Goal: Task Accomplishment & Management: Complete application form

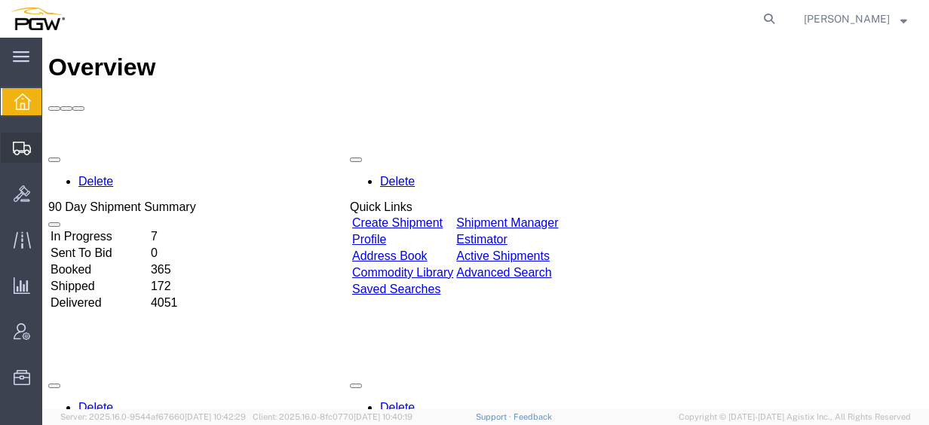
click at [0, 0] on span "Create from Template" at bounding box center [0, 0] width 0 height 0
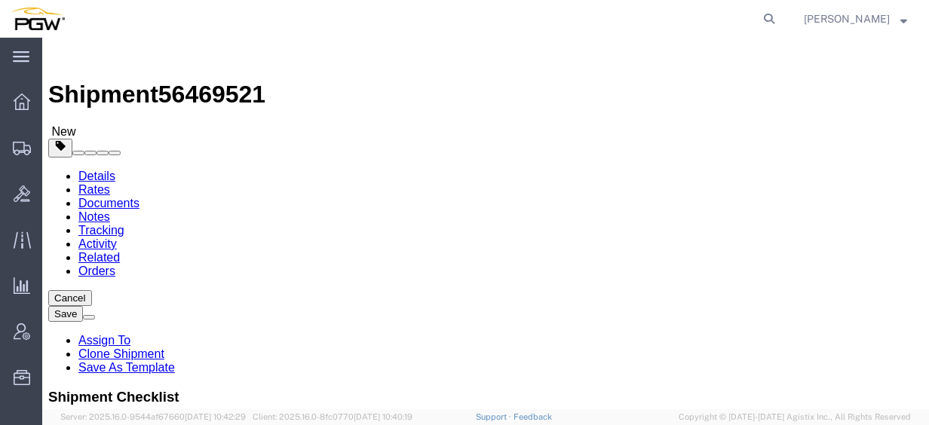
scroll to position [275, 0]
select select "28281"
select select "28253"
type input "577"
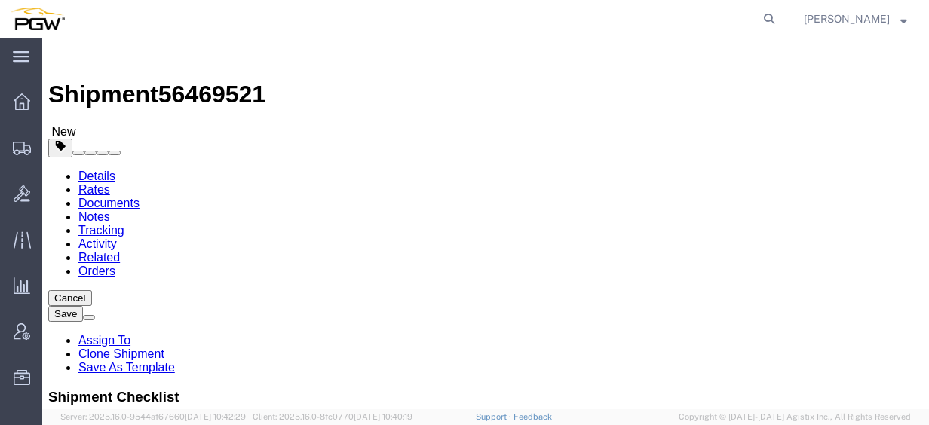
select select "28381"
type input "5577"
type input "5577 Branch Manager"
type input "[STREET_ADDRESS]"
type input "22304"
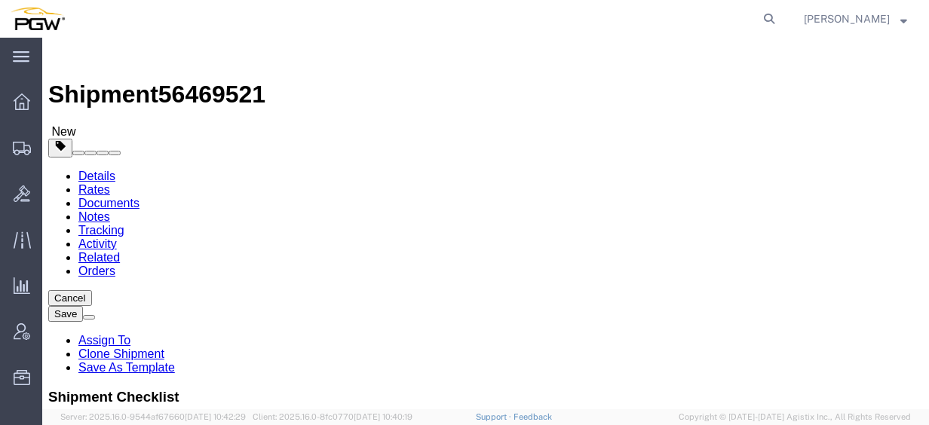
type input "[PHONE_NUMBER]"
type input "[EMAIL_ADDRESS][DOMAIN_NAME]"
select select "VA"
type input "scra"
select select "61931"
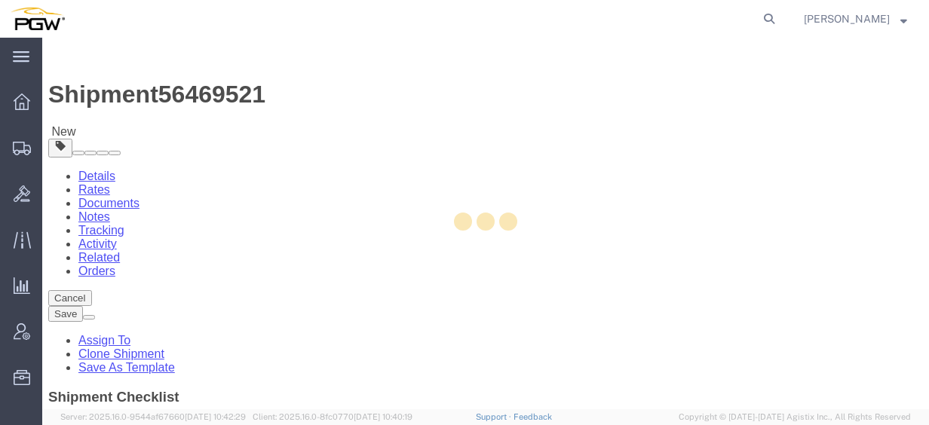
type input "5409"
type input "5409 Branch Manager"
type input "[STREET_ADDRESS]"
type input "Pittston"
type input "18640"
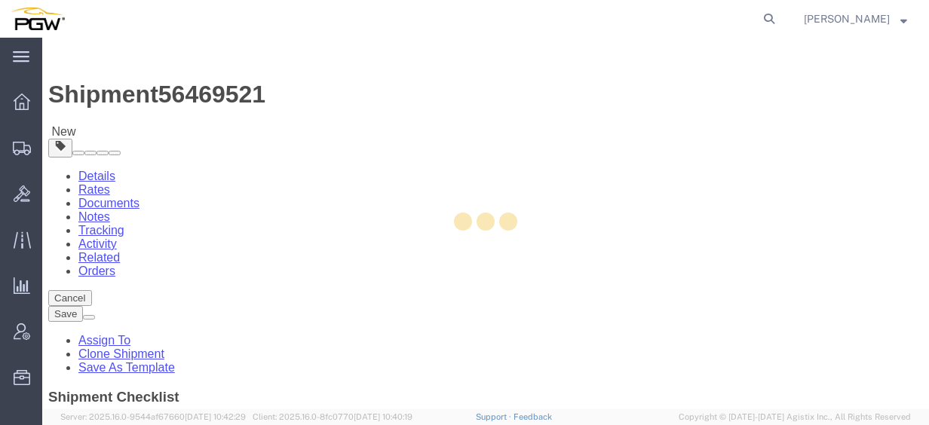
type input "[PHONE_NUMBER]"
type input "[EMAIL_ADDRESS][DOMAIN_NAME]"
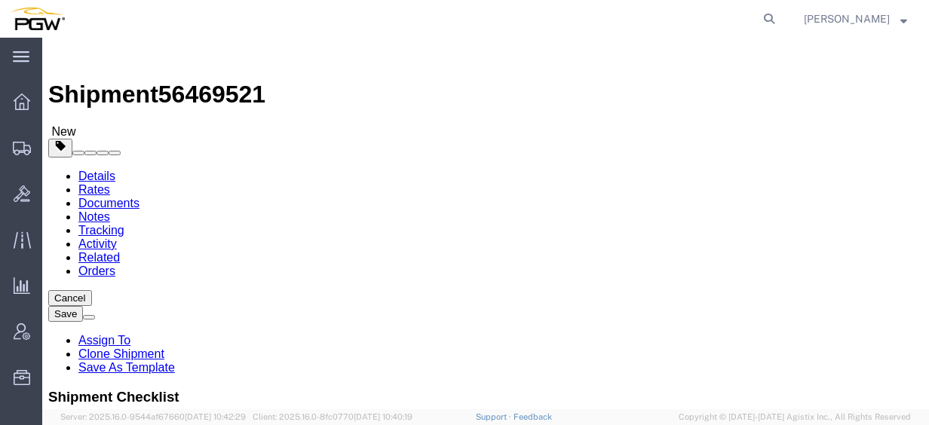
select select "PA"
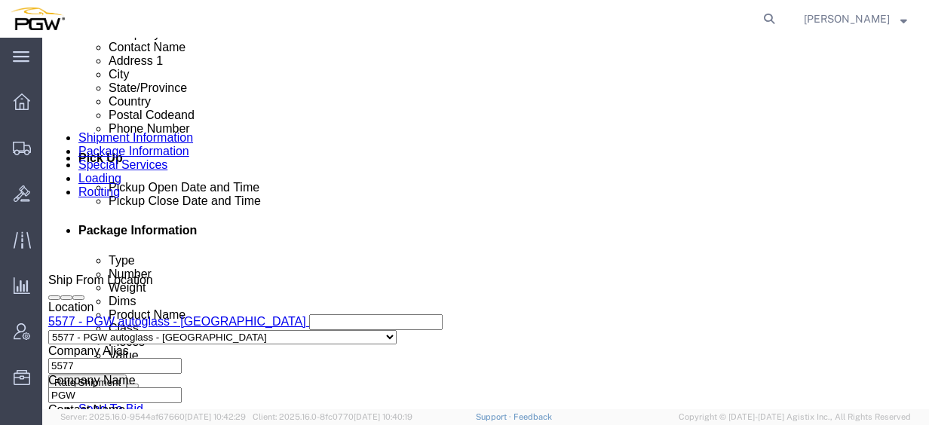
scroll to position [528, 0]
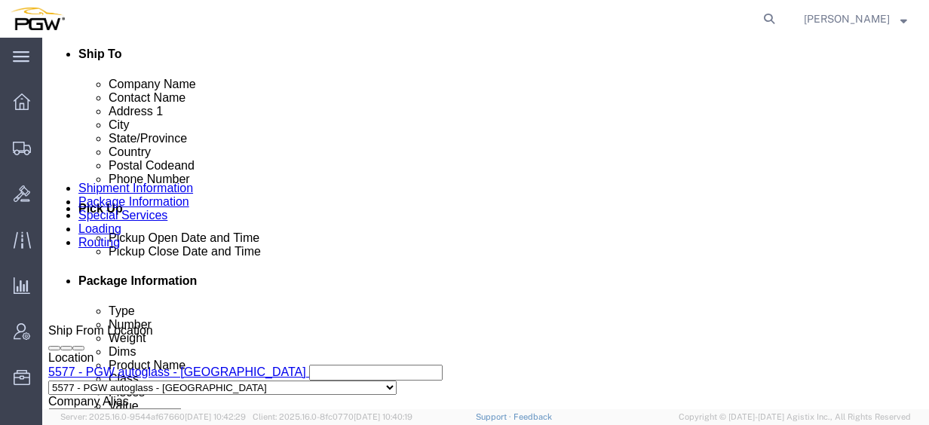
click link "Edit"
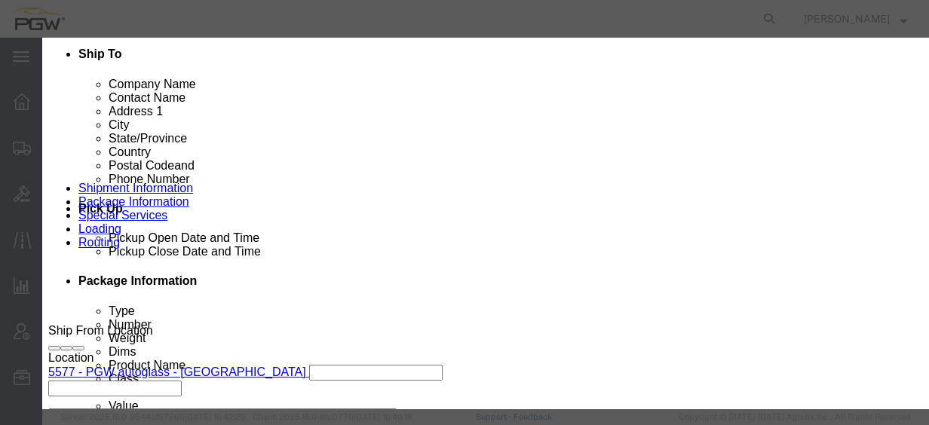
type input "577"
select select "28381"
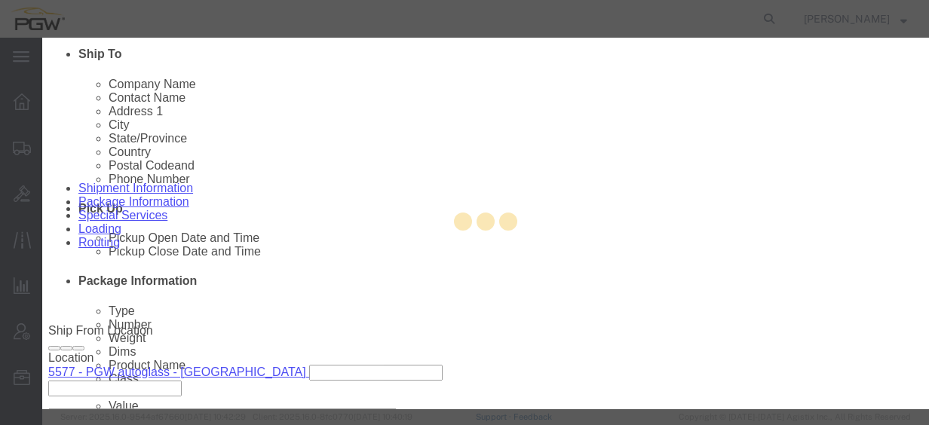
type input "5577"
type input "5577 Branch Manager"
type input "[STREET_ADDRESS]"
type input "[GEOGRAPHIC_DATA]"
type input "22304"
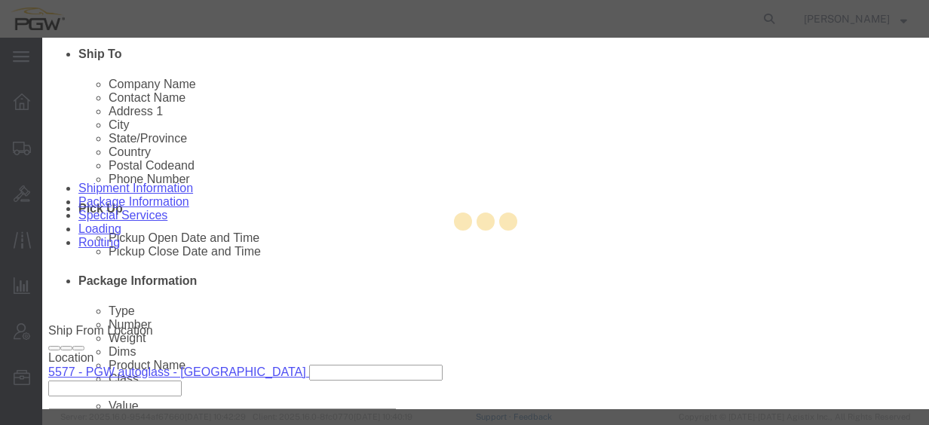
type input "[PHONE_NUMBER]"
type input "[EMAIL_ADDRESS][DOMAIN_NAME]"
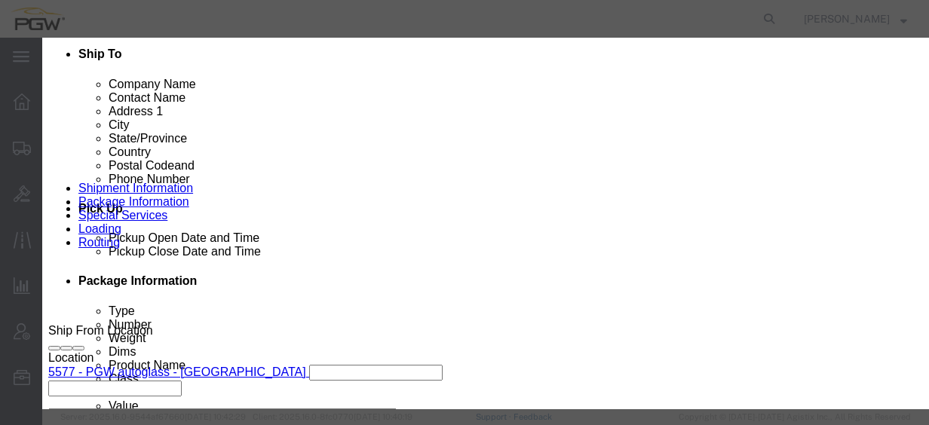
select select "VA"
click div "[DATE] 12:21 PM"
click input "12:21 PM"
type input "10:00 AM"
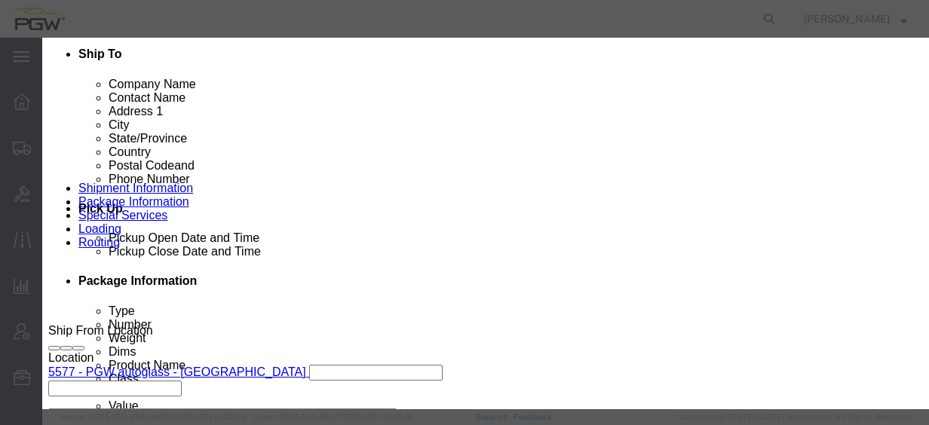
click div "Open Time 10:00 AM [DATE] 12:21 PM - [DATE] 12:21 PM Cancel Apply"
click button "Apply"
click button "Save"
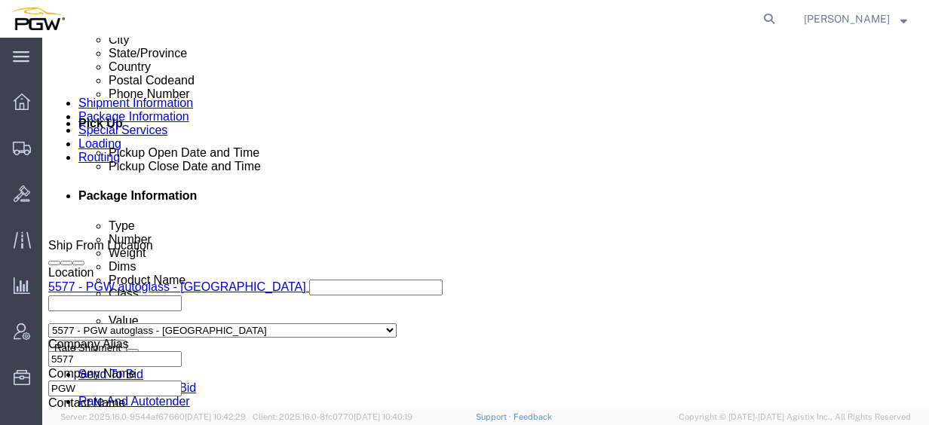
scroll to position [603, 0]
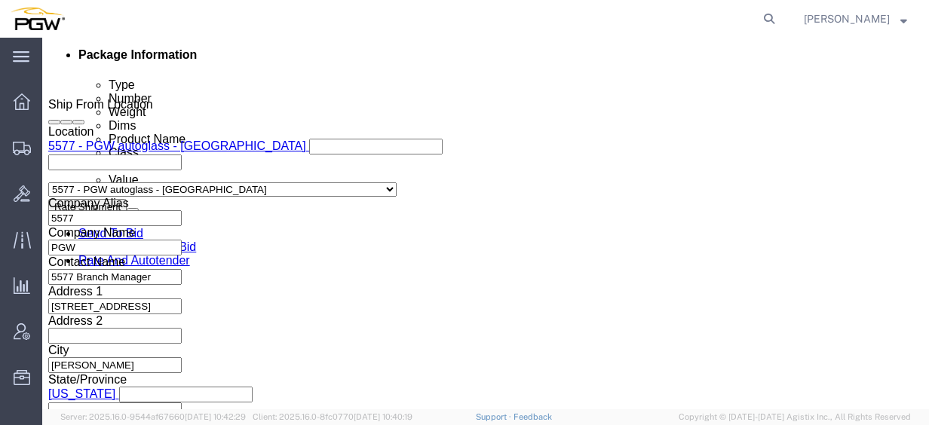
click div "[DATE] 7:00 AM"
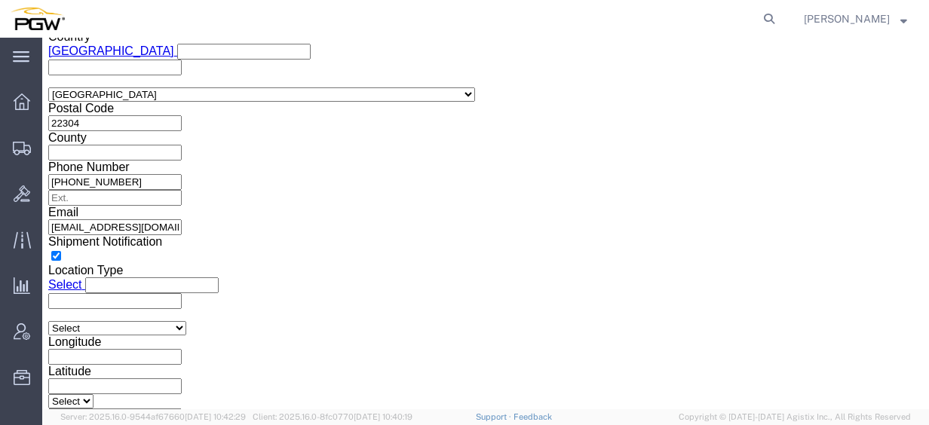
click input "12:20 PM"
type input "10:00 AM"
click button "Apply"
click span "56469521"
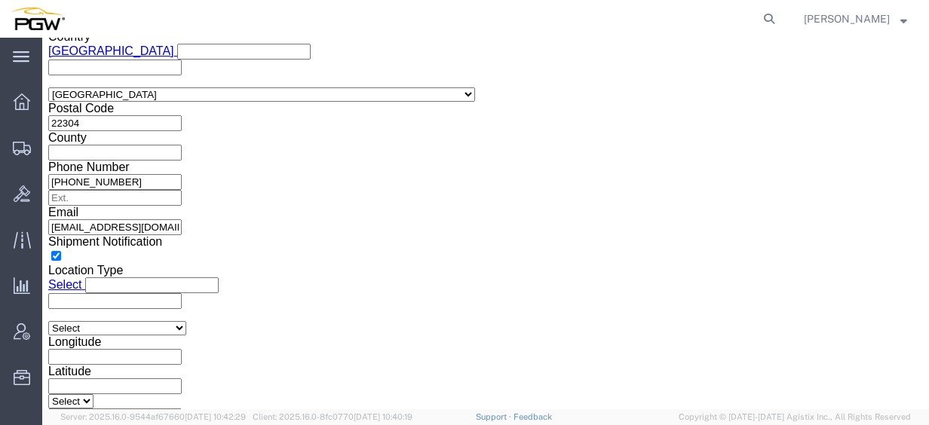
copy span "56469521"
click input "54833650"
drag, startPoint x: 187, startPoint y: 170, endPoint x: 39, endPoint y: 160, distance: 148.1
click div "Select Account Type Activity ID Airline Appointment Number ASN Batch Request # …"
paste input "6469521"
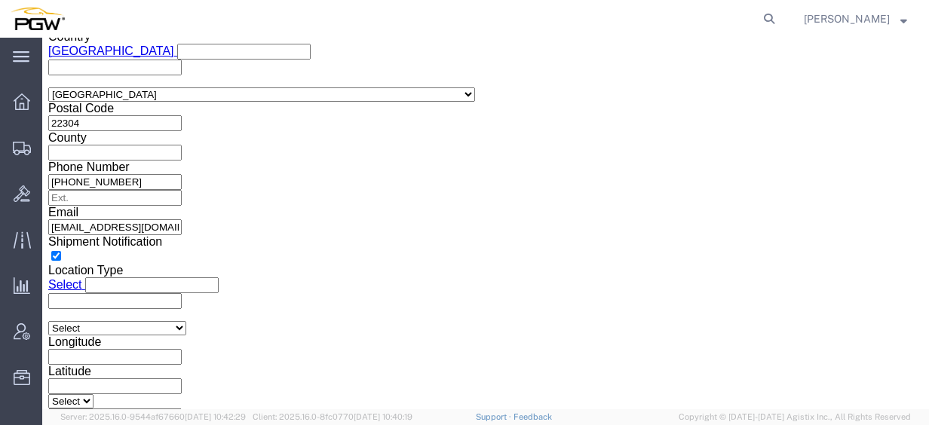
click input "56469521"
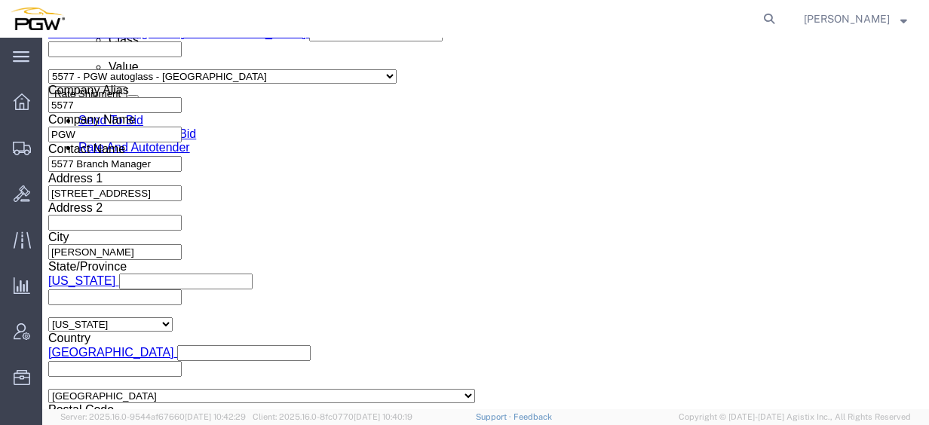
type input "56469521"
click div
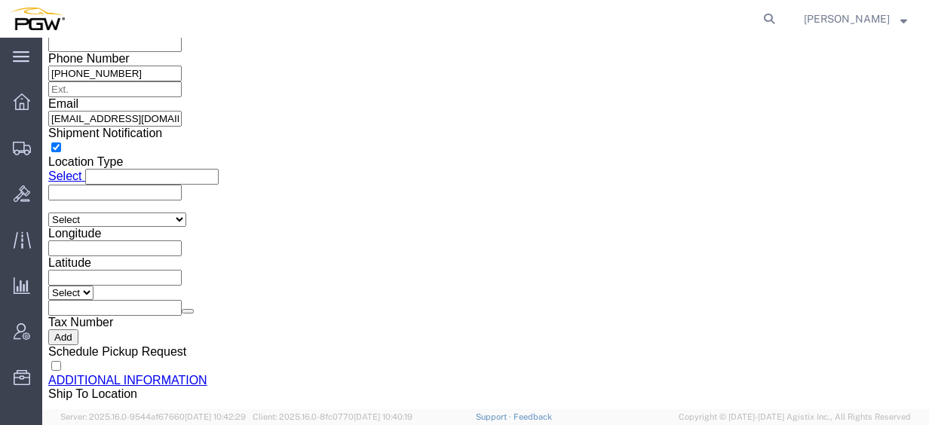
click input "12:00 PM"
type input "9:00 AM"
click button "Apply"
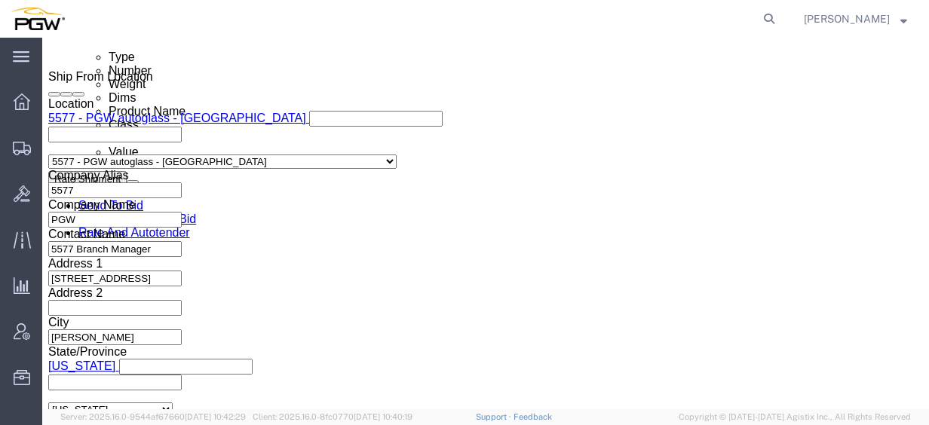
scroll to position [728, 0]
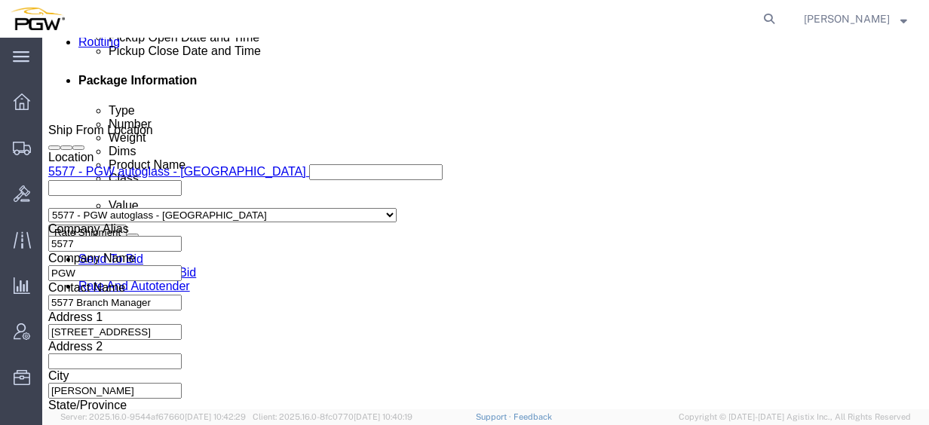
click link "Special Services"
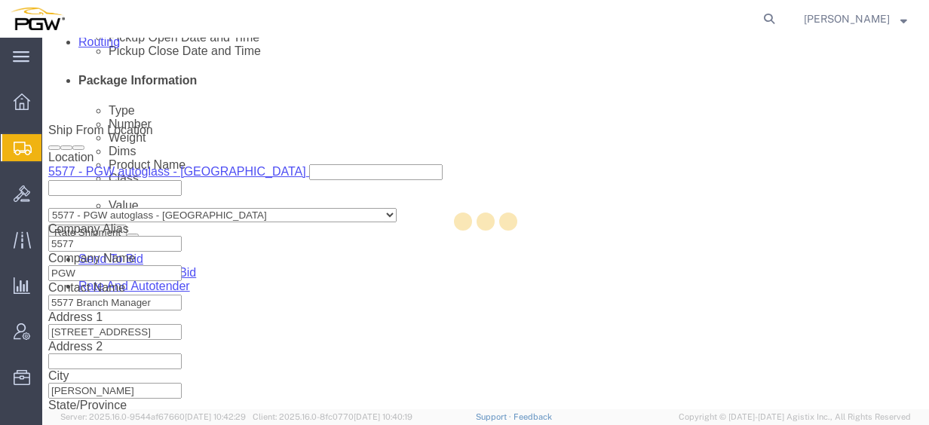
select select
select select "COSTCENTER"
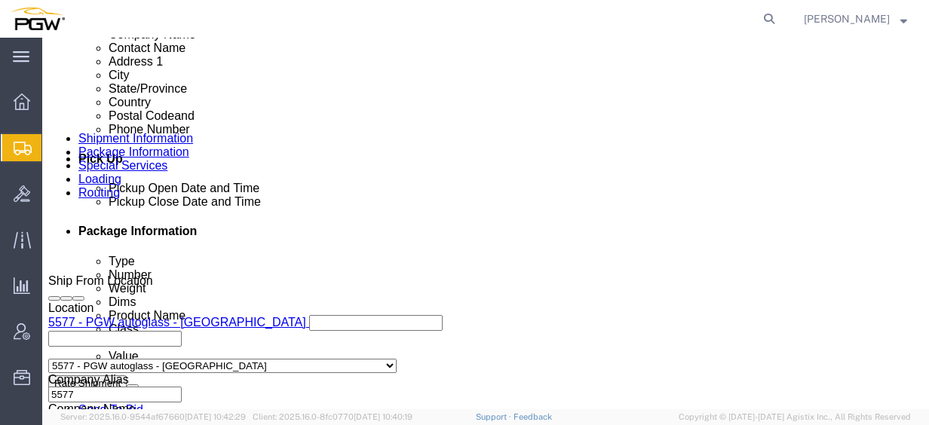
scroll to position [653, 0]
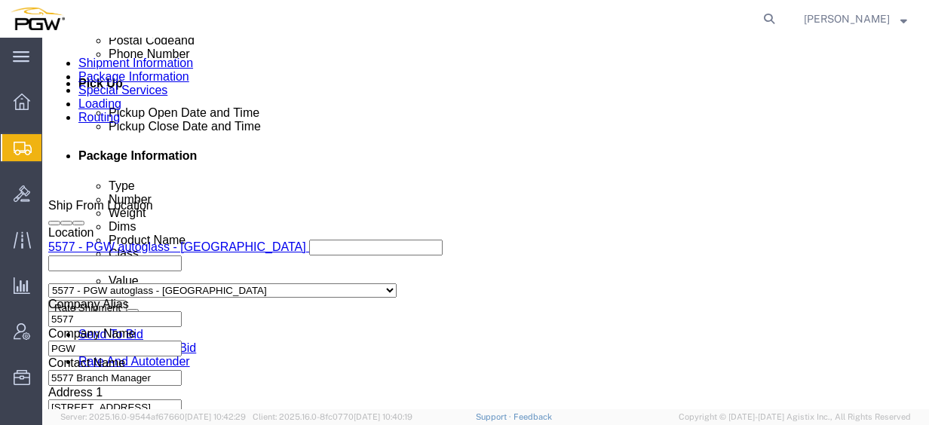
type input "5409"
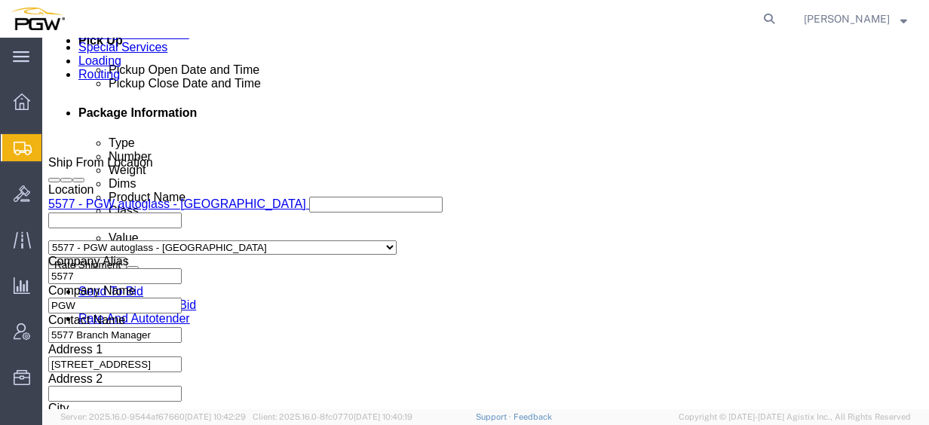
scroll to position [728, 0]
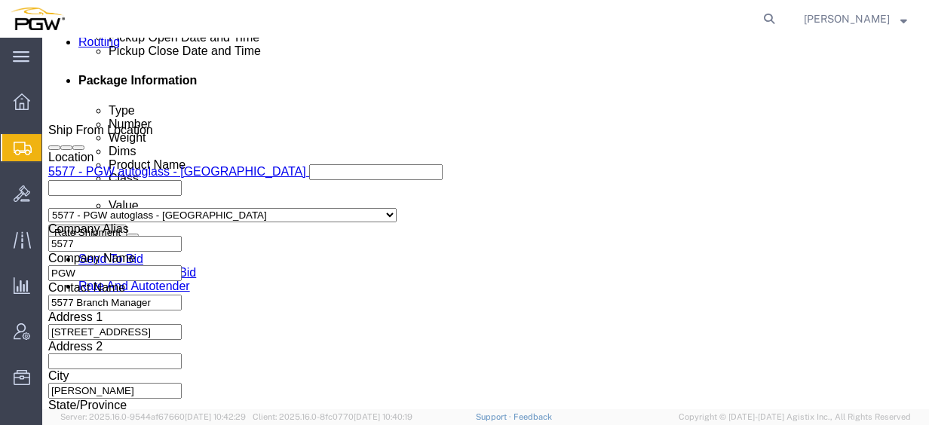
click input "5329"
drag, startPoint x: 185, startPoint y: 365, endPoint x: 41, endPoint y: 342, distance: 145.0
click div "Billing Location Select Select My Profile Location 5303 - PGW autoglass - Corpo…"
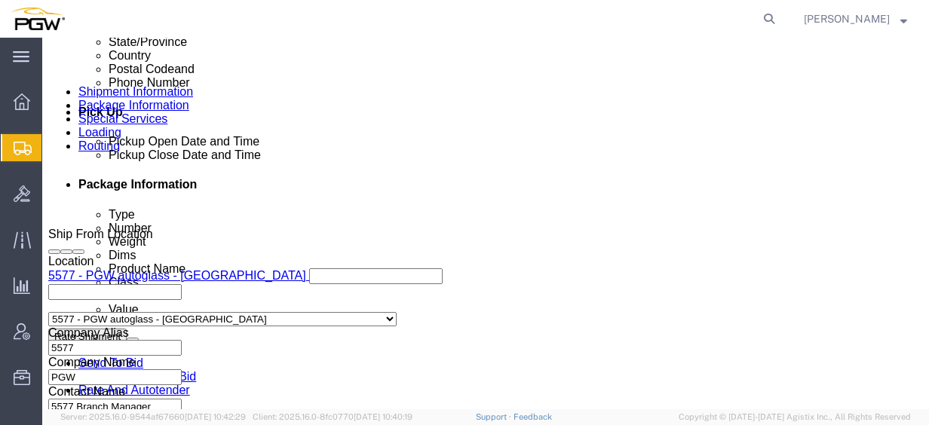
scroll to position [578, 0]
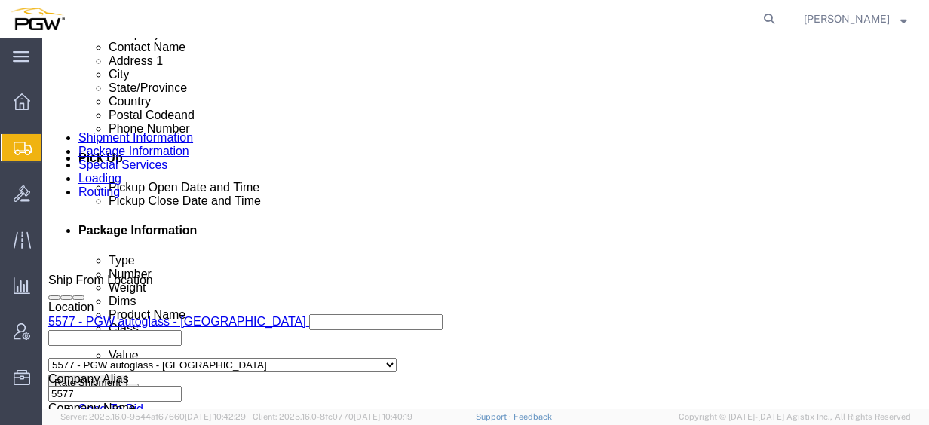
type input "5409"
click link "Rates"
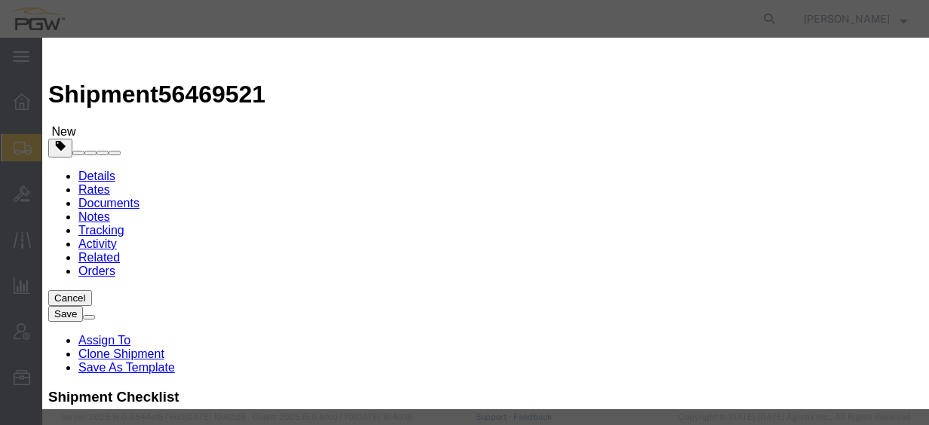
select select "18694"
select select "35748"
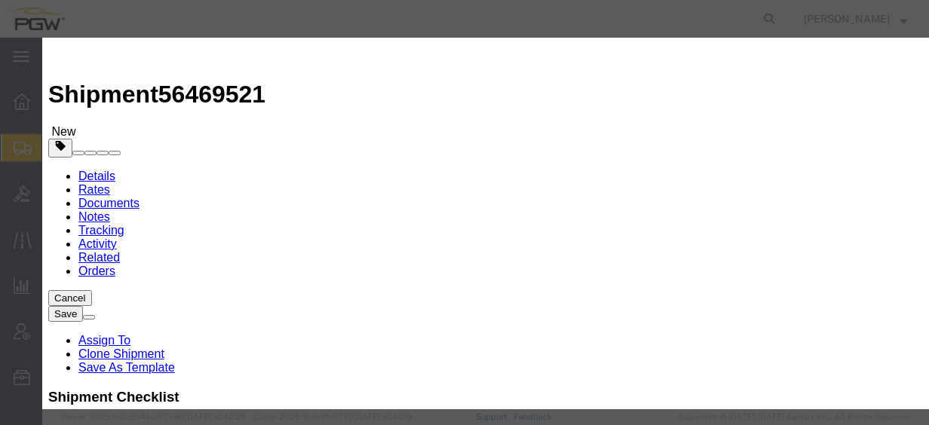
type input "700"
type input "700.00"
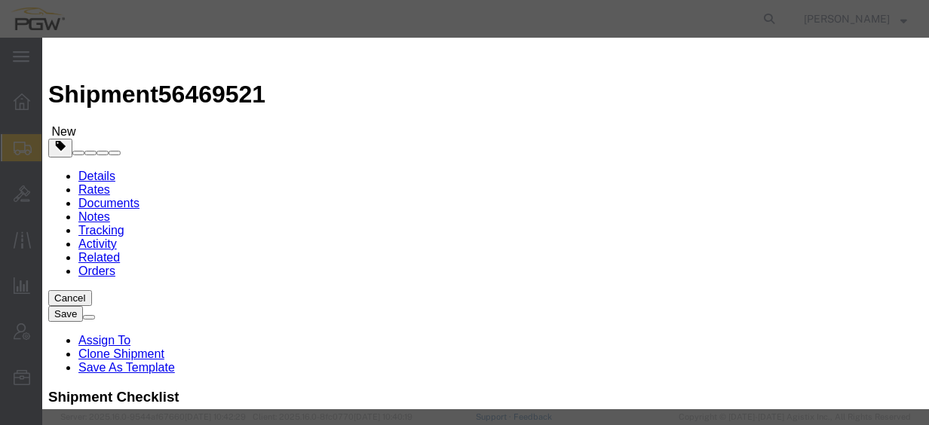
checkbox input "true"
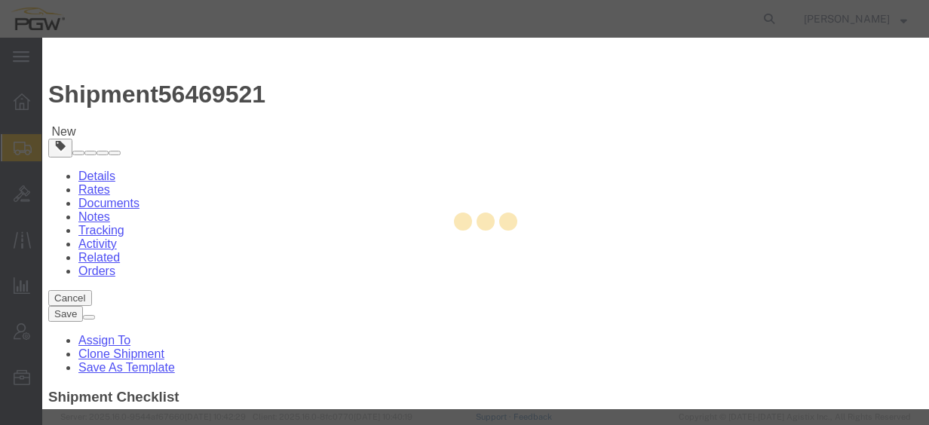
type input "[PERSON_NAME]"
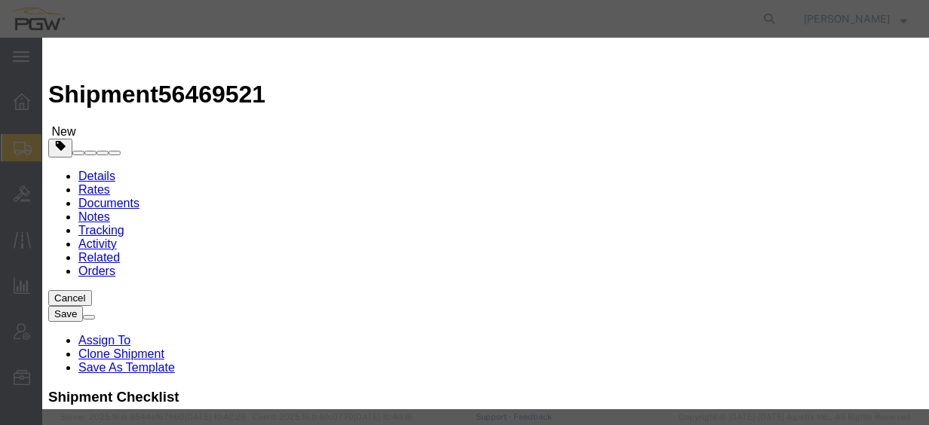
paste input "56469521"
type input "56469521"
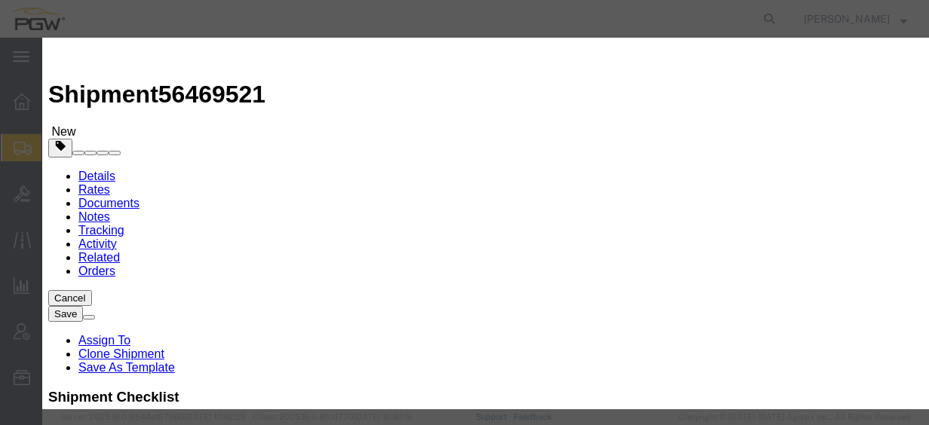
type input "7402538648"
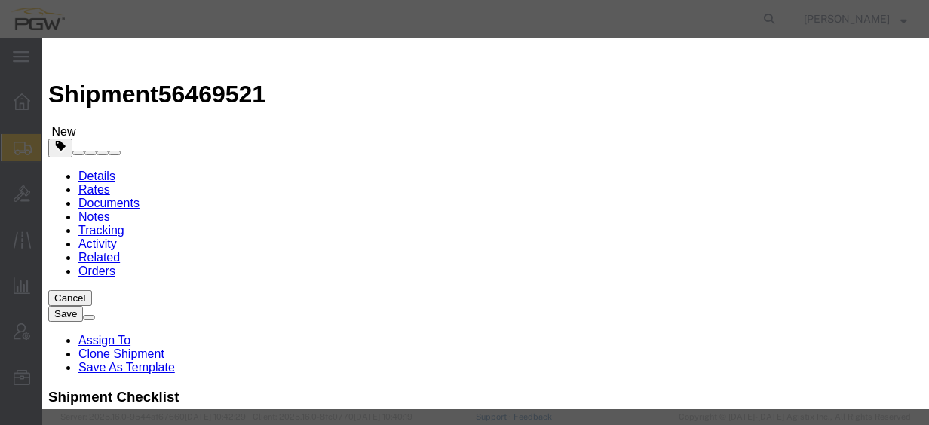
type input "[DATE]"
select select "0900"
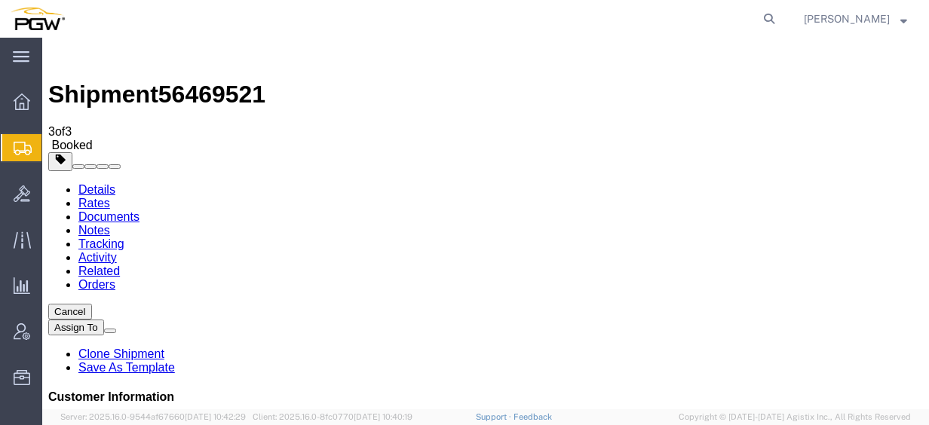
click at [207, 81] on span "56469521" at bounding box center [211, 94] width 107 height 27
drag, startPoint x: 207, startPoint y: 51, endPoint x: 366, endPoint y: 130, distance: 178.4
click at [780, 17] on icon at bounding box center [768, 18] width 21 height 21
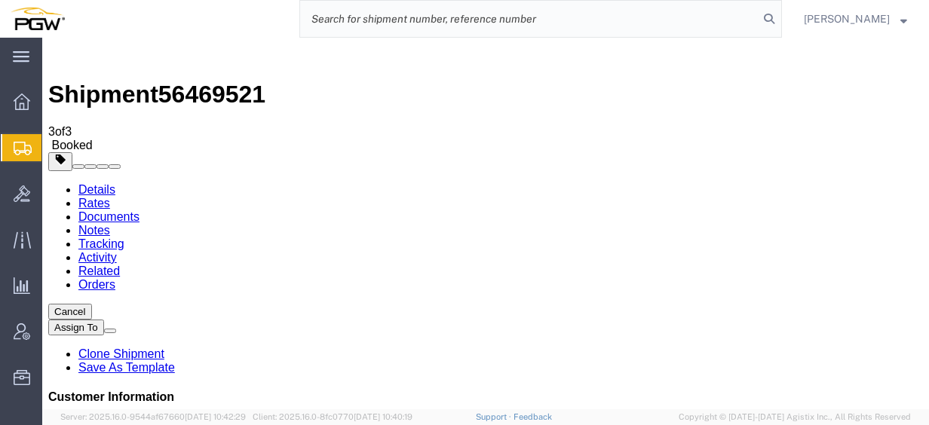
paste input "55863629"
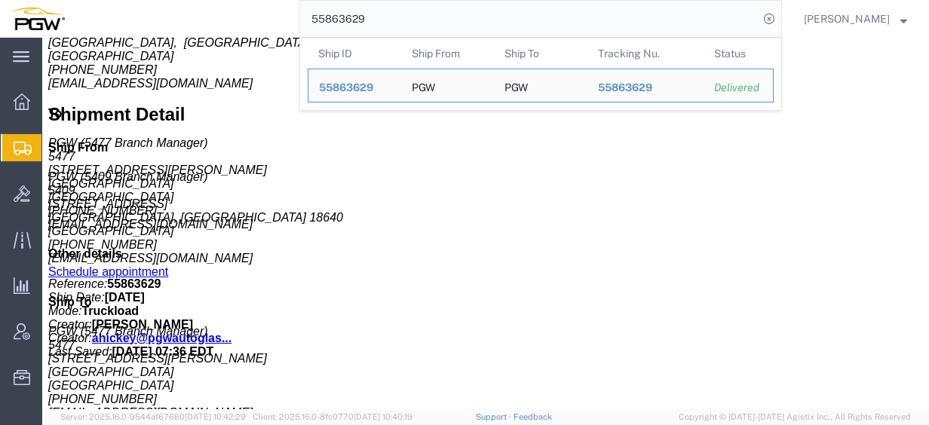
scroll to position [603, 0]
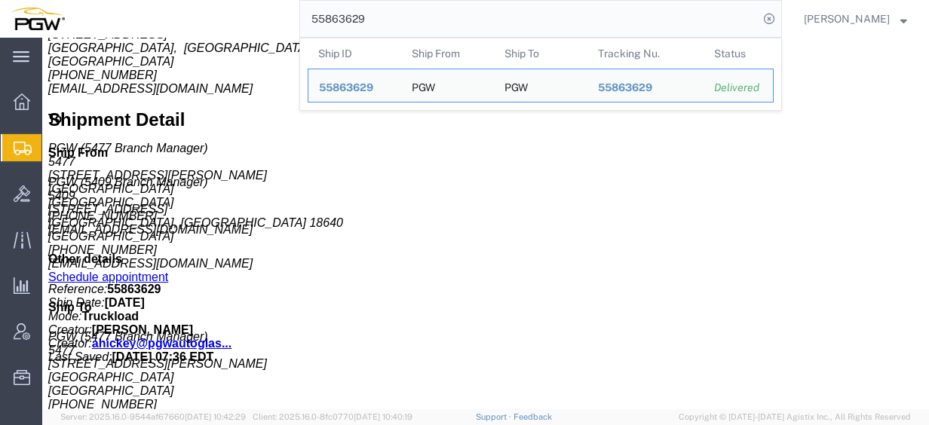
click at [391, 14] on input "55863629" at bounding box center [529, 19] width 458 height 36
drag, startPoint x: 410, startPoint y: 17, endPoint x: 181, endPoint y: 1, distance: 229.8
click at [201, 2] on div "55863629 Ship ID Ship From Ship To Tracking Nu. Status Ship ID 55863629 Ship Fr…" at bounding box center [428, 19] width 706 height 38
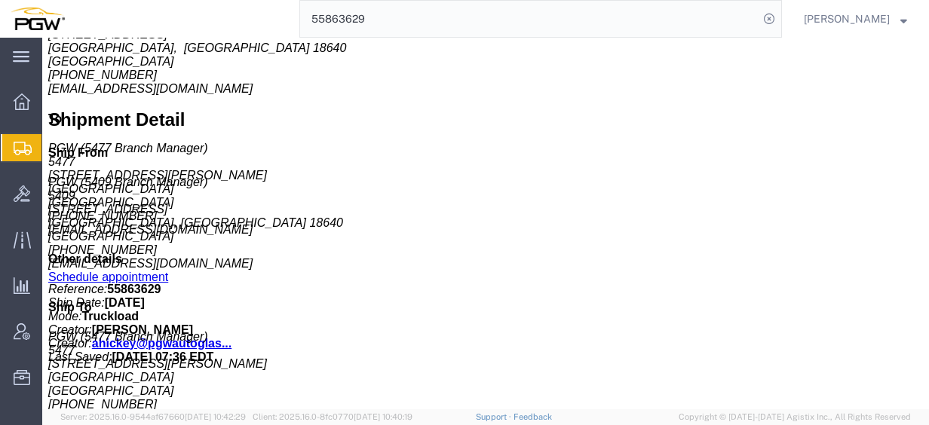
paste input "23041"
type input "55823041"
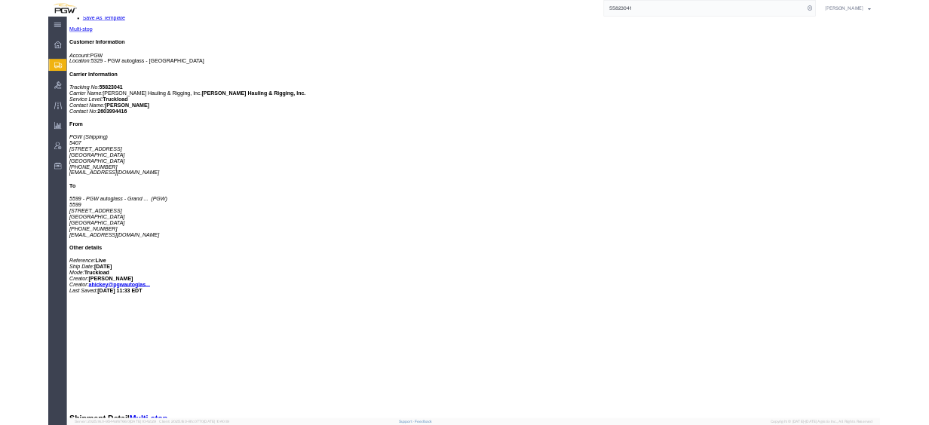
scroll to position [312, 0]
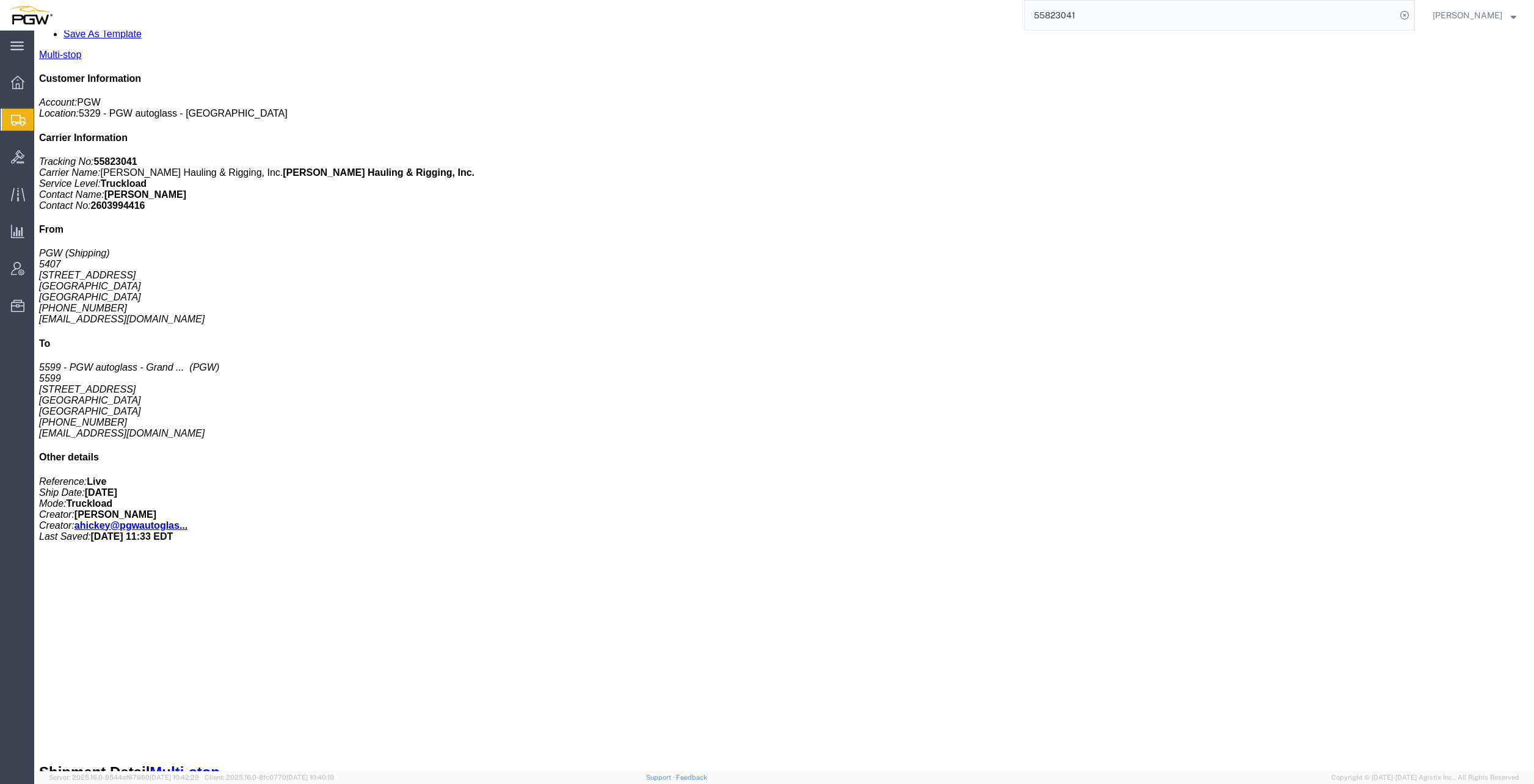
drag, startPoint x: 1033, startPoint y: 616, endPoint x: 1128, endPoint y: 617, distance: 95.0
click p "Cost Center: 5407 Freight Out Cost Center Number: 5407-6300-66000-0000"
copy b "5407-6300-66000-0000"
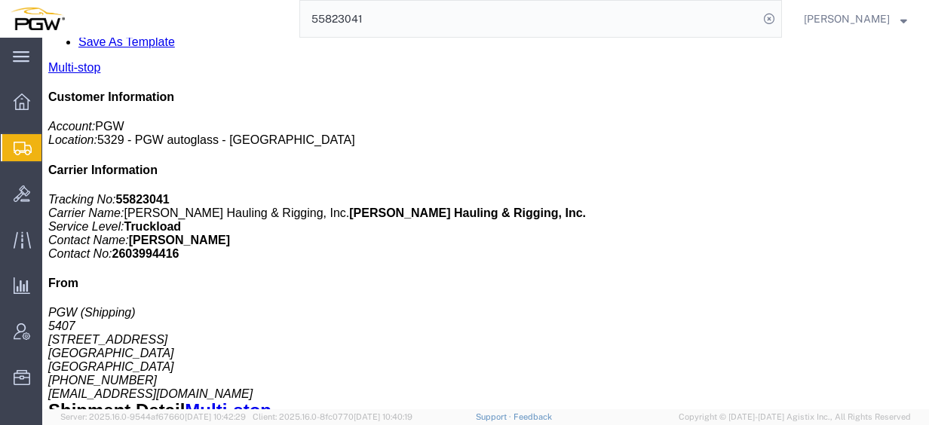
click at [0, 0] on span "Create from Template" at bounding box center [0, 0] width 0 height 0
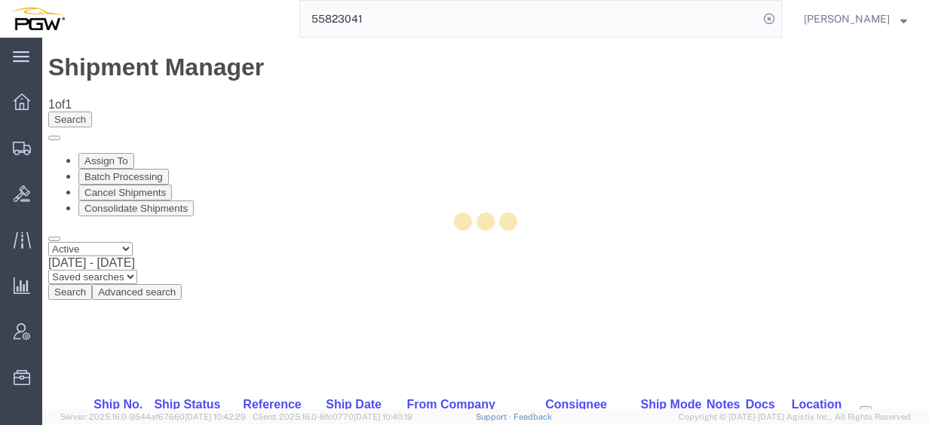
select select "28281"
select select "28253"
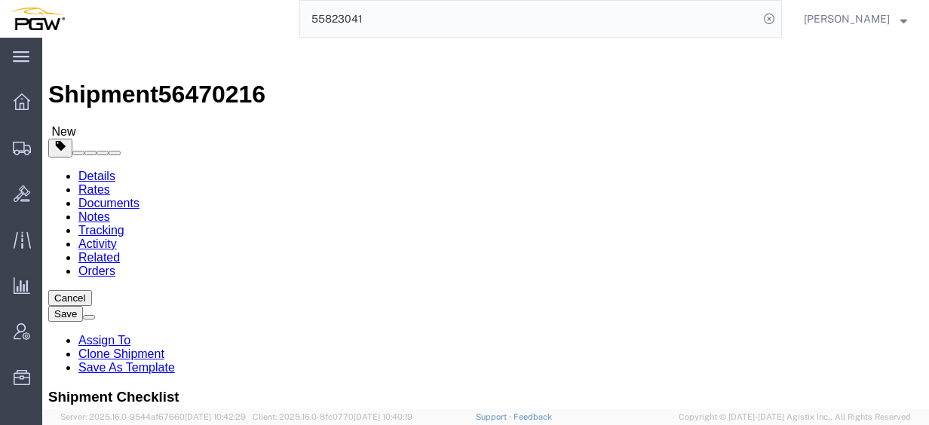
type input "711"
select select "28467"
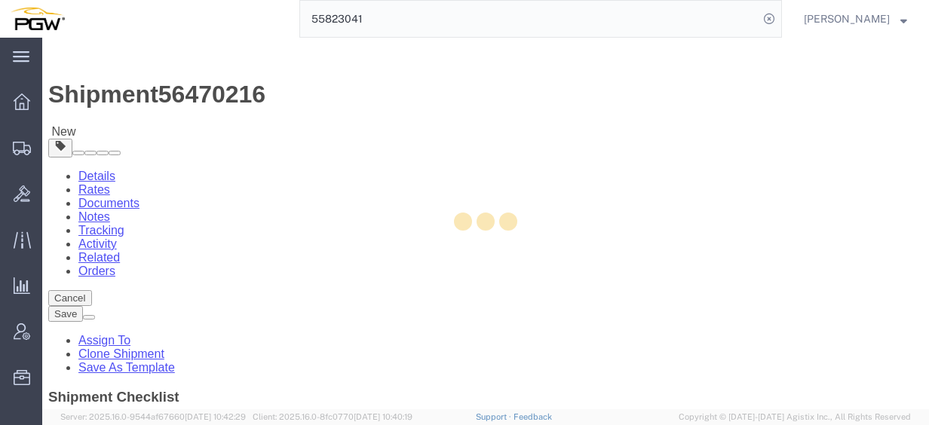
type input "5711"
type input "5711 Branch Manager"
type input "[STREET_ADDRESS]"
type input "Suite 100"
type input "[PERSON_NAME]"
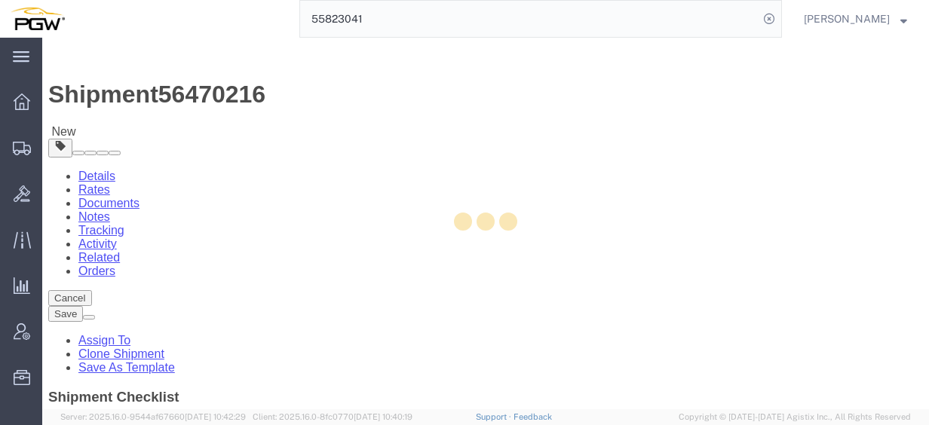
type input "98390"
type input "[PHONE_NUMBER]"
type input "[EMAIL_ADDRESS][DOMAIN_NAME]"
select select "WA"
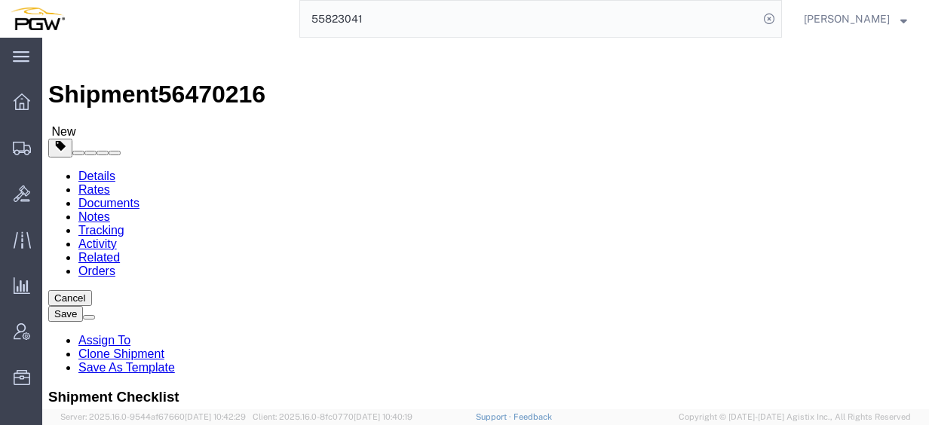
type input "phoen"
select select "62351"
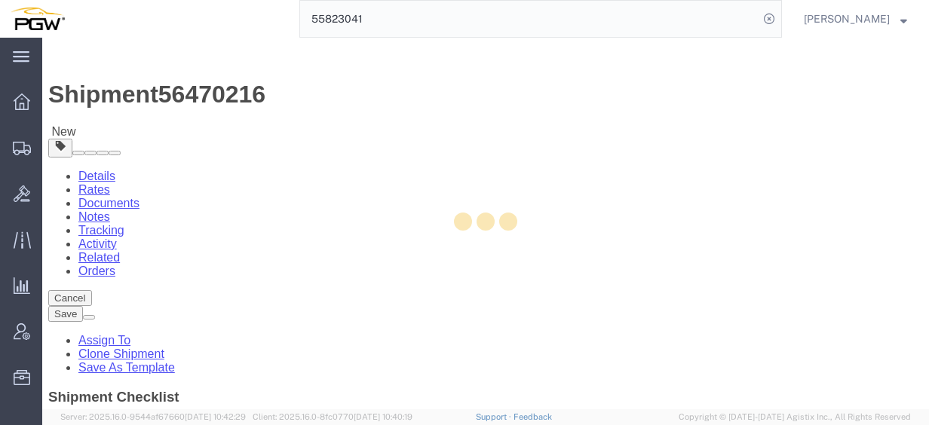
type input "5407"
type input "5407 Branch Manager"
type input "[STREET_ADDRESS]"
type input "[GEOGRAPHIC_DATA]"
type input "85307"
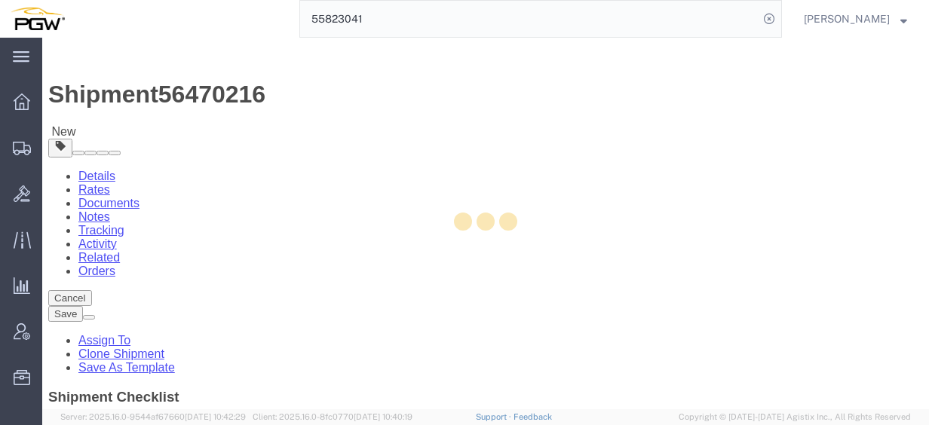
type input "[PHONE_NUMBER]"
type input "[EMAIL_ADDRESS][DOMAIN_NAME]"
select select "AZ"
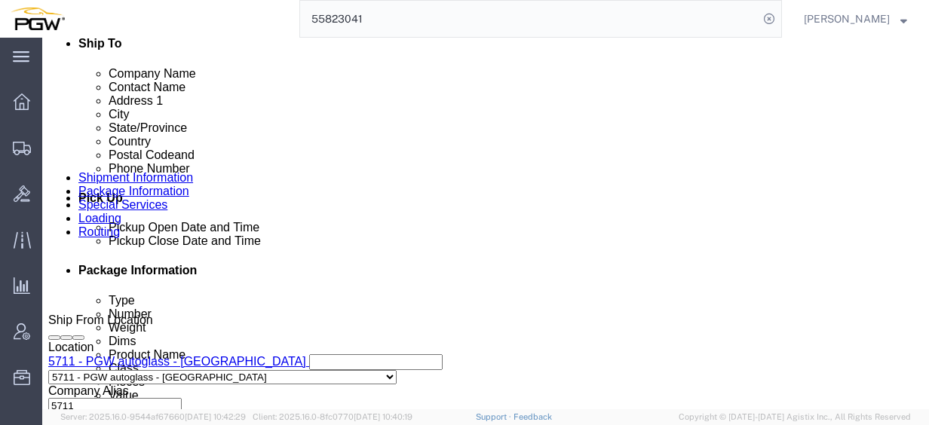
scroll to position [528, 0]
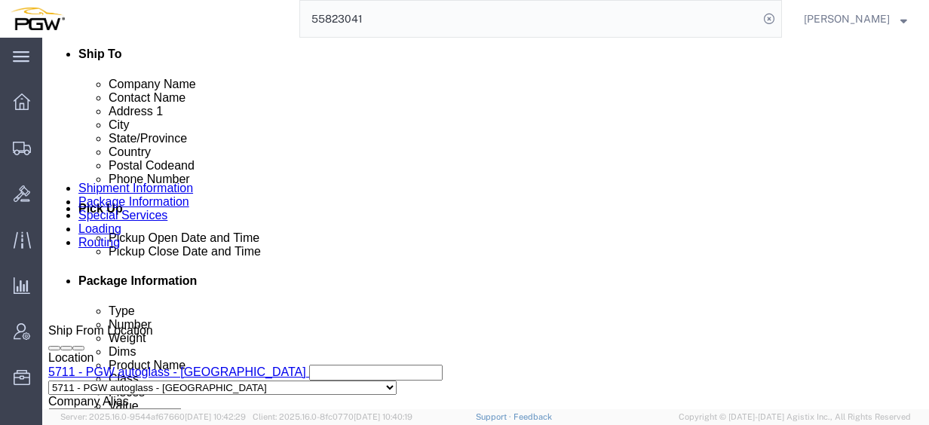
click button "Add Stop"
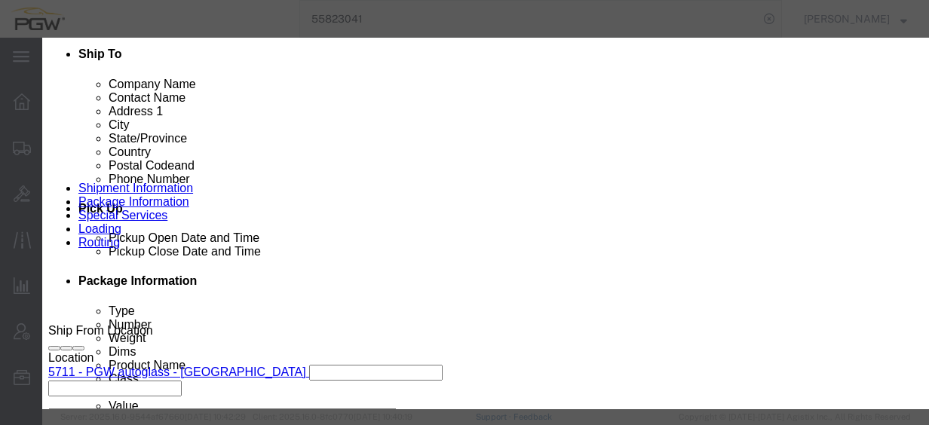
type input "709"
select select "28465"
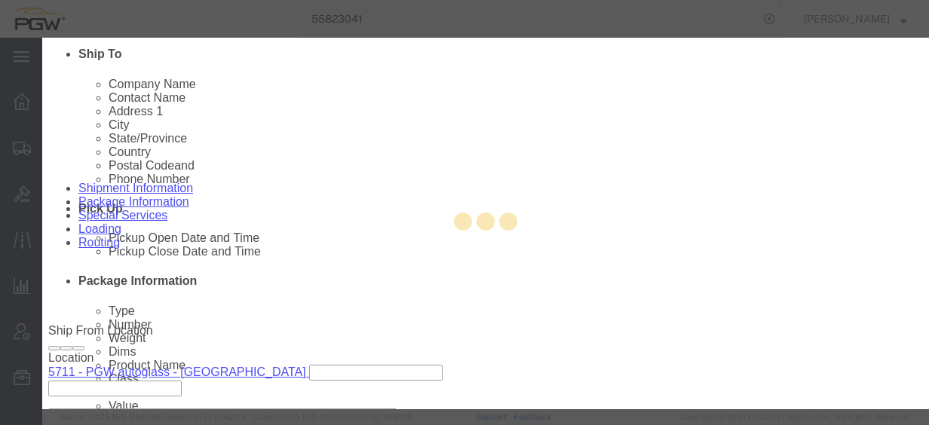
type input "5709"
type input "PGW"
type input "5709 Branch Manager"
type input "[STREET_ADDRESS]"
type input "Dock #10"
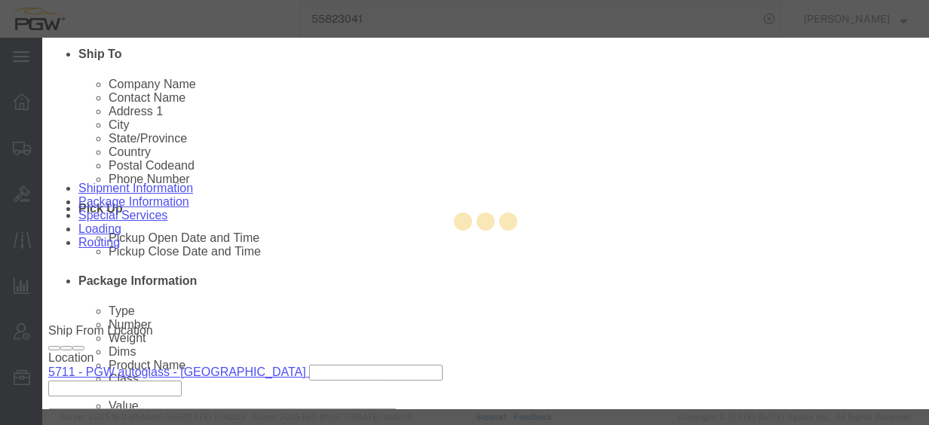
type input "[GEOGRAPHIC_DATA]"
type input "97230"
type input "[PHONE_NUMBER]"
type input "[EMAIL_ADDRESS][DOMAIN_NAME]"
checkbox input "true"
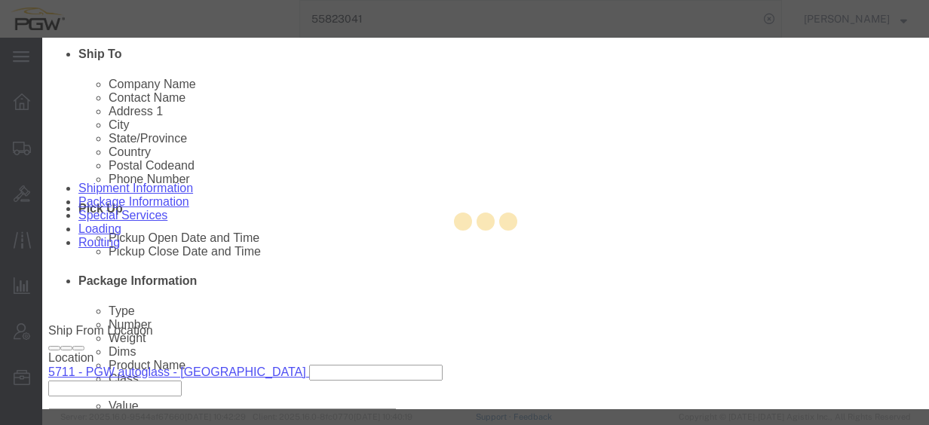
select select "OR"
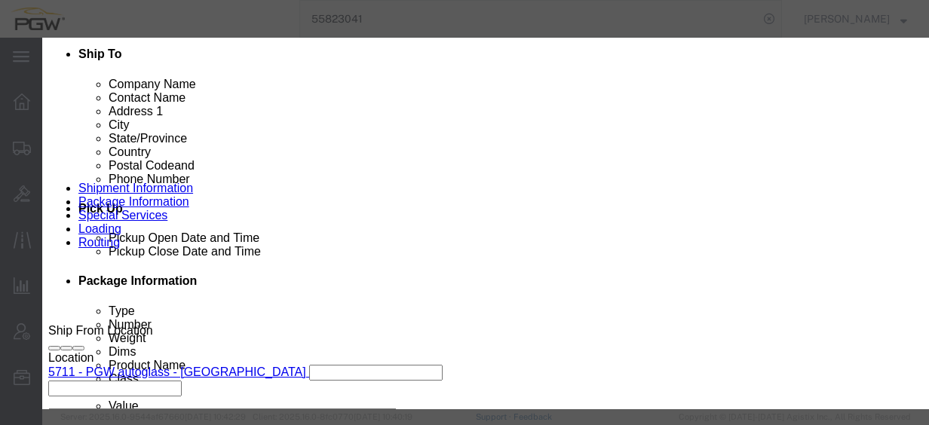
click button "Save"
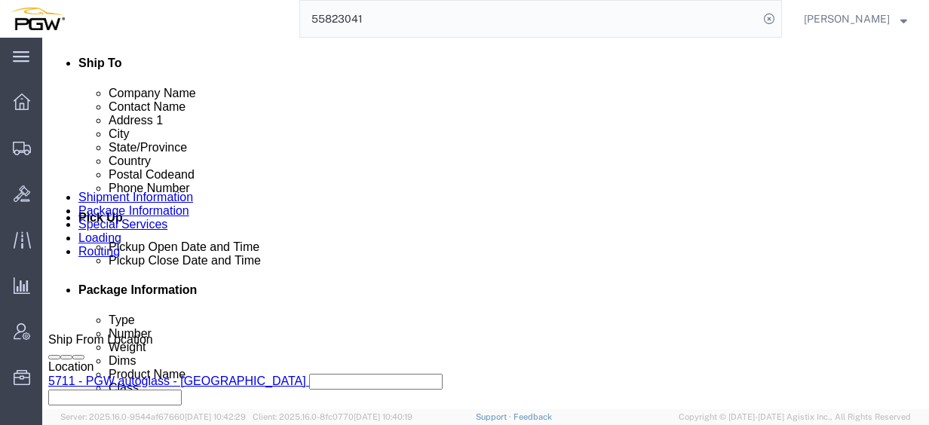
scroll to position [603, 0]
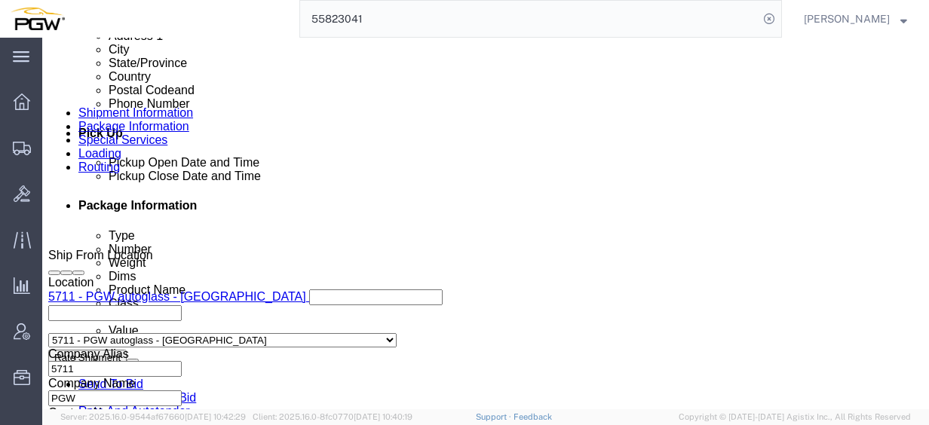
drag, startPoint x: 464, startPoint y: 282, endPoint x: 465, endPoint y: 259, distance: 23.4
click div "To navigate, press the arrow keys."
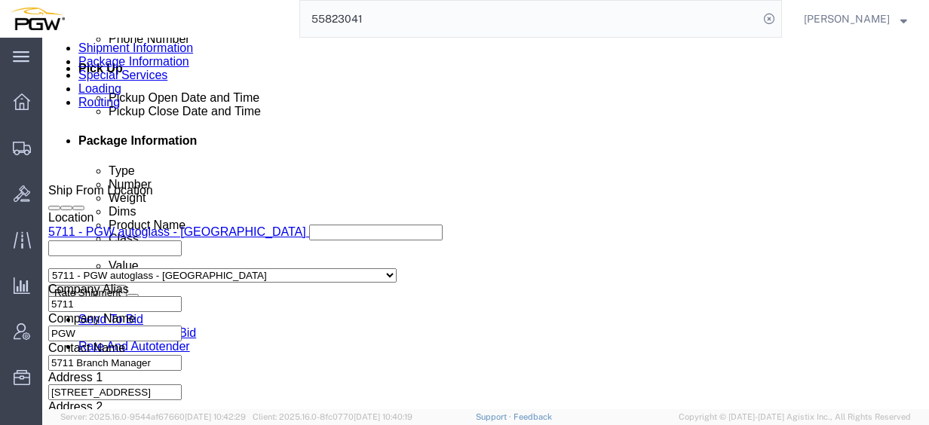
scroll to position [679, 0]
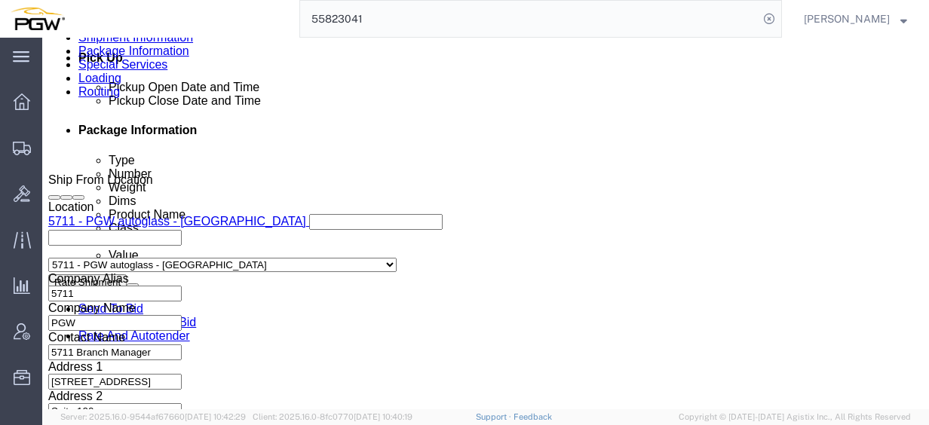
click div "To navigate, press the arrow keys."
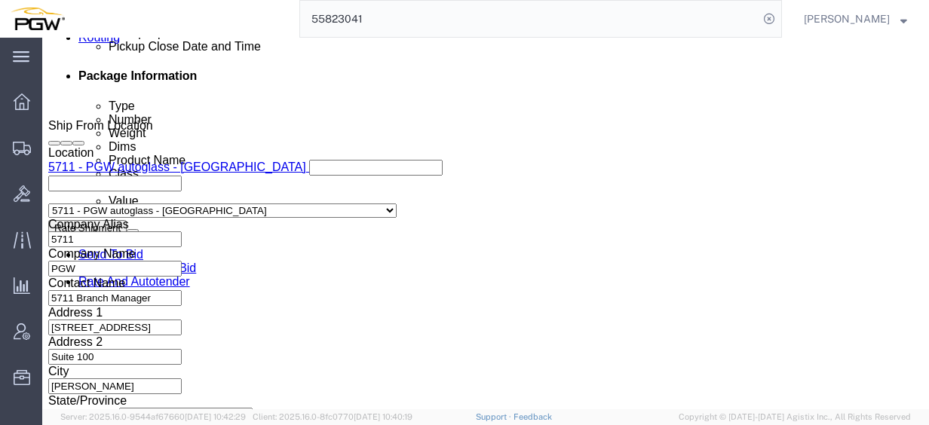
scroll to position [754, 0]
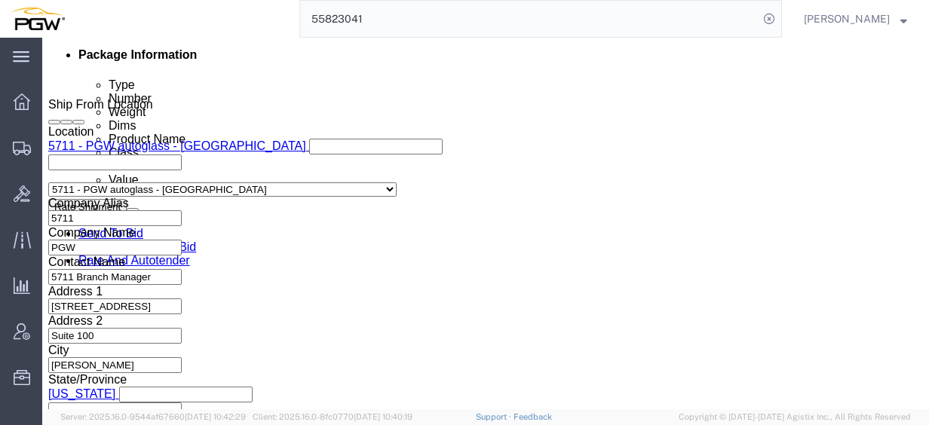
click div "To navigate, press the arrow keys."
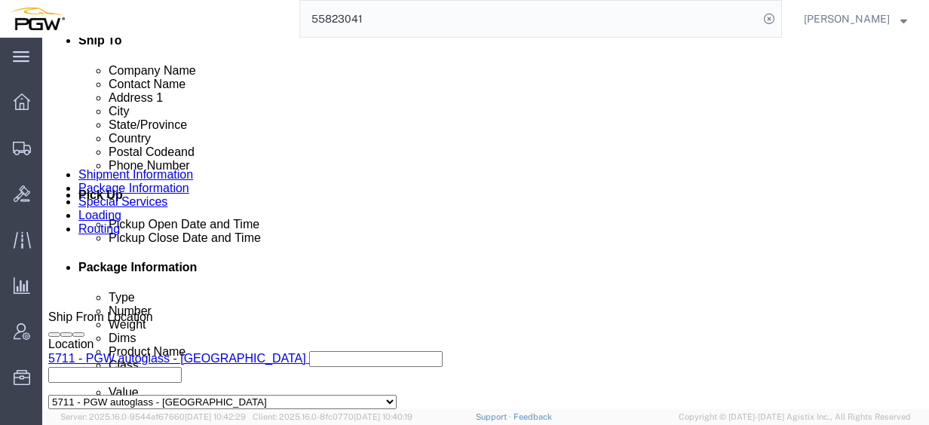
scroll to position [528, 0]
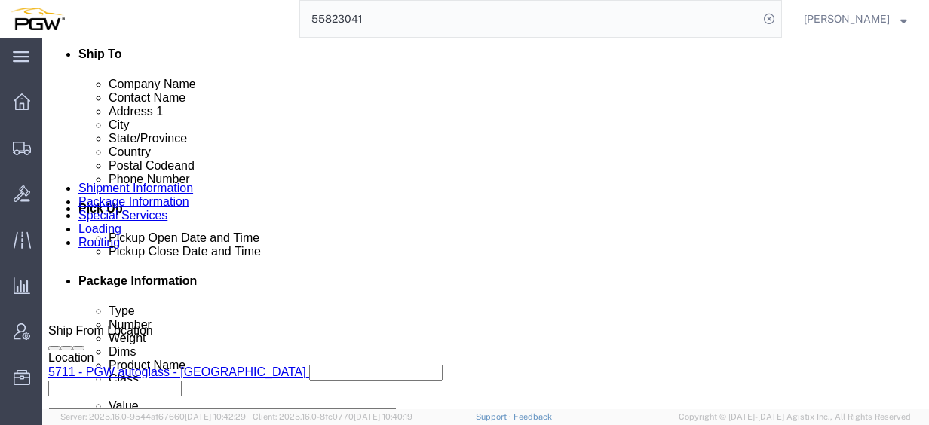
click link "Edit"
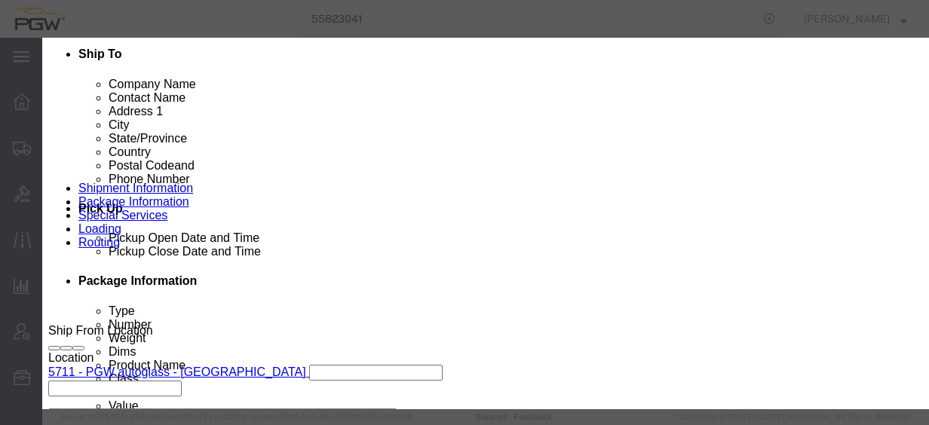
type input "711"
select select "28467"
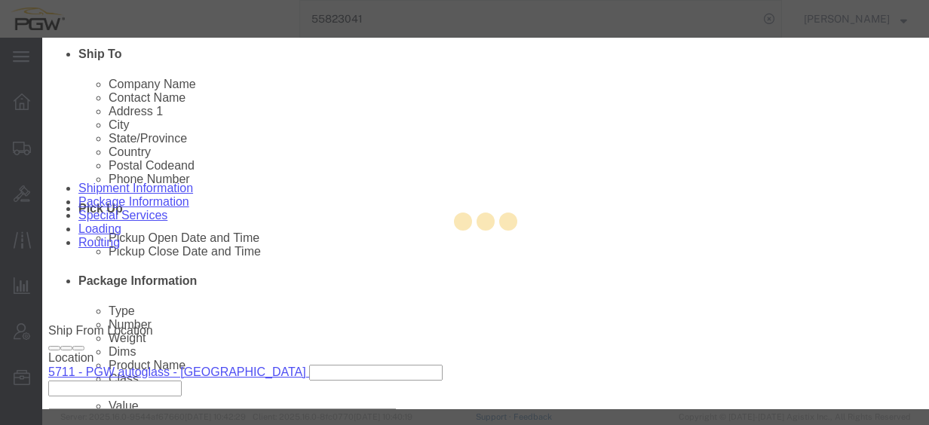
type input "5711"
type input "5711 Branch Manager"
type input "[STREET_ADDRESS]"
type input "Suite 100"
type input "[PERSON_NAME]"
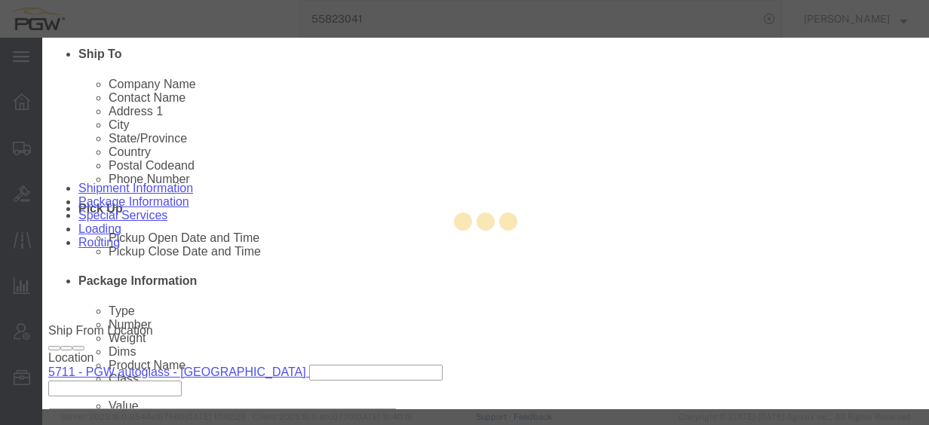
type input "98390"
type input "[PHONE_NUMBER]"
type input "[EMAIL_ADDRESS][DOMAIN_NAME]"
select select "WA"
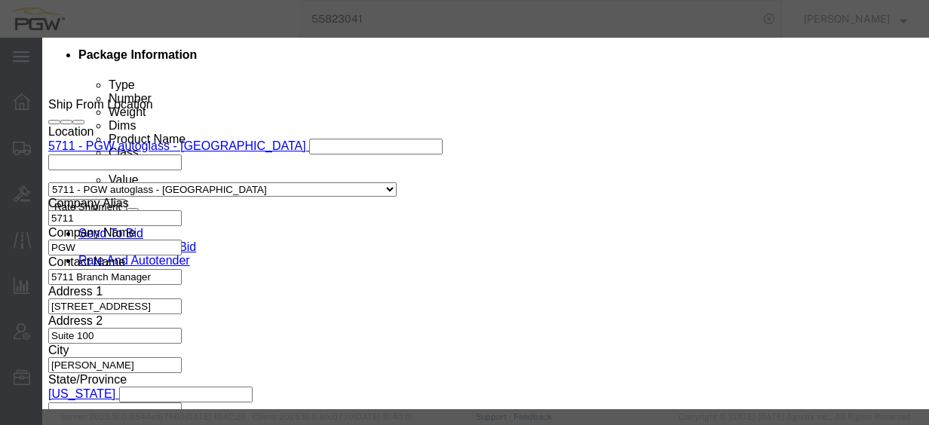
scroll to position [428, 0]
click div "[DATE] 1:12 PM"
click input "1:12 PM"
type input "8:00 AM"
click button "Apply"
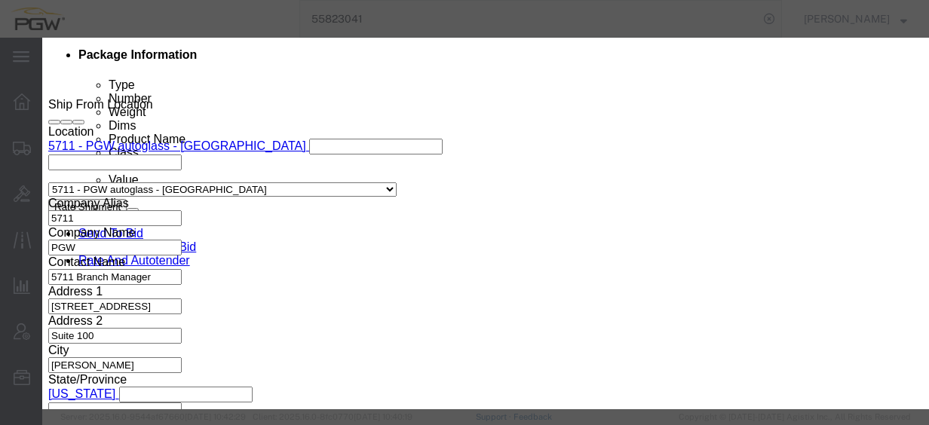
click button "Save"
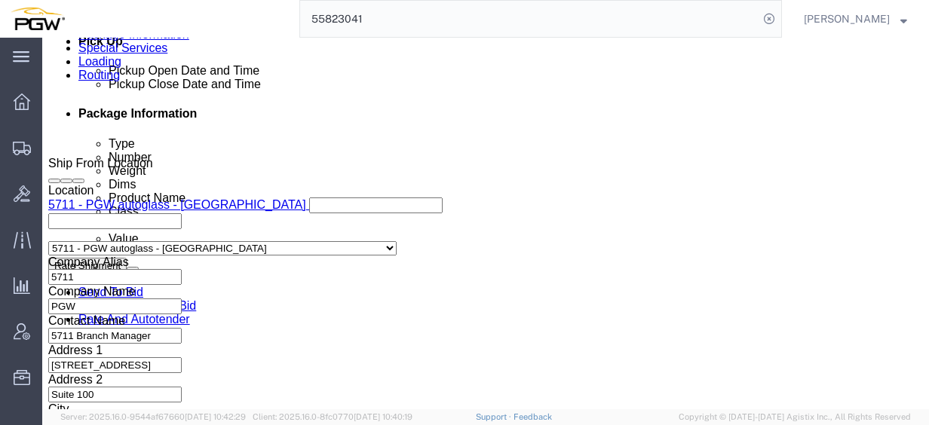
scroll to position [679, 0]
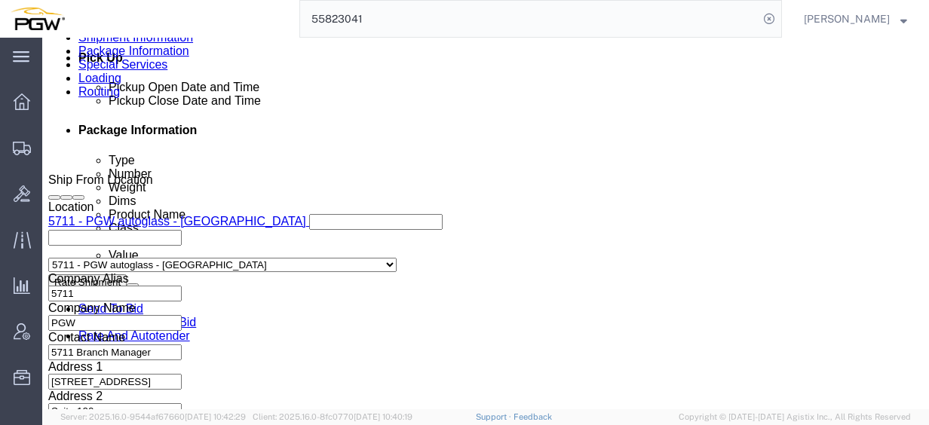
click link "Edit"
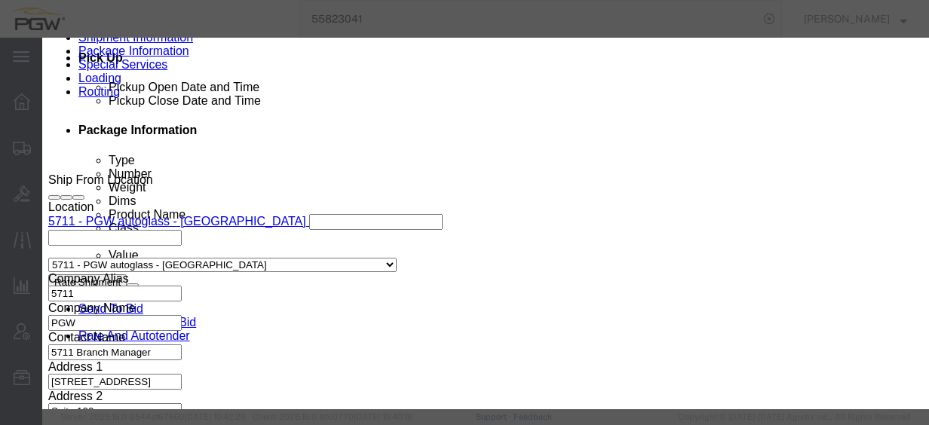
type input "709"
select select "28465"
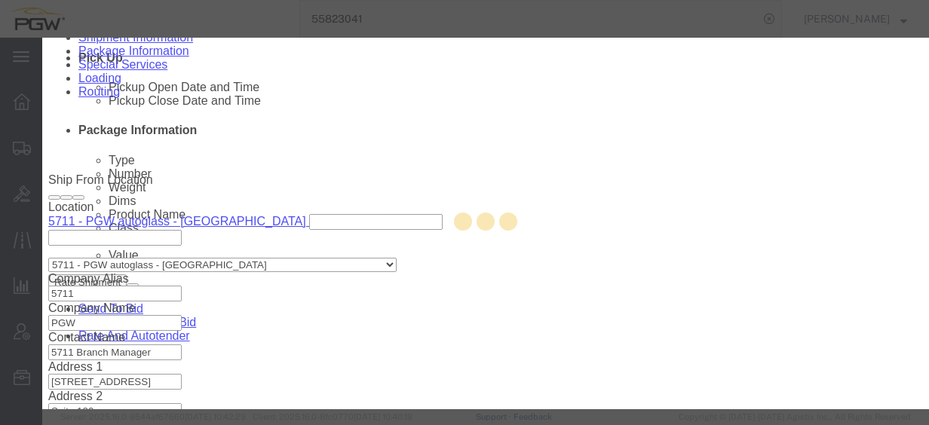
type input "5709"
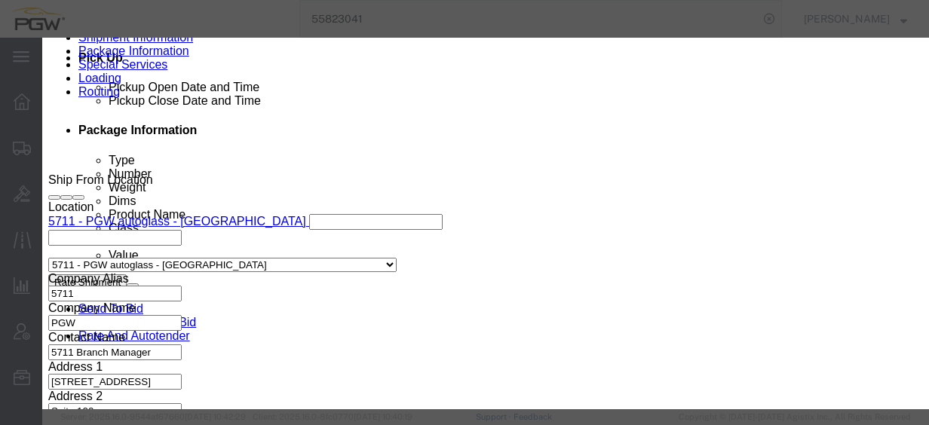
select select "OR"
click div "[DATE] 1:12 PM"
click input "1:12 PM"
type input "1:30 PM"
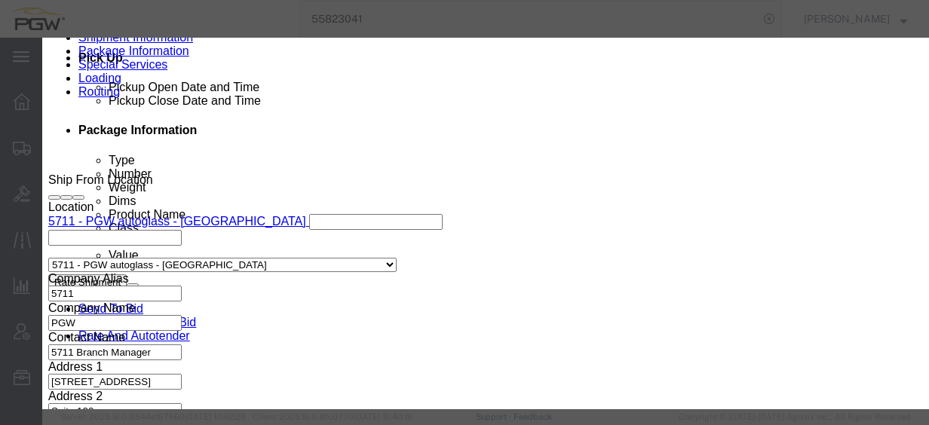
click button "Apply"
click button "Save"
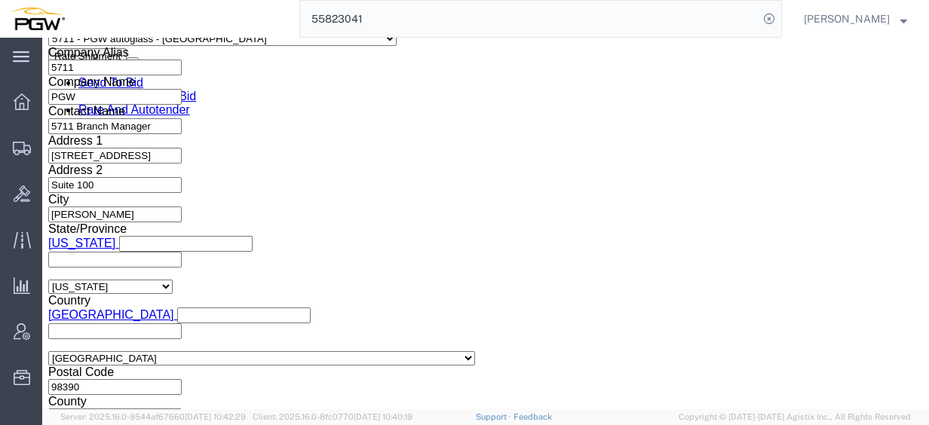
click div "[DATE] 8:00 AM"
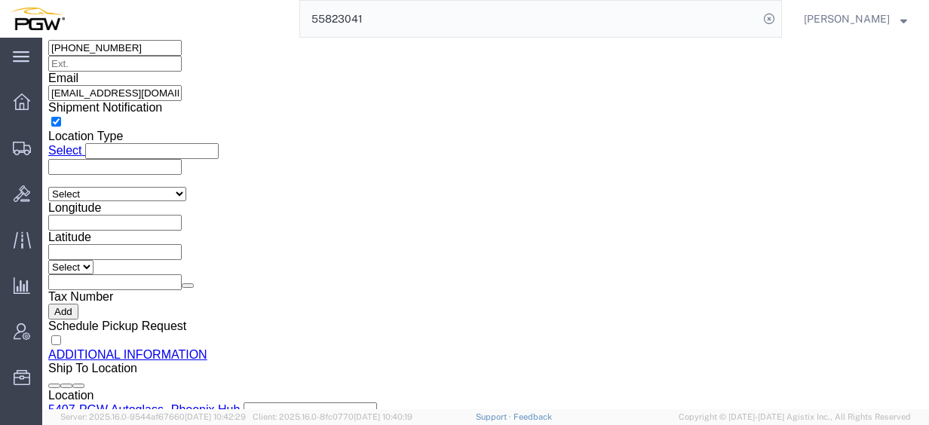
click input "1:12 PM"
type input "8:00 am"
click button "Apply"
click span "56470216"
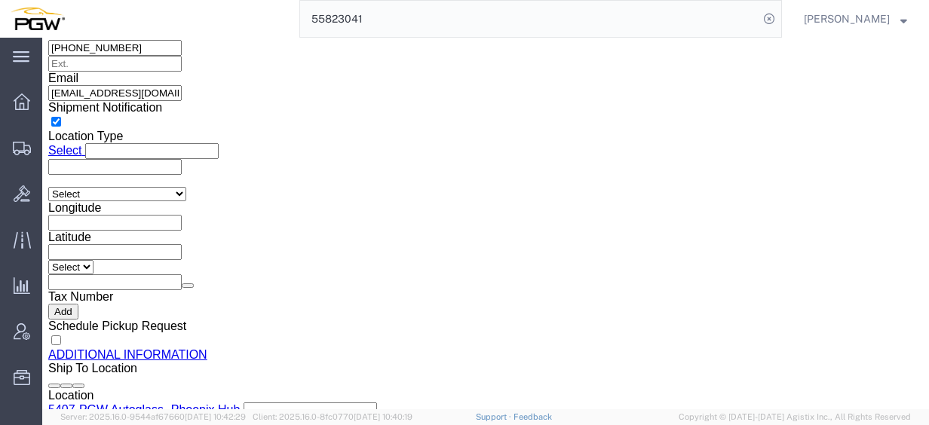
copy span "56470216"
click input "54833650"
drag, startPoint x: 192, startPoint y: 169, endPoint x: 9, endPoint y: 157, distance: 183.6
click div "Select Account Type Activity ID Airline Appointment Number ASN Batch Request # …"
paste input "6470216"
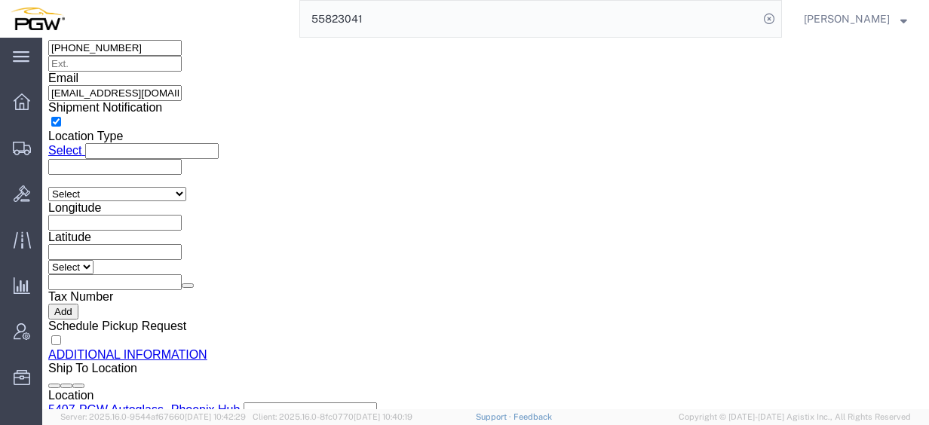
click input "56470216"
type input "56470216"
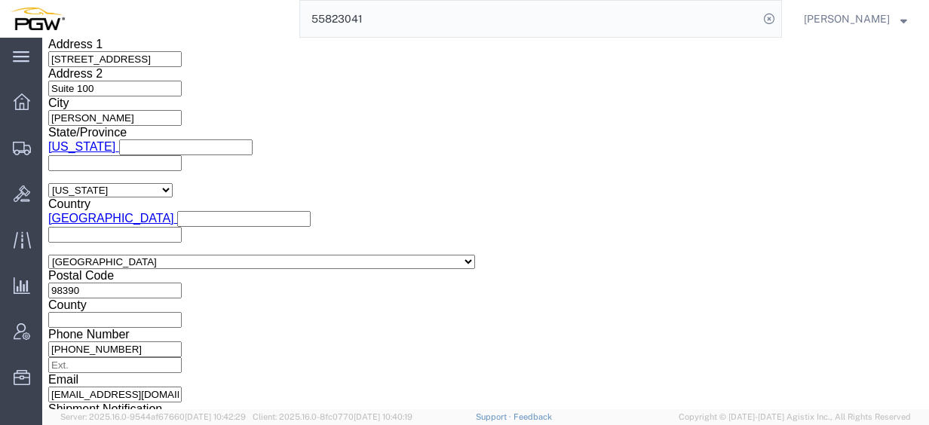
click div
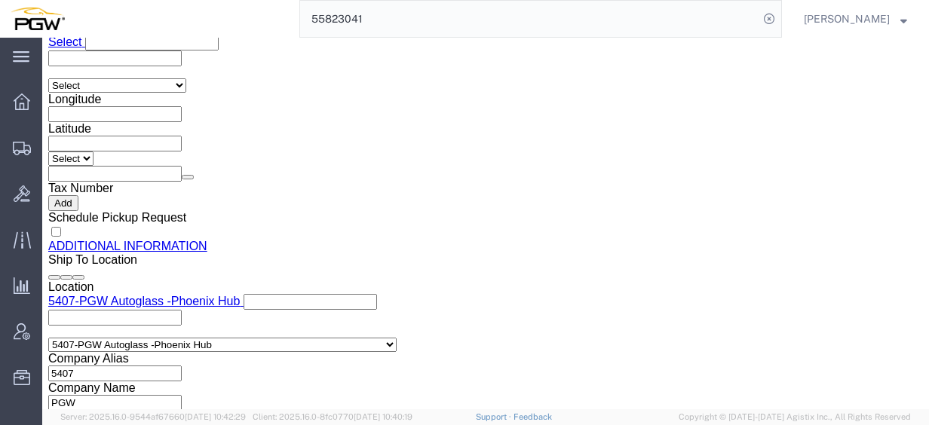
click button "Apply"
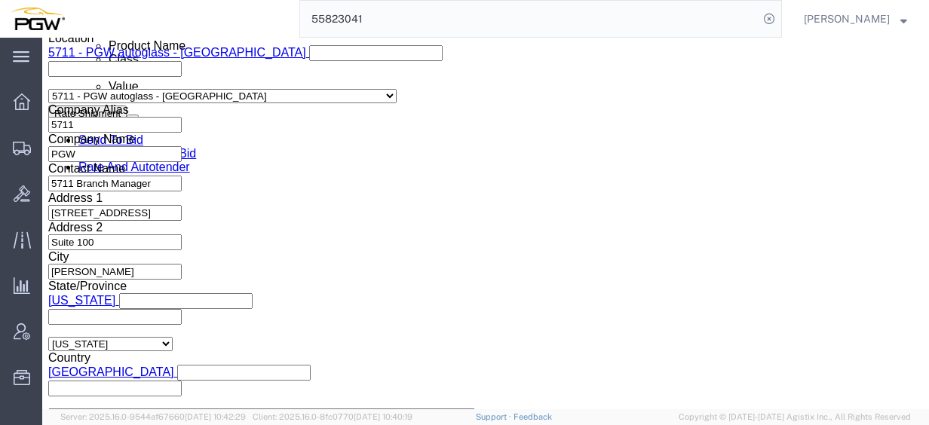
scroll to position [657, 0]
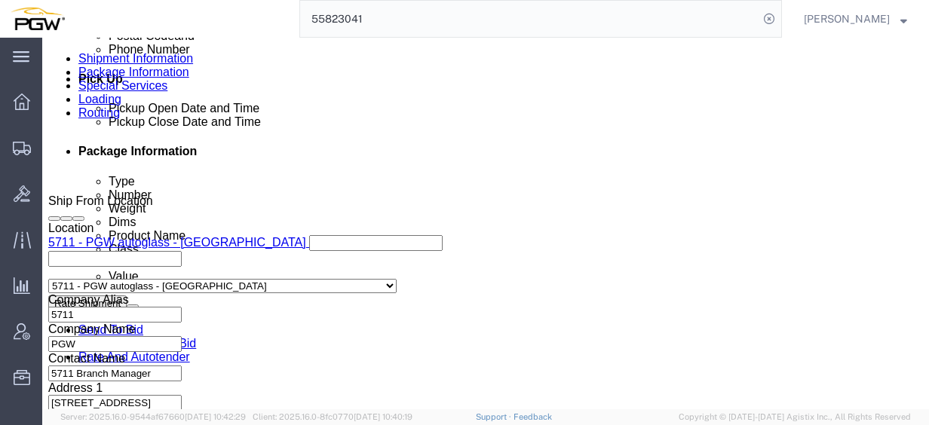
click icon
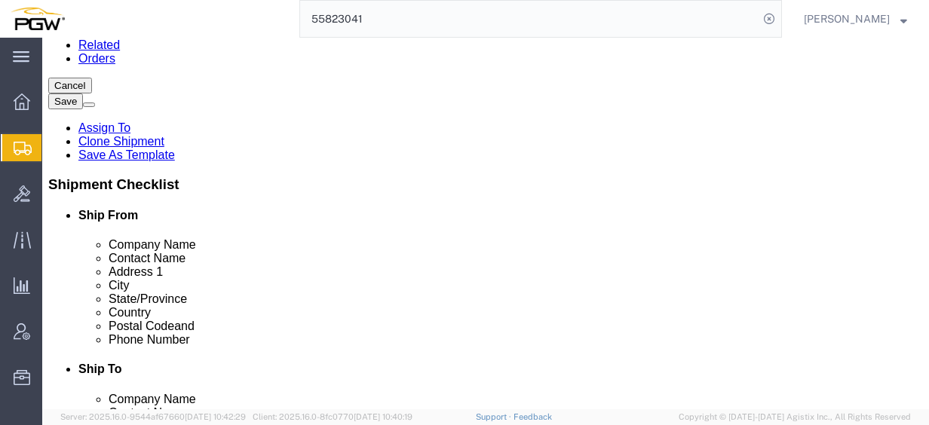
scroll to position [62, 0]
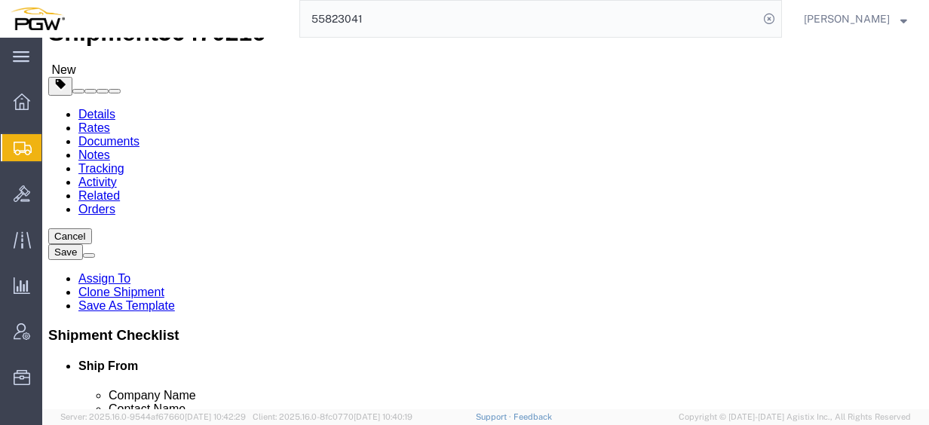
click input "15"
drag, startPoint x: 164, startPoint y: 255, endPoint x: 83, endPoint y: 247, distance: 81.0
click div "Number 15"
type input "6"
click input "44000.00"
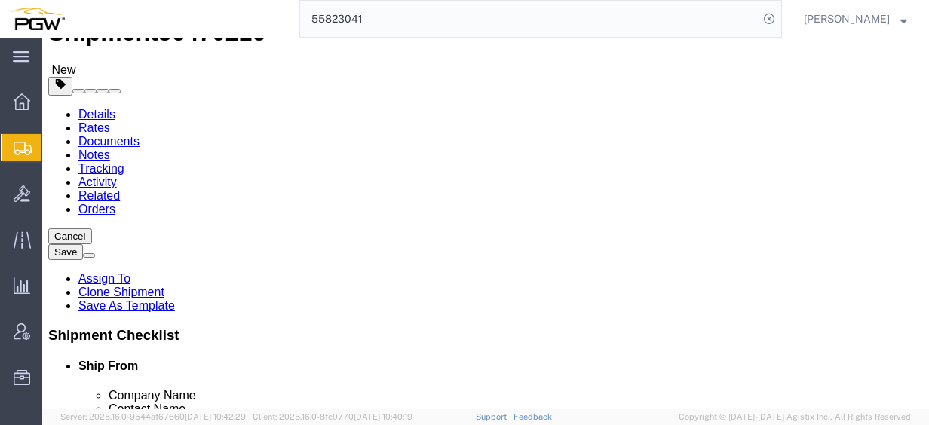
drag, startPoint x: 185, startPoint y: 309, endPoint x: 60, endPoint y: 299, distance: 125.5
click div "Package Type Select Bale(s) Basket(s) Bolt(s) Bottle(s) Buckets Bulk Bundle(s) …"
type input "17000.00"
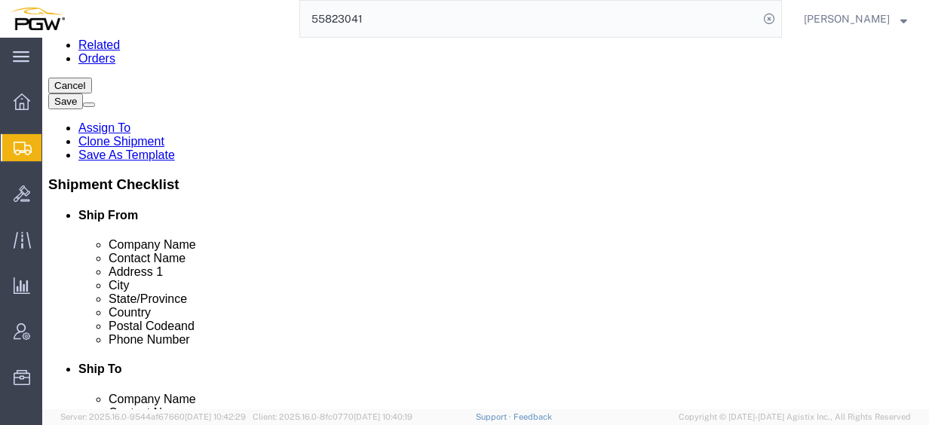
click dd "15.00 Each"
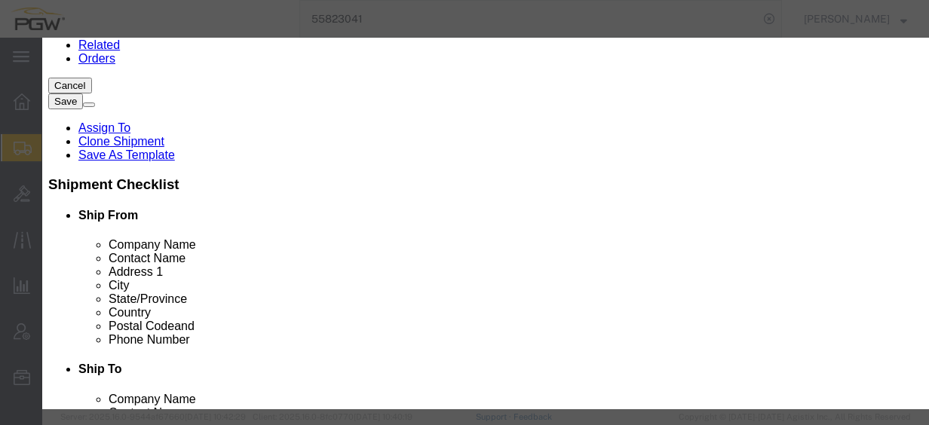
click input "15.00"
drag, startPoint x: 311, startPoint y: 146, endPoint x: 111, endPoint y: 127, distance: 200.7
click div "Product Name Steel Racks Pieces 15.00 Select Bag Barrels 100Board Feet Bottle B…"
type input "6.00"
click input "0.4"
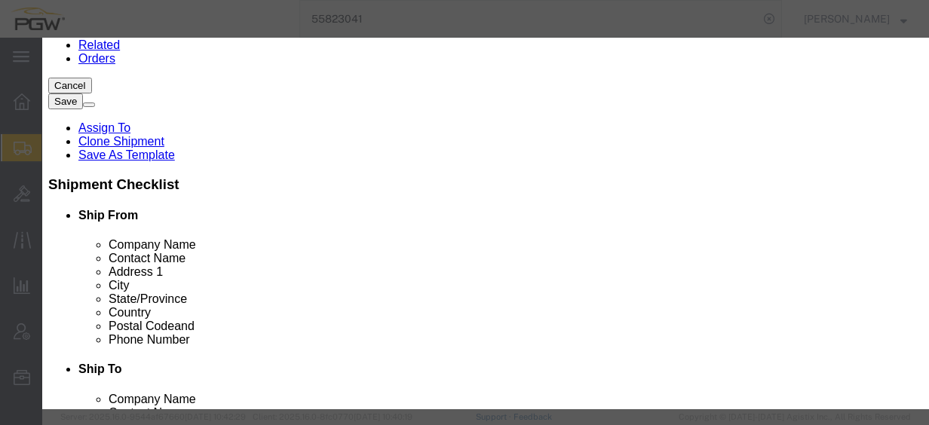
drag, startPoint x: 277, startPoint y: 174, endPoint x: 121, endPoint y: 154, distance: 156.6
click div "Product Name Steel Racks Pieces 6.00 Select Bag Barrels 100Board Feet Bottle Bo…"
type input "1.00"
click button "Save & Close"
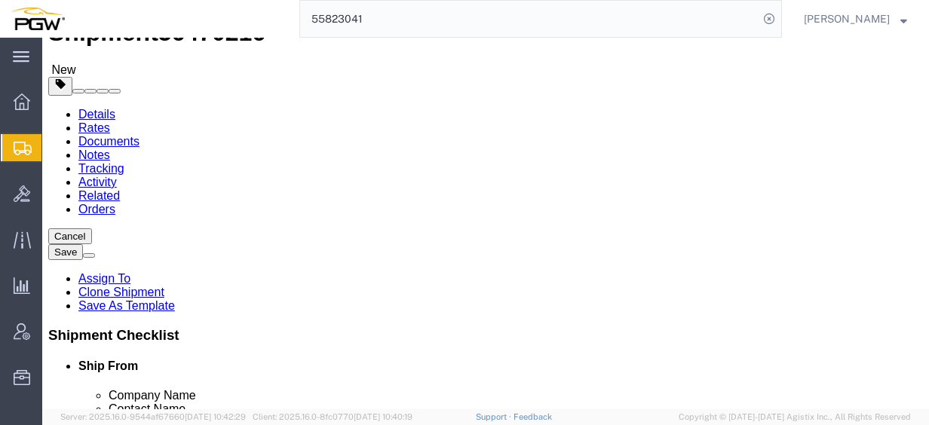
scroll to position [0, 0]
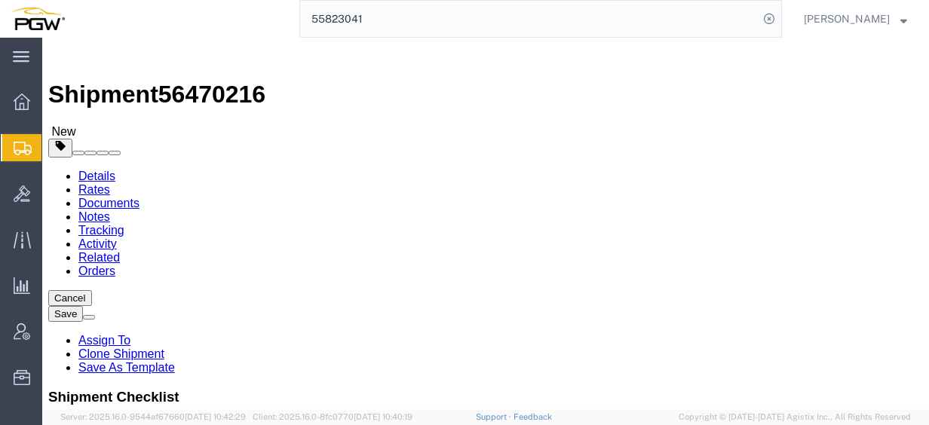
click span "button"
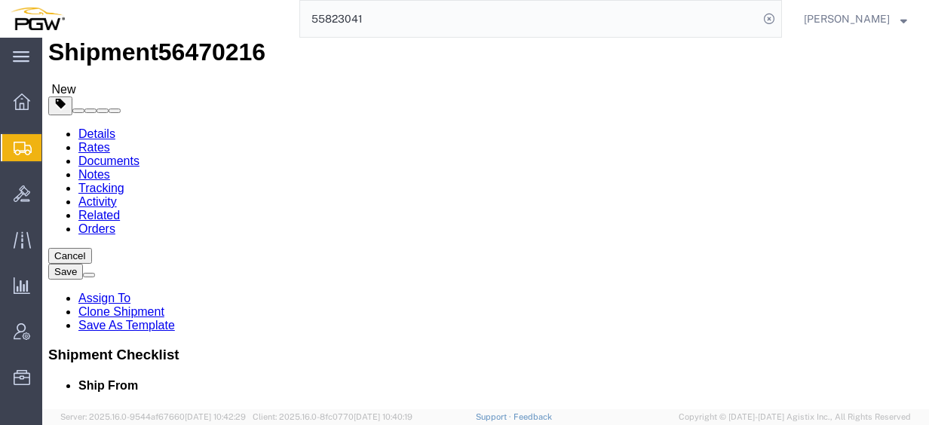
scroll to position [75, 0]
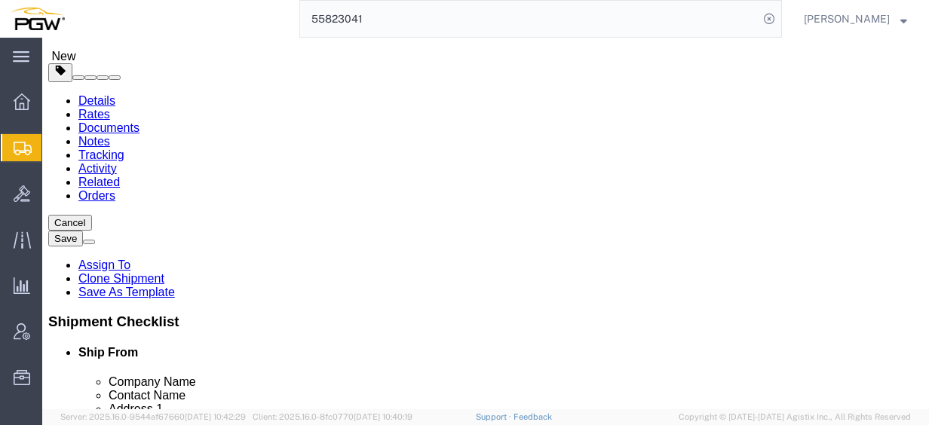
click div "Package Type Select Bale(s) Basket(s) Bolt(s) Bottle(s) Buckets Bulk Bundle(s) …"
click input "6"
drag, startPoint x: 176, startPoint y: 246, endPoint x: 48, endPoint y: 228, distance: 129.4
click div "Package Type Select Bale(s) Basket(s) Bolt(s) Bottle(s) Buckets Bulk Bundle(s) …"
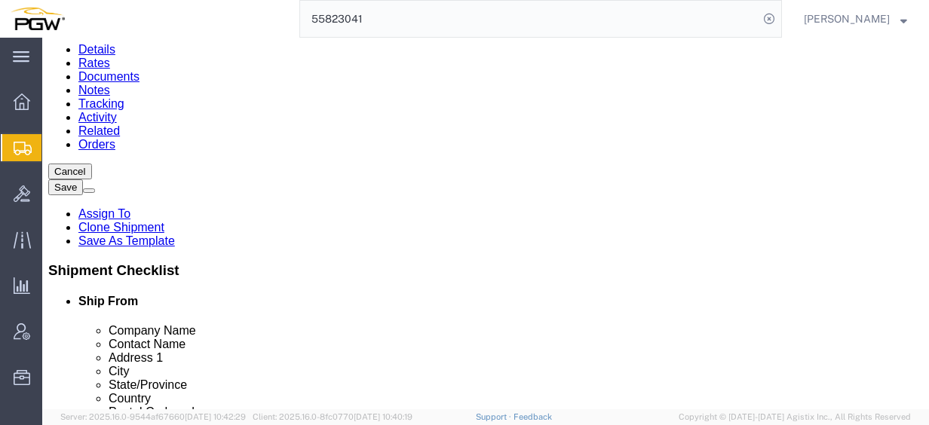
scroll to position [151, 0]
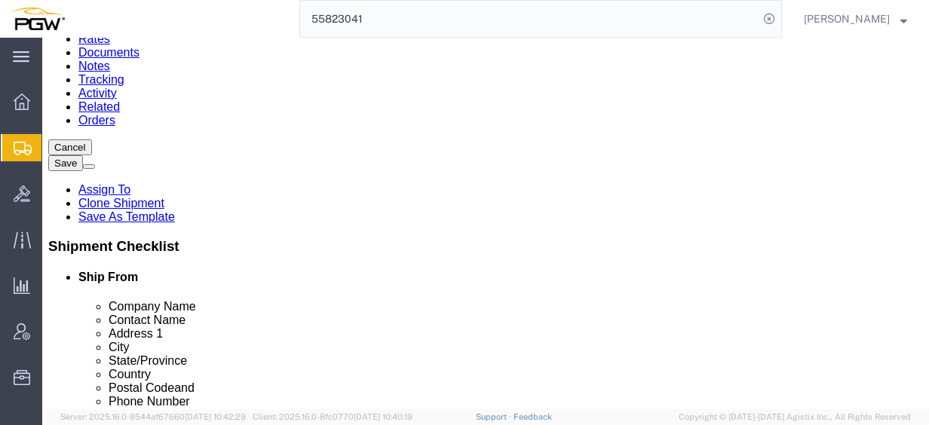
type input "9"
click input "17000.00"
drag, startPoint x: 187, startPoint y: 223, endPoint x: 38, endPoint y: 213, distance: 148.8
click div "Weight 17000.00 Select kgs lbs Ship. t°"
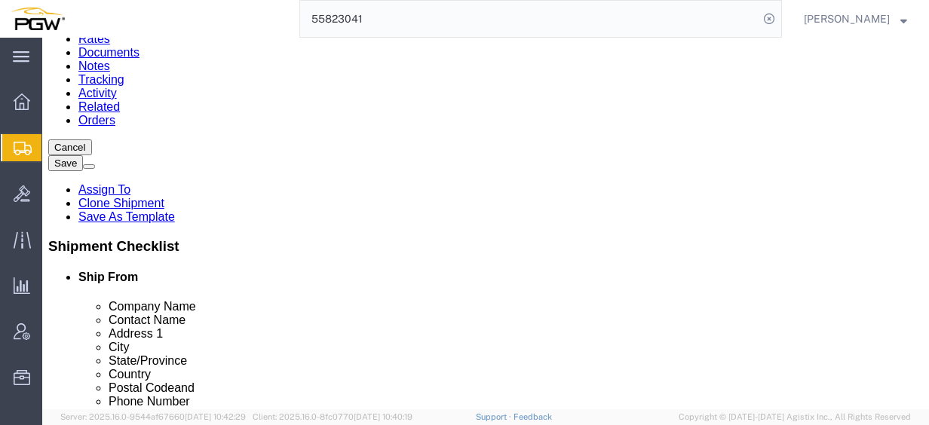
type input "26000.00"
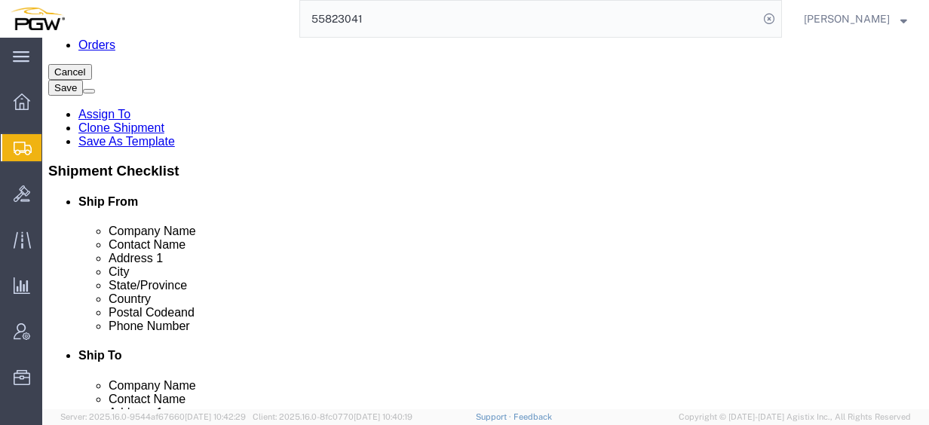
click dd "1.00 USD"
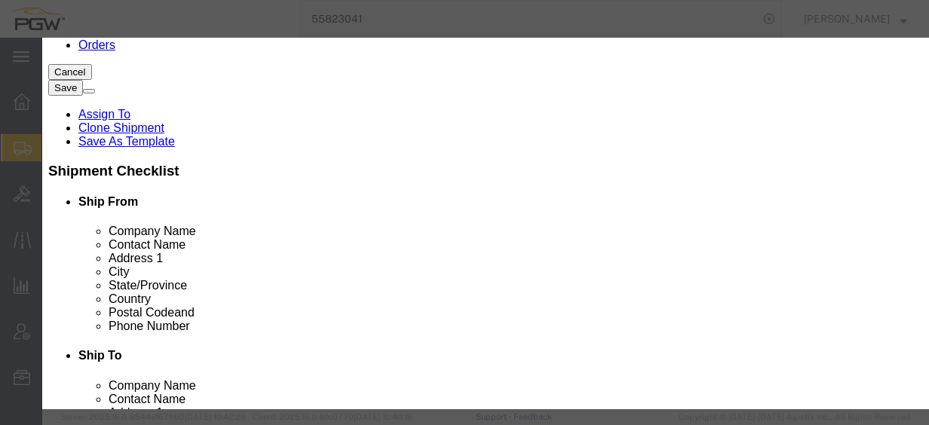
click input "6.00"
drag, startPoint x: 262, startPoint y: 143, endPoint x: 142, endPoint y: 127, distance: 121.8
click div "Pieces 6.00 Select Bag Barrels 100Board Feet Bottle Box Blister Pack Carats Can…"
type input "9.00"
click input "1.5"
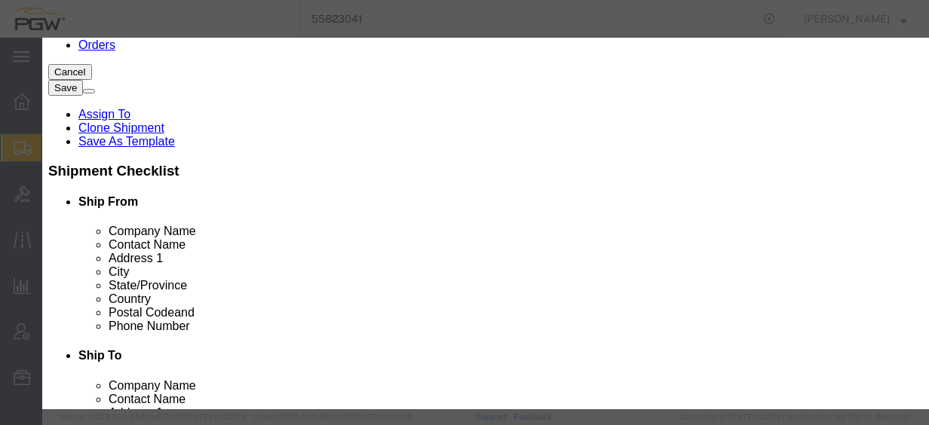
drag, startPoint x: 223, startPoint y: 169, endPoint x: 110, endPoint y: 152, distance: 114.4
click div "Product Name Steel Racks Pieces 9.00 Select Bag Barrels 100Board Feet Bottle Bo…"
type input "1.00"
click button "Save & Close"
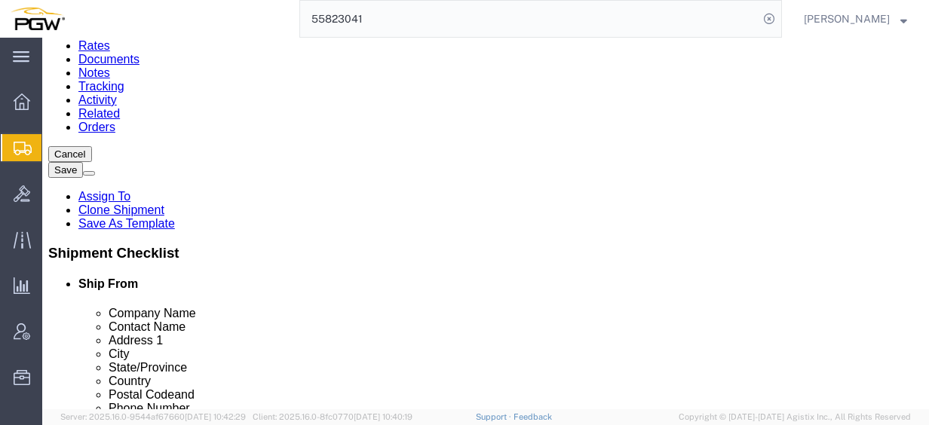
scroll to position [0, 0]
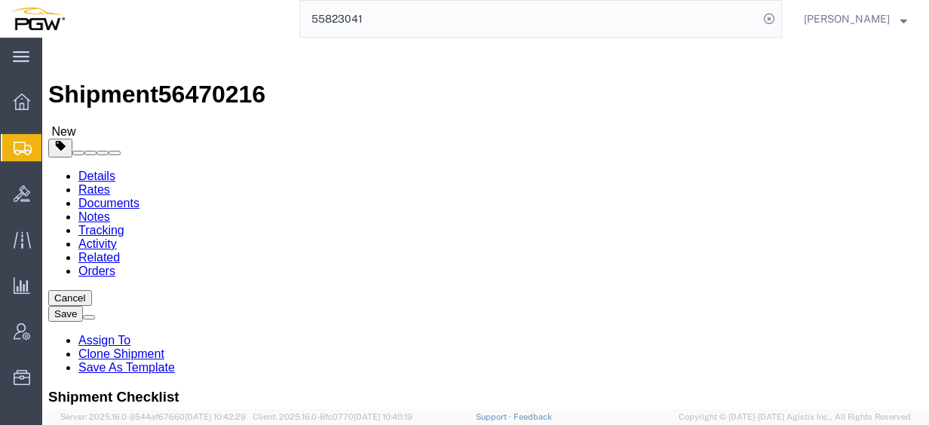
click icon
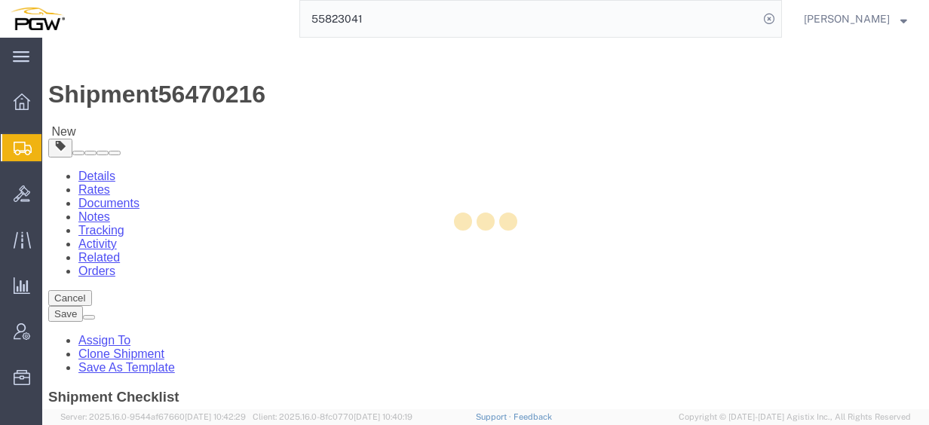
select select
select select "COSTCENTER"
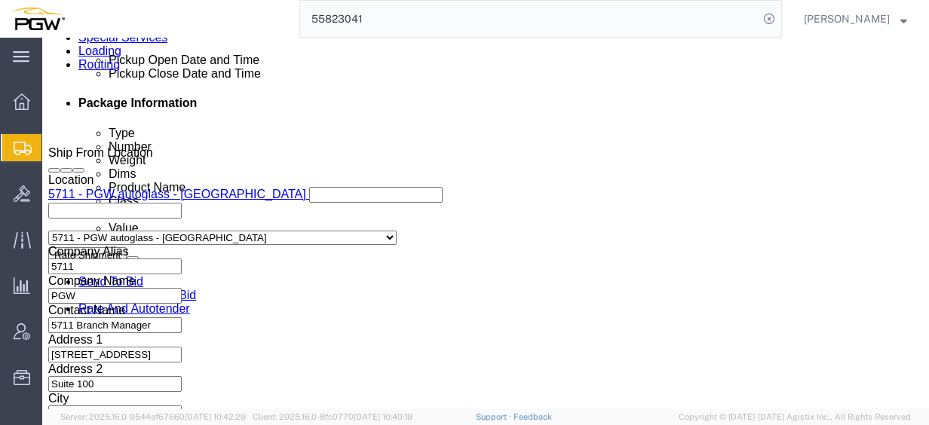
scroll to position [754, 0]
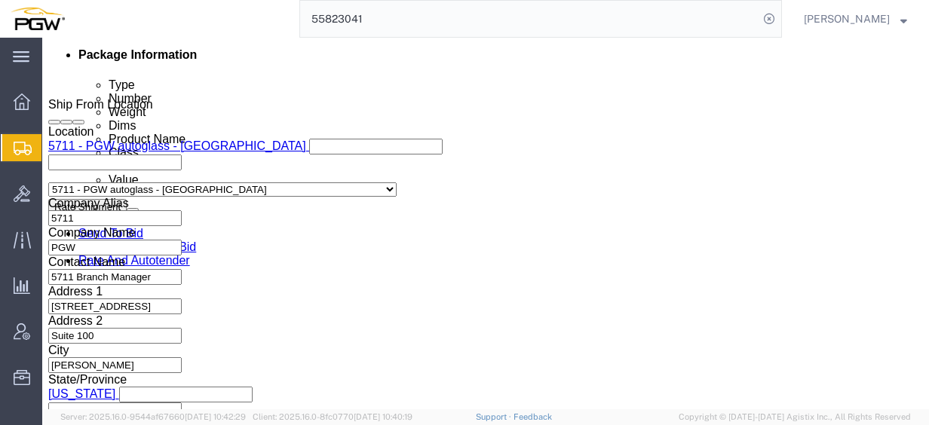
type input "5407"
click input "5329"
drag, startPoint x: 198, startPoint y: 342, endPoint x: 18, endPoint y: 321, distance: 180.6
click div "Cost Center Select Buyer Cost Center Department Operations Number Order Number …"
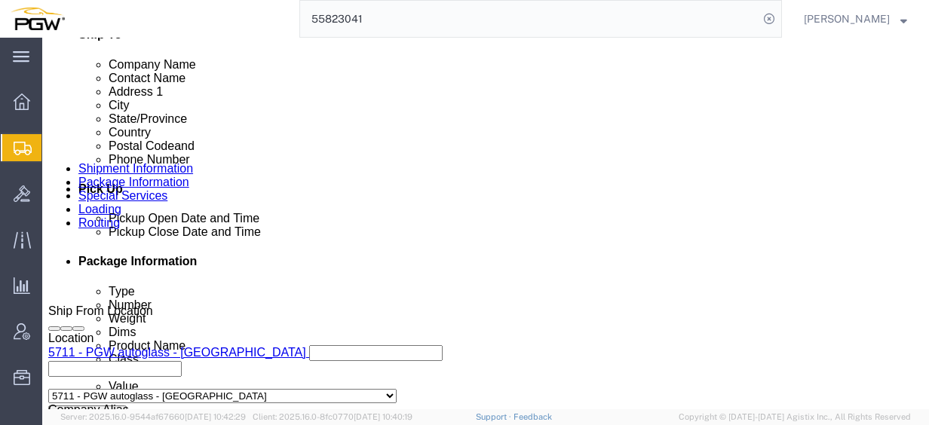
scroll to position [528, 0]
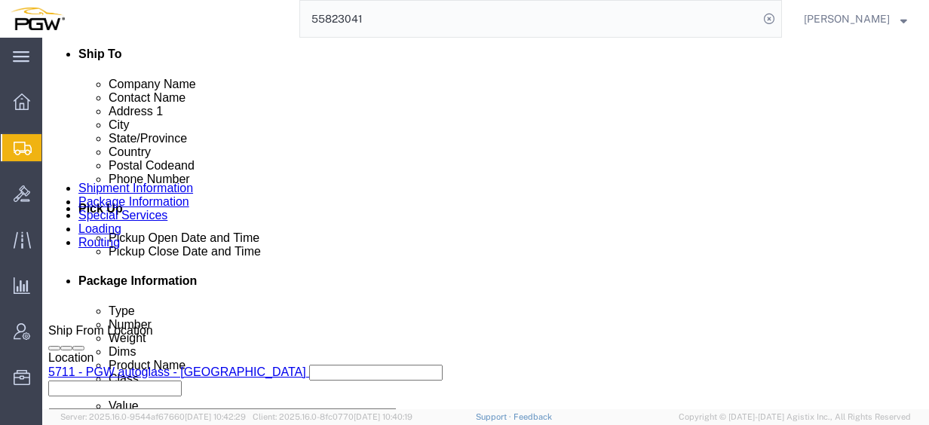
type input "5407"
click link "Routing"
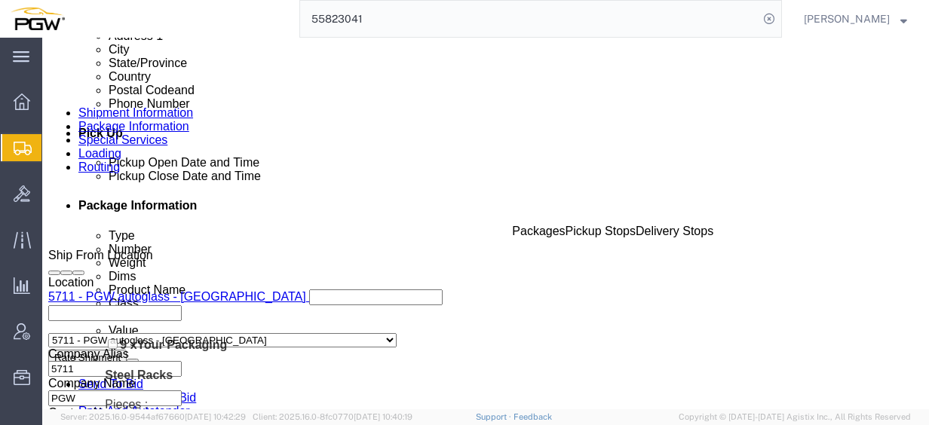
scroll to position [679, 0]
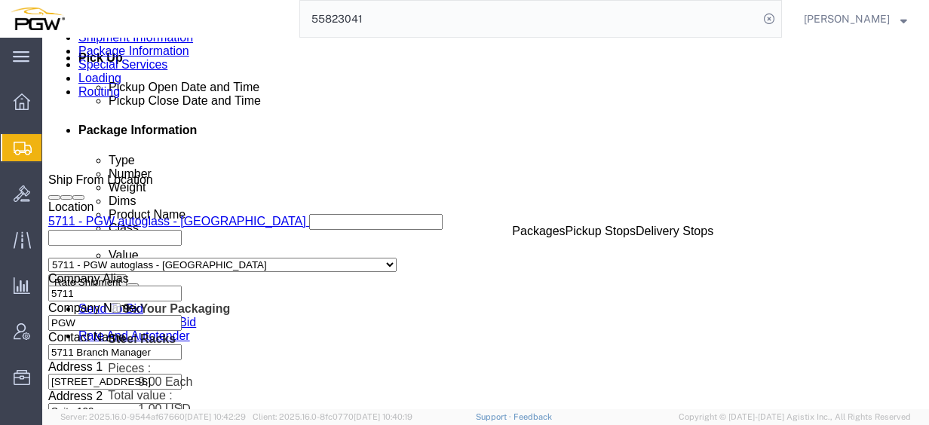
drag, startPoint x: 46, startPoint y: 214, endPoint x: 70, endPoint y: 265, distance: 56.7
click div "Pickups + Add Stop From : PGW - 5711 [STREET_ADDRESS][PERSON_NAME] Edit Move to…"
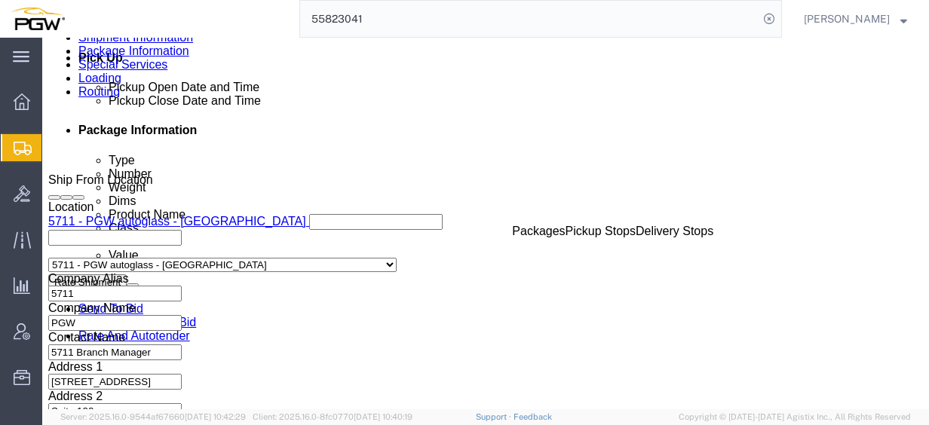
click link "Send To Bid"
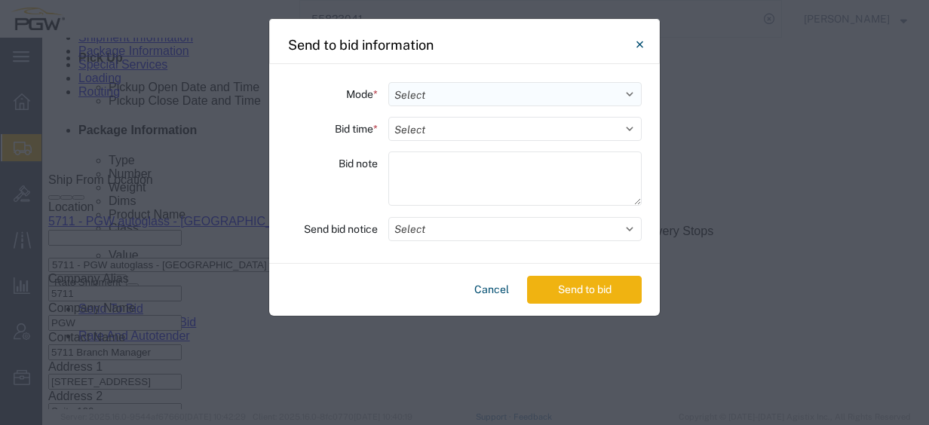
click at [468, 90] on select "Select Small Parcel Truckload Air Rail Less than Truckload Ocean Freight Multi-…" at bounding box center [514, 94] width 253 height 24
select select "TL"
click at [388, 82] on select "Select Small Parcel Truckload Air Rail Less than Truckload Ocean Freight Multi-…" at bounding box center [514, 94] width 253 height 24
click at [491, 136] on select "Select 30 Min (Rush) 1 Hour (Rush) 2 Hours (Rush) 4 Hours (Rush) 8 Hours (Rush)…" at bounding box center [514, 129] width 253 height 24
select select "20"
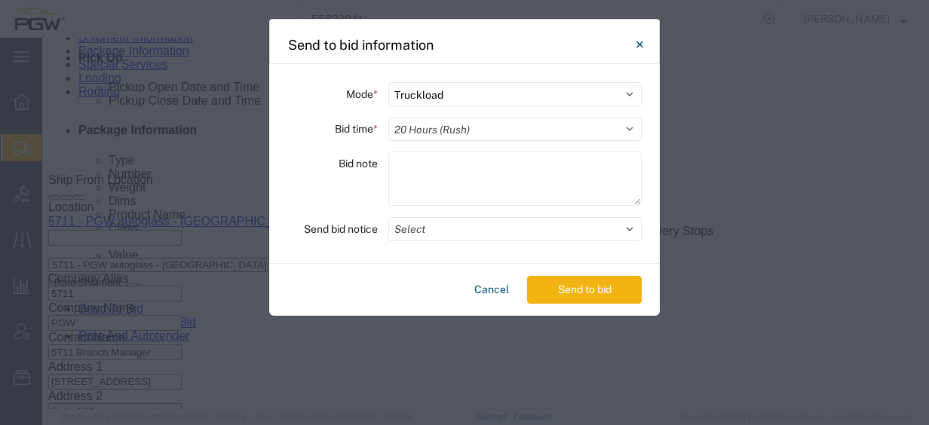
click at [388, 117] on select "Select 30 Min (Rush) 1 Hour (Rush) 2 Hours (Rush) 4 Hours (Rush) 8 Hours (Rush)…" at bounding box center [514, 129] width 253 height 24
click at [558, 288] on button "Send to bid" at bounding box center [584, 290] width 115 height 28
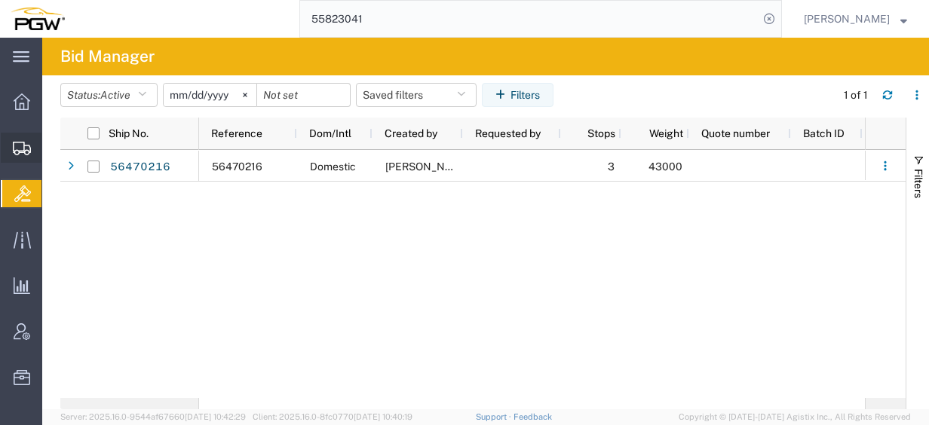
click at [0, 0] on span "Create from Template" at bounding box center [0, 0] width 0 height 0
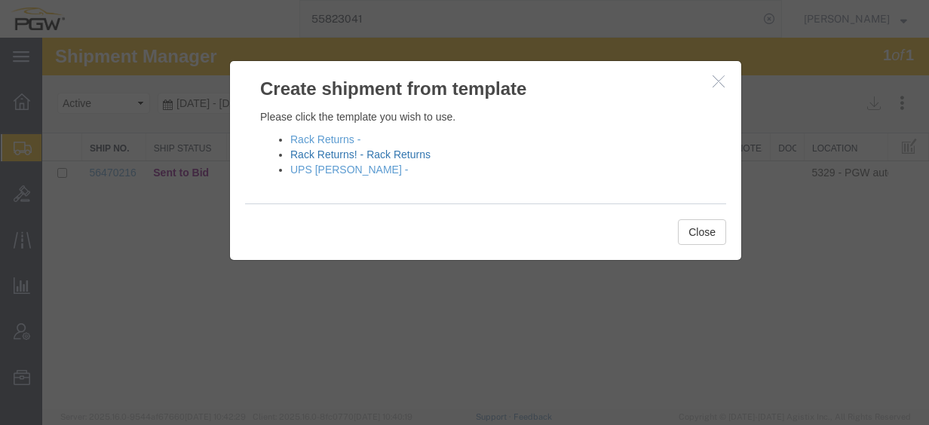
click at [374, 151] on link "Rack Returns! - Rack Returns" at bounding box center [360, 155] width 140 height 12
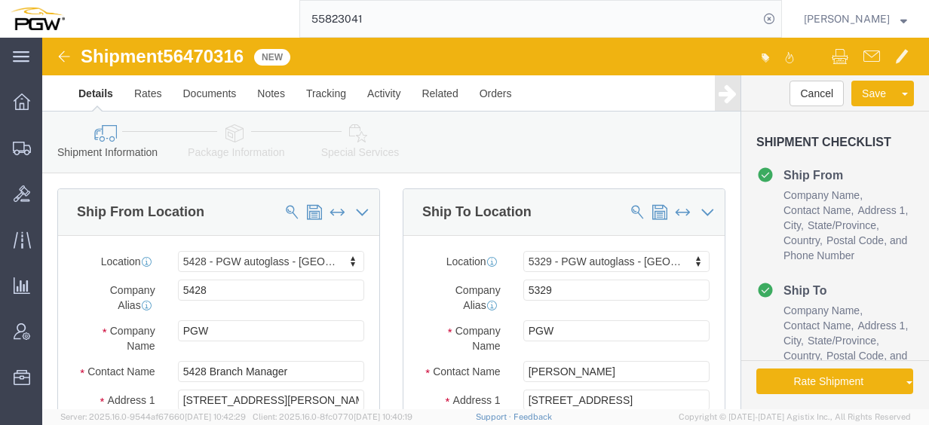
select select "28281"
select select "28253"
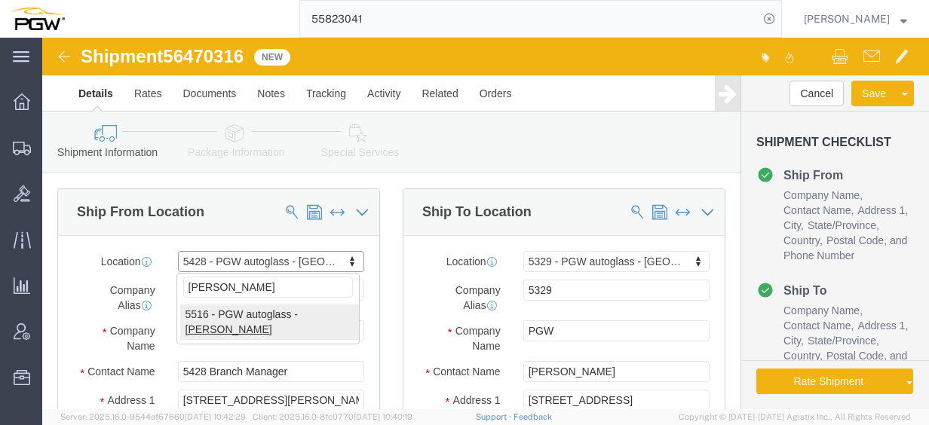
type input "[PERSON_NAME]"
select select "28343"
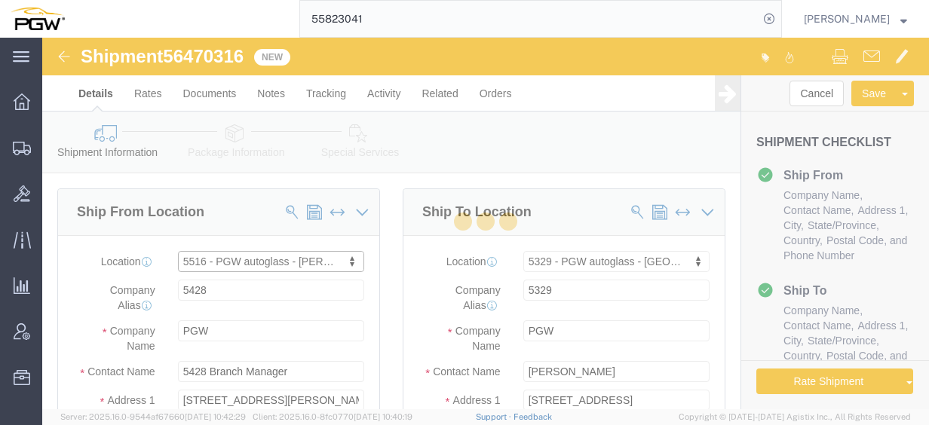
type input "5516"
type input "5516 Branch Manager"
type input "[STREET_ADDRESS]"
type input "Suite 8"
type input "[PERSON_NAME]"
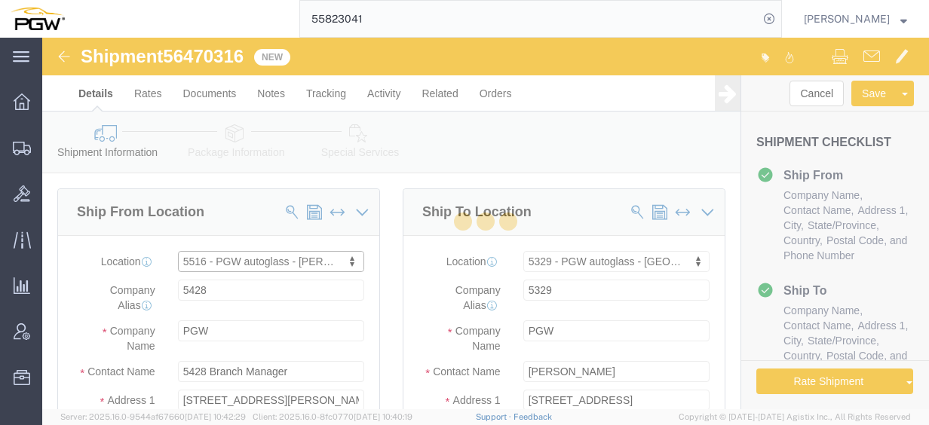
type input "55432"
type input "[PHONE_NUMBER]"
type input "[EMAIL_ADDRESS][DOMAIN_NAME]"
select select "MN"
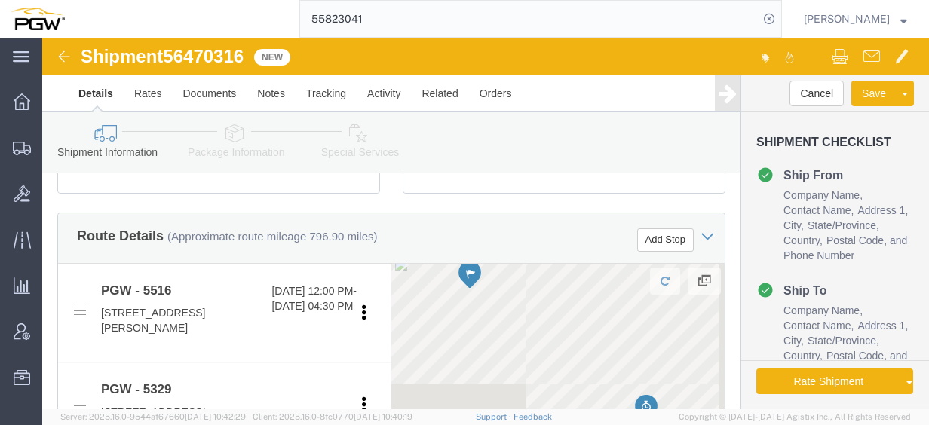
scroll to position [528, 0]
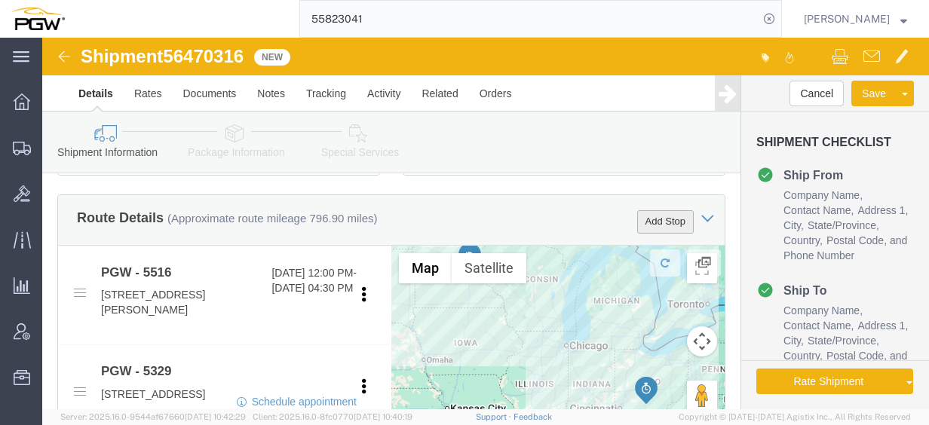
click button "Add Stop"
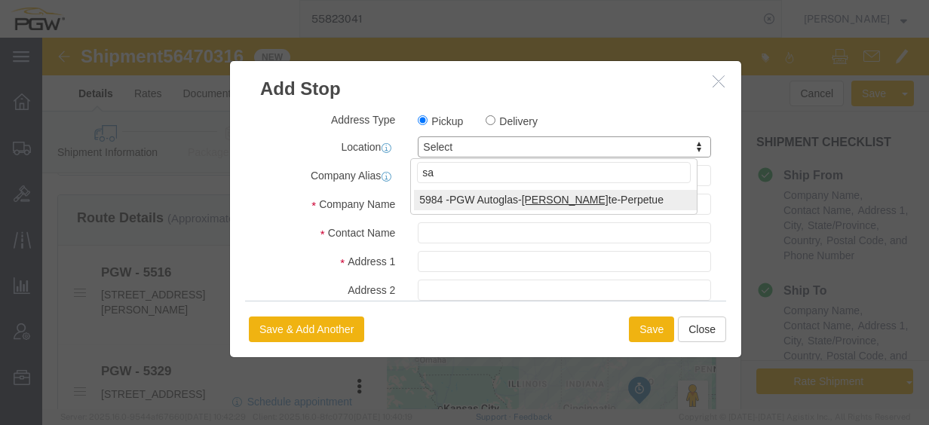
type input "s"
type input "493"
select select "34210"
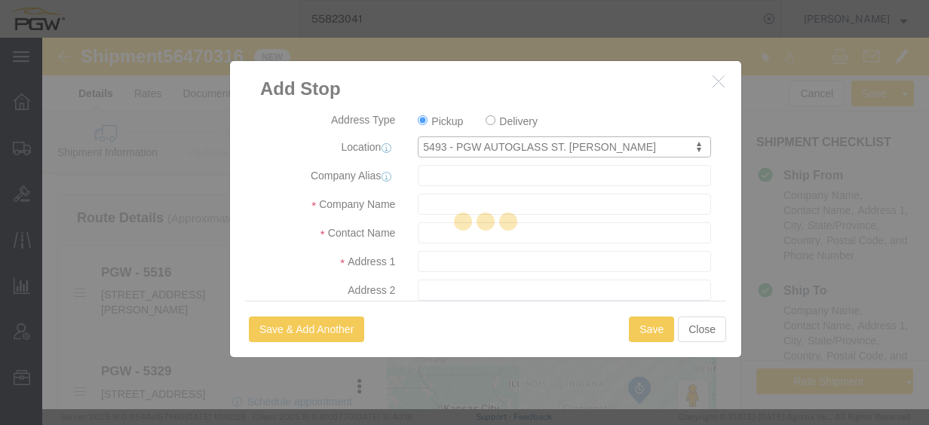
type input "5493"
type input "PGW"
type input "5493 Branch Manager"
type input "[STREET_ADDRESS][PERSON_NAME]"
type input "SUITE C"
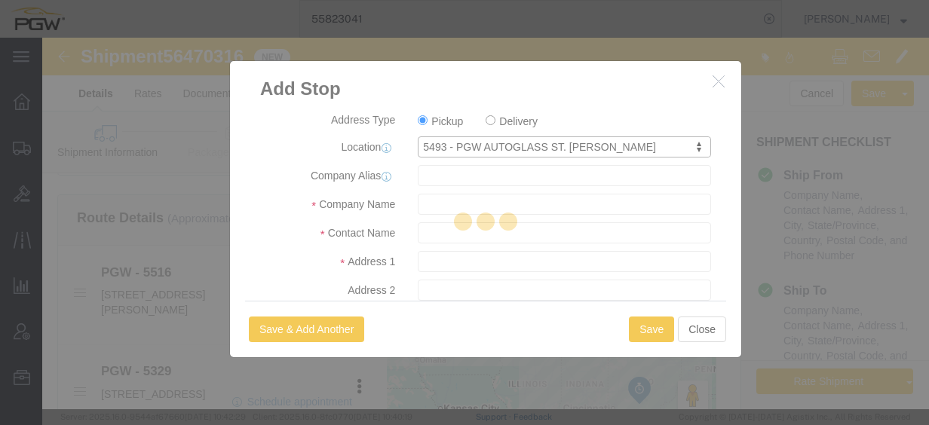
type input "ST. [PERSON_NAME]"
type input "55114"
type input "[PHONE_NUMBER]"
type input "[EMAIL_ADDRESS][DOMAIN_NAME]"
select select "BWLD"
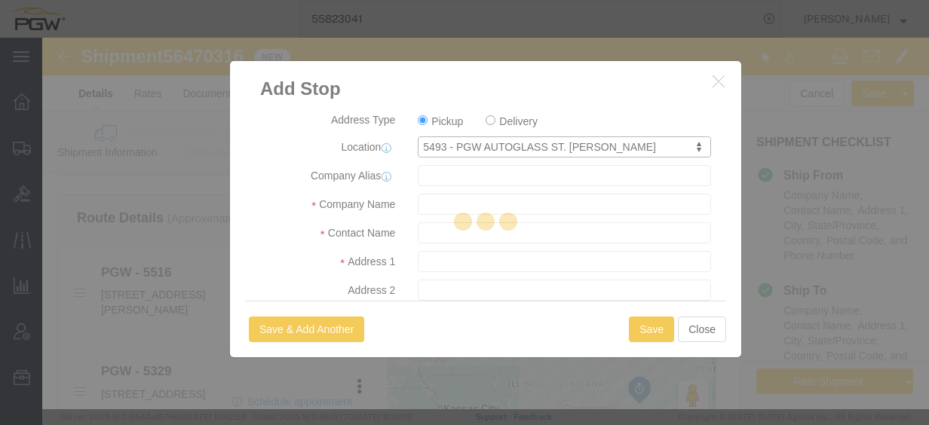
checkbox input "true"
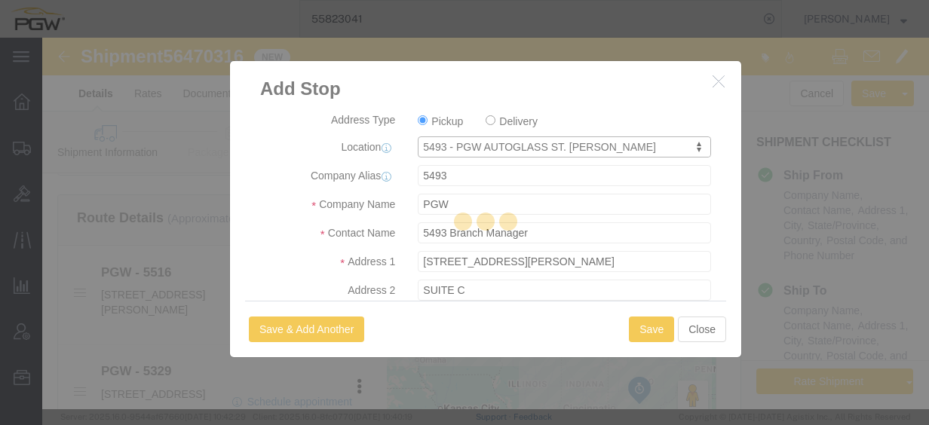
select select "MN"
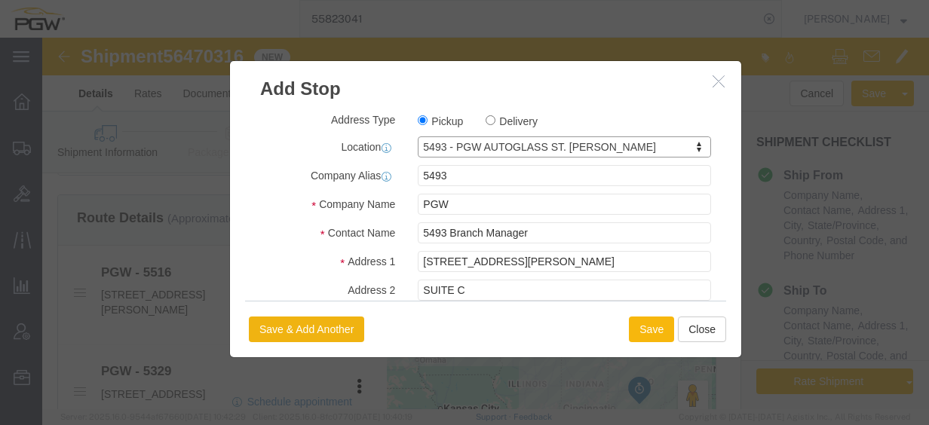
click button "Save"
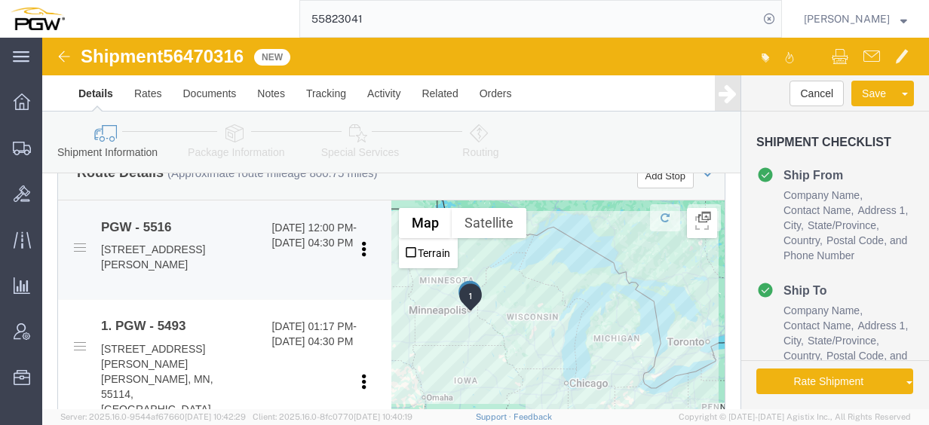
scroll to position [603, 0]
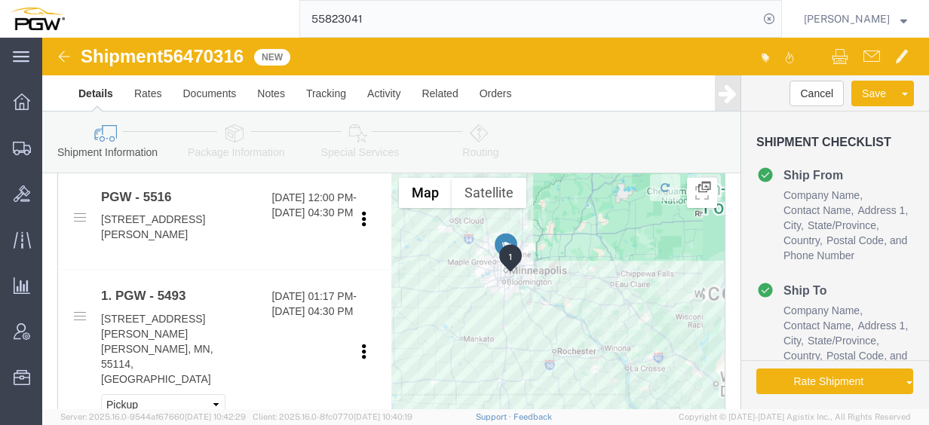
click div "To navigate, press the arrow keys."
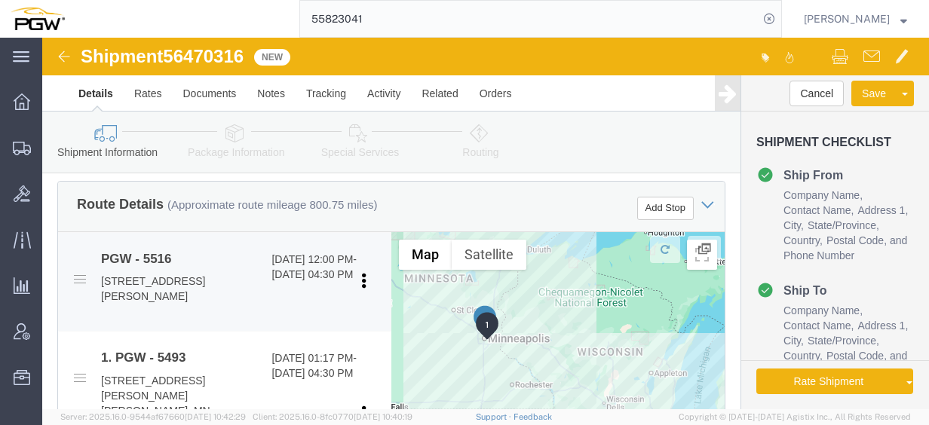
scroll to position [528, 0]
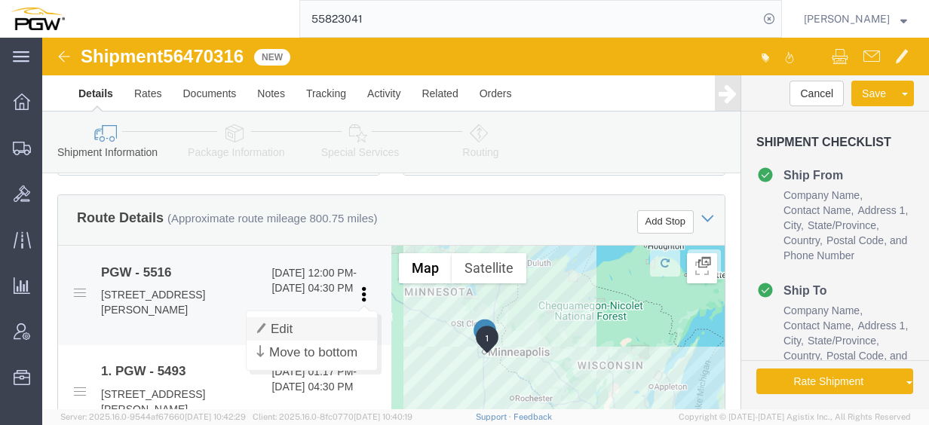
click link "Edit"
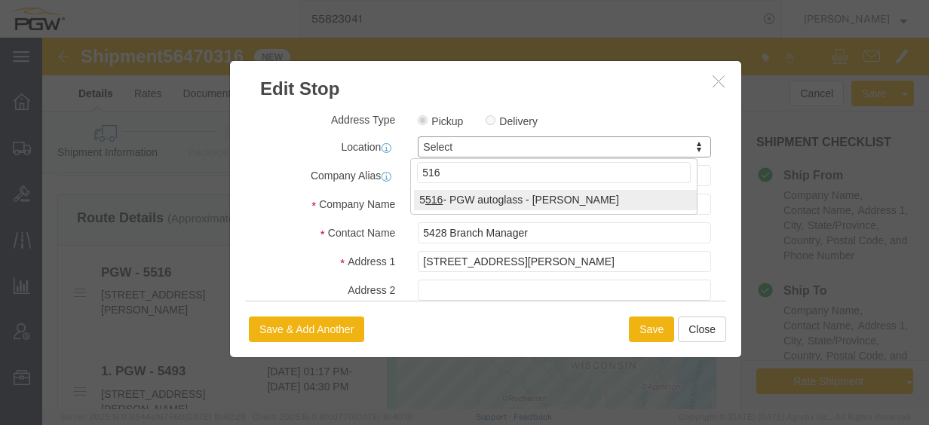
type input "516"
select select "28343"
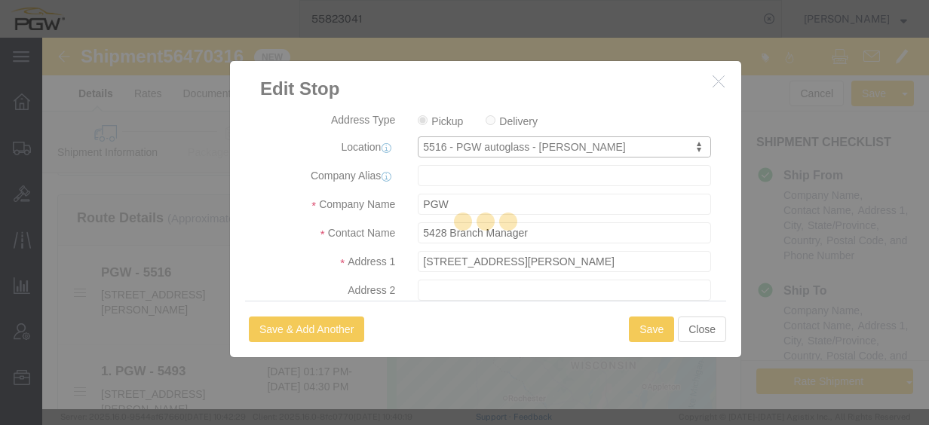
type input "5516"
type input "5516 Branch Manager"
type input "[STREET_ADDRESS]"
type input "Suite 8"
type input "[PERSON_NAME]"
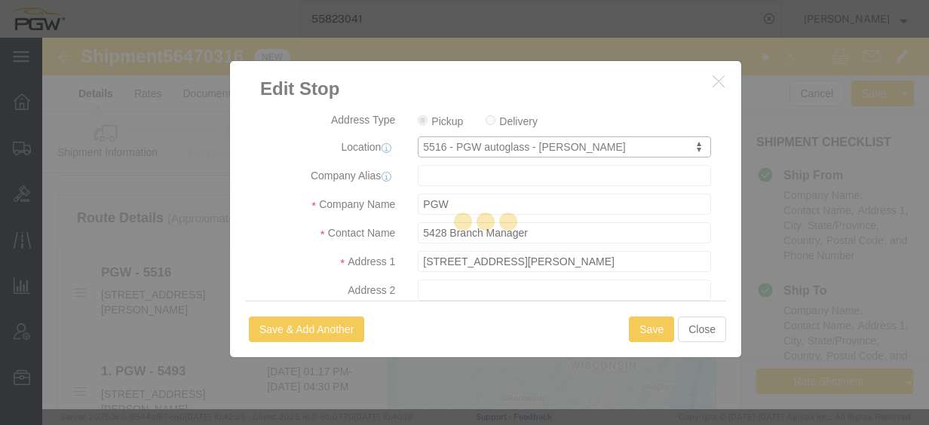
type input "55432"
type input "[PHONE_NUMBER]"
type input "[EMAIL_ADDRESS][DOMAIN_NAME]"
select select "MN"
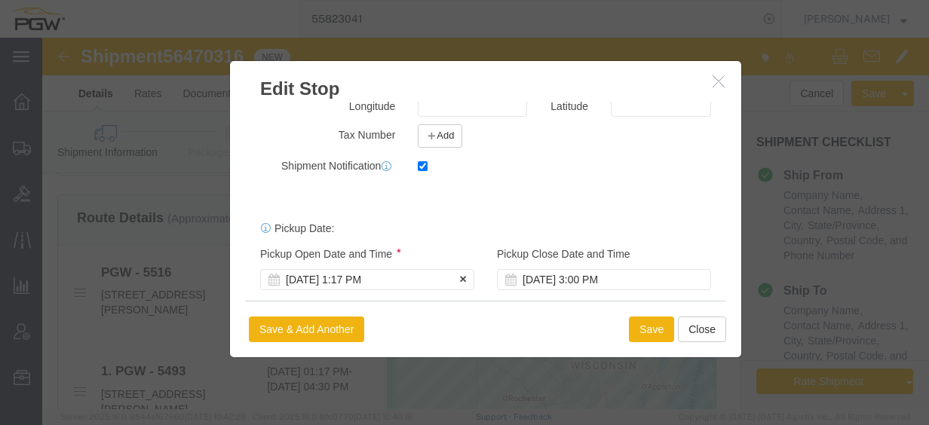
scroll to position [428, 0]
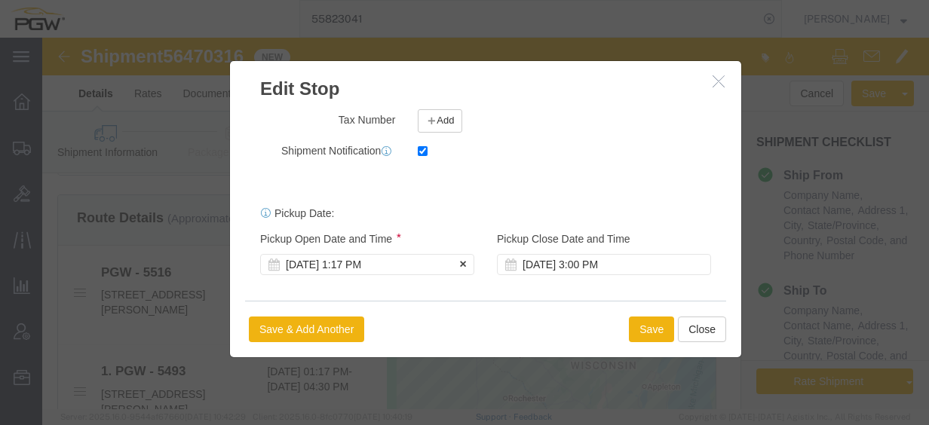
click div "[DATE] 1:17 PM"
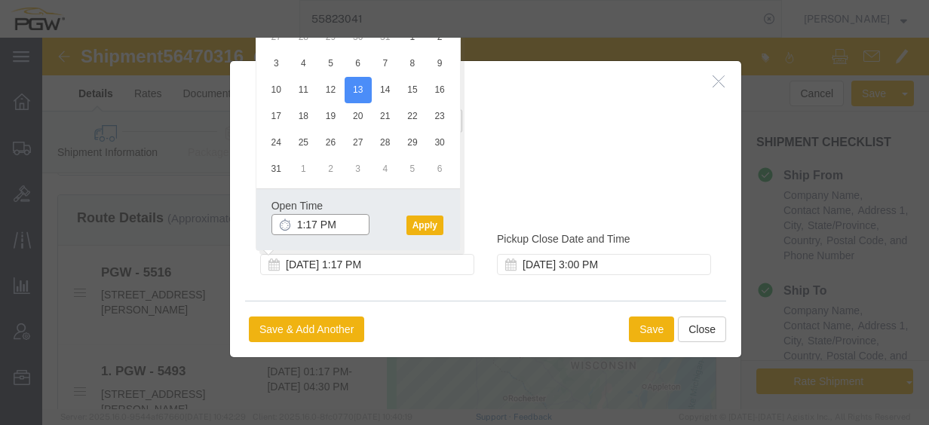
click input "1:17 PM"
type input "8:00 AM"
click button "Apply"
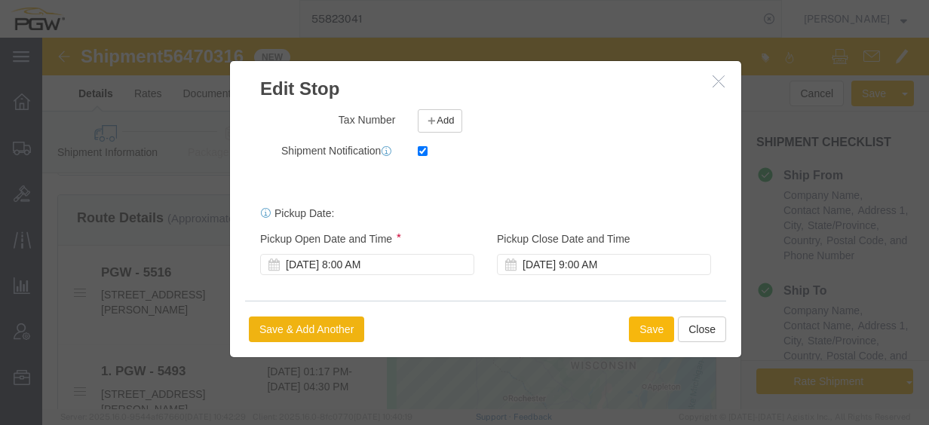
click button "Save"
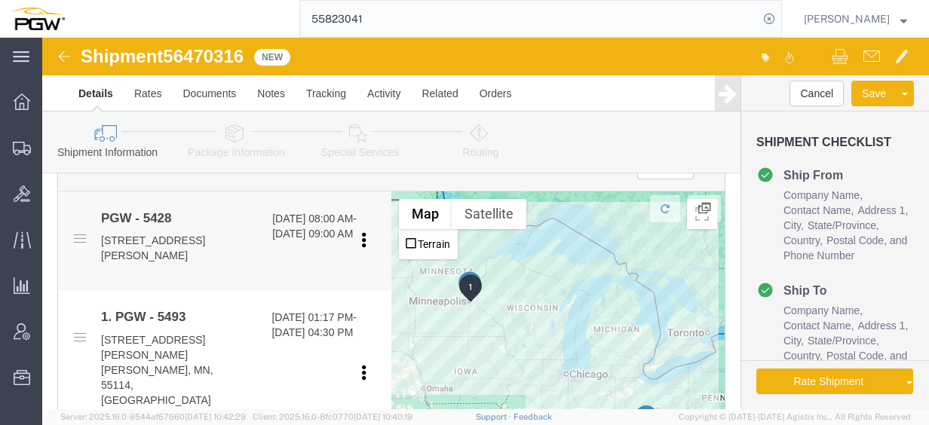
scroll to position [603, 0]
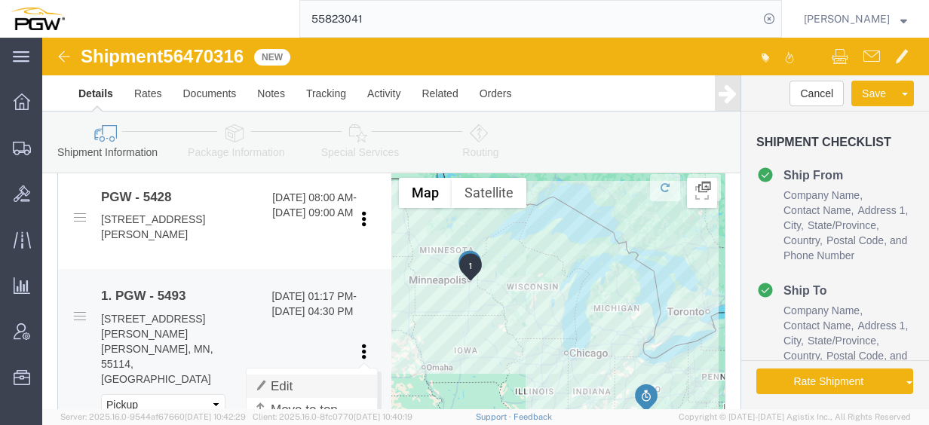
click link "Edit"
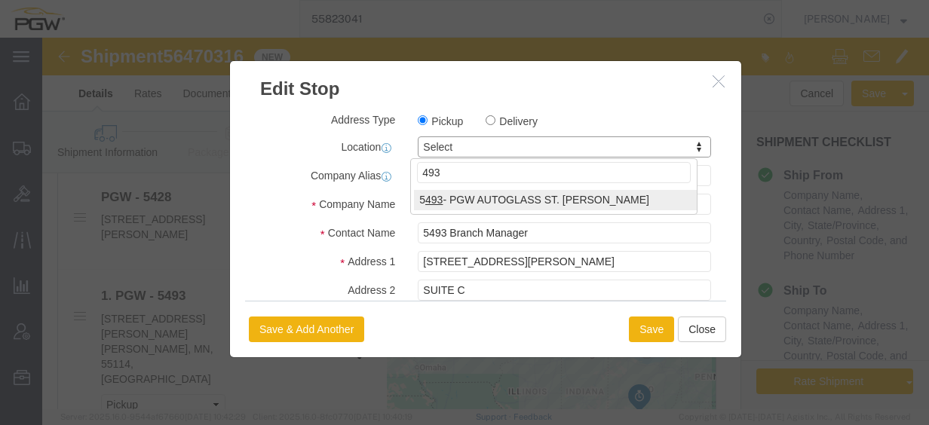
type input "493"
select select "34210"
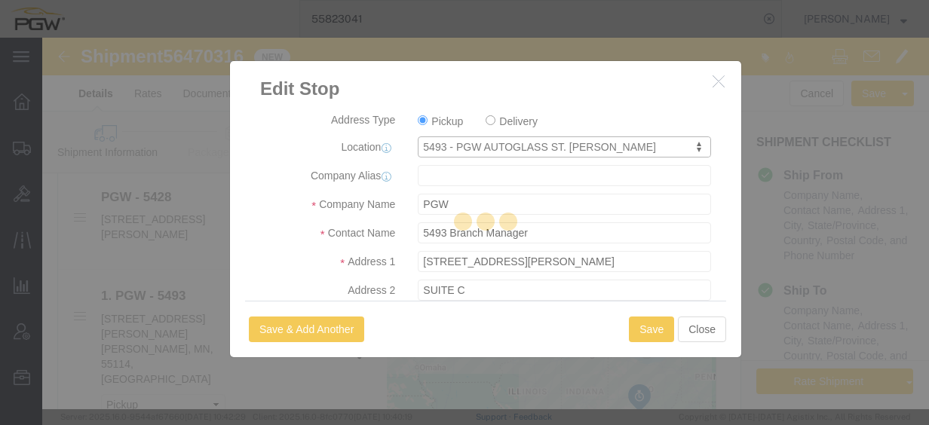
type input "5493"
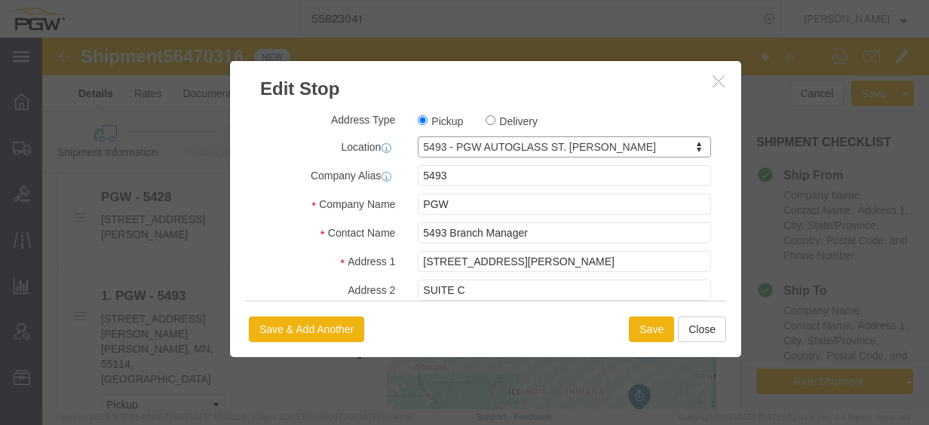
select select "MN"
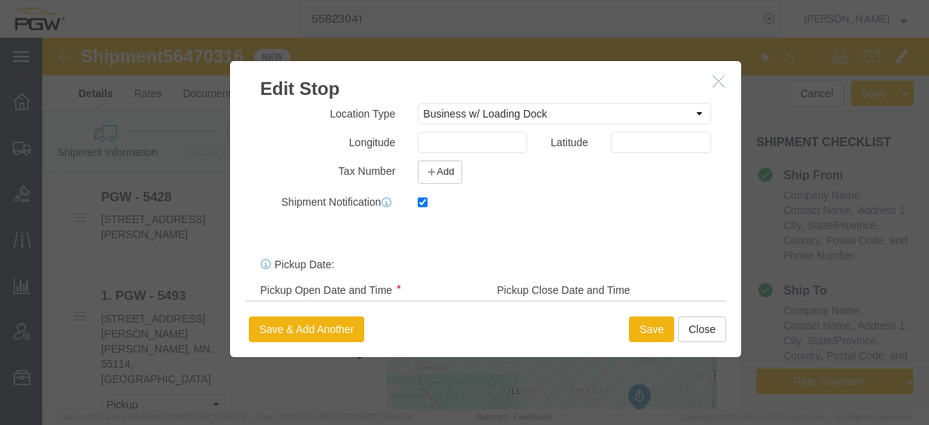
scroll to position [428, 0]
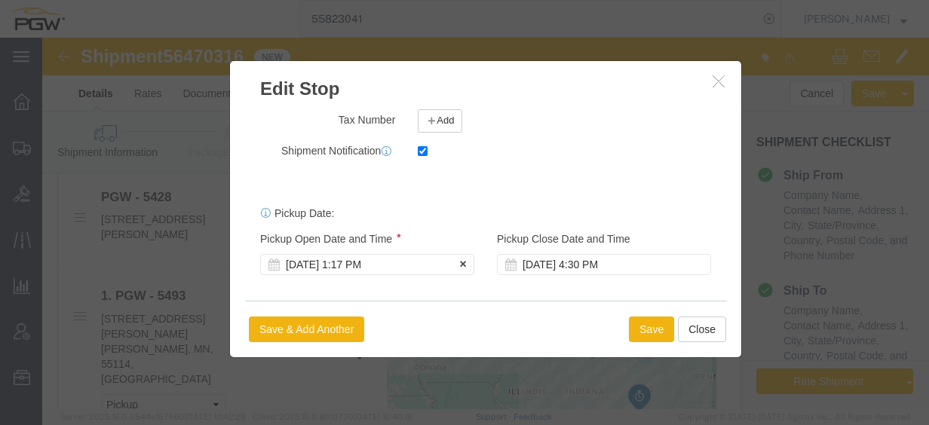
click div "[DATE] 1:17 PM"
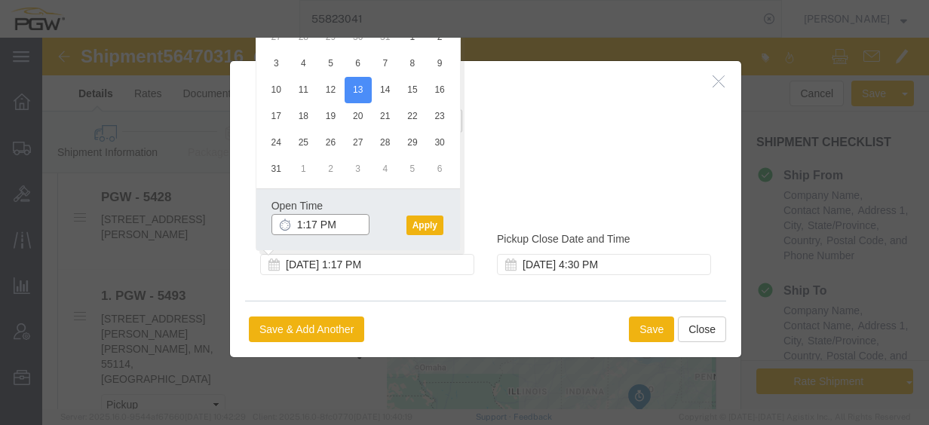
click input "1:17 PM"
type input "11:00 AM"
click button "Apply"
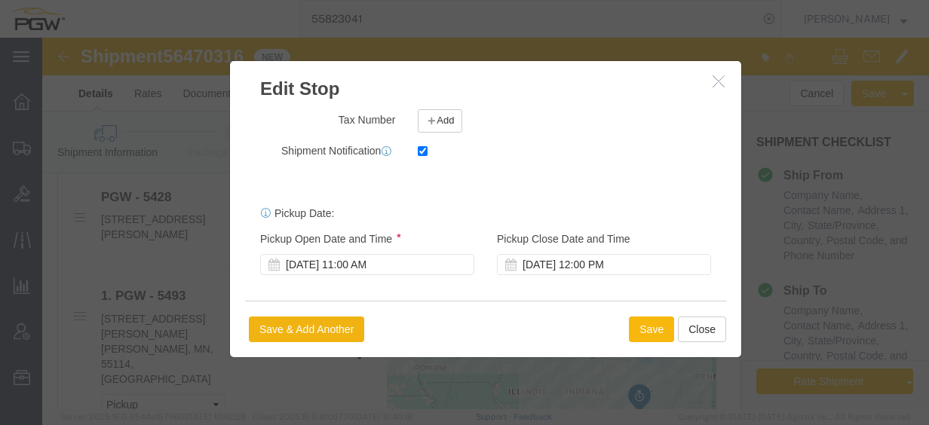
click button "Save"
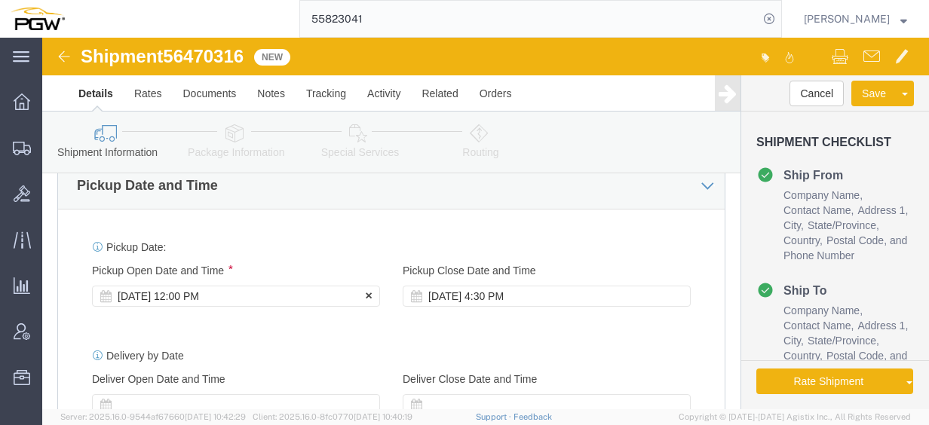
click div "[DATE] 12:00 PM"
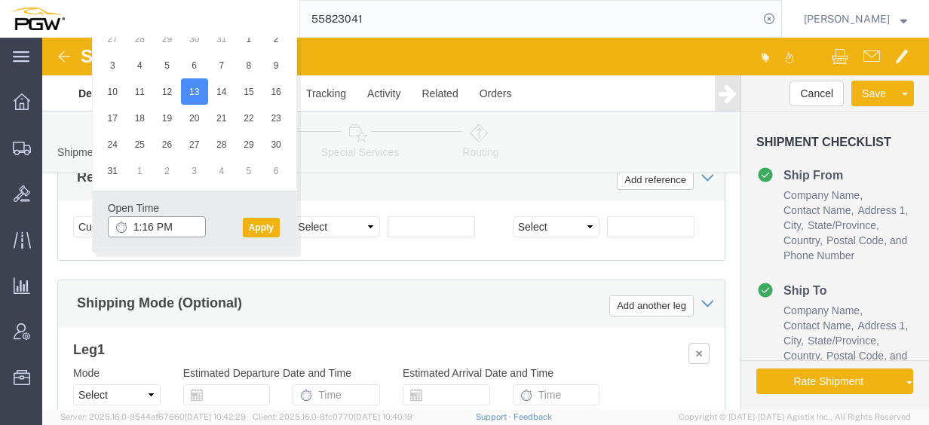
click input "1:16 PM"
type input "8:00 AM"
click button "Apply"
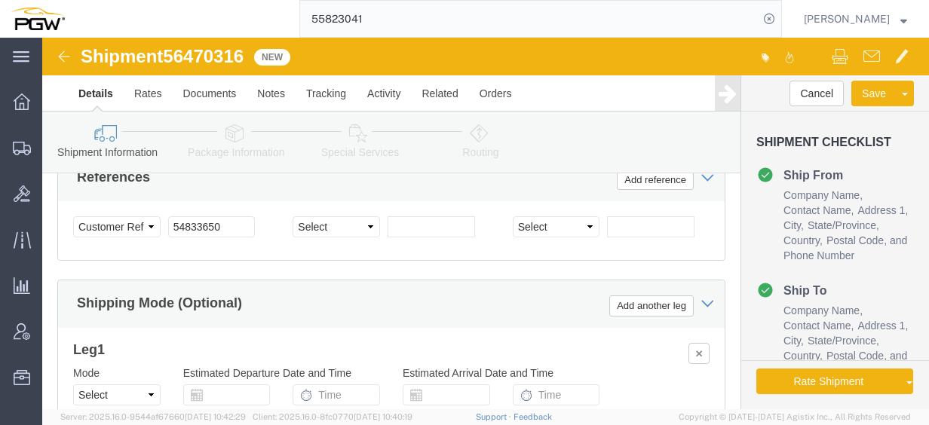
click span "56470316"
copy span "56470316"
click input "54833650"
drag, startPoint x: 198, startPoint y: 169, endPoint x: -20, endPoint y: 139, distance: 219.2
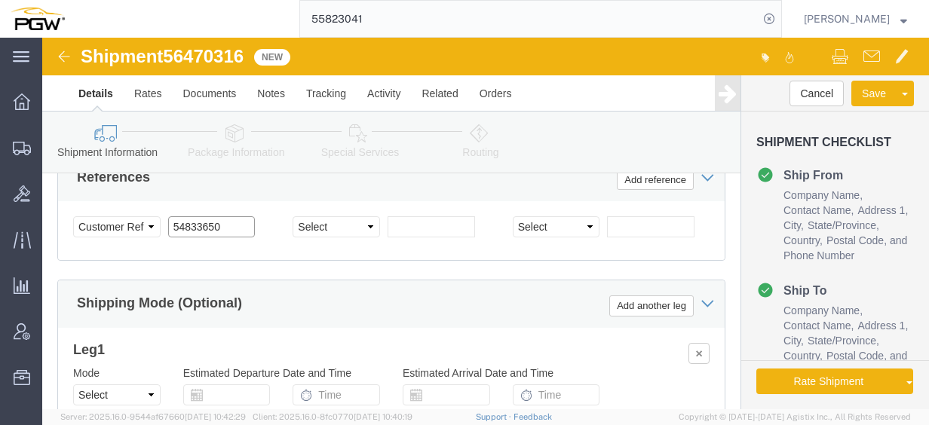
click html "Shipment 56470316 New Details Rates Documents Notes Tracking Activity Related O…"
paste input "6470316"
click input "56470316"
type input "56470316"
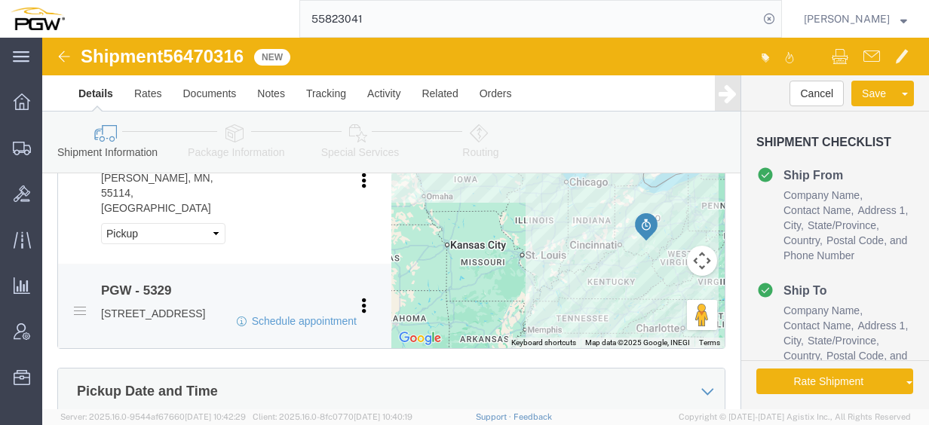
scroll to position [787, 0]
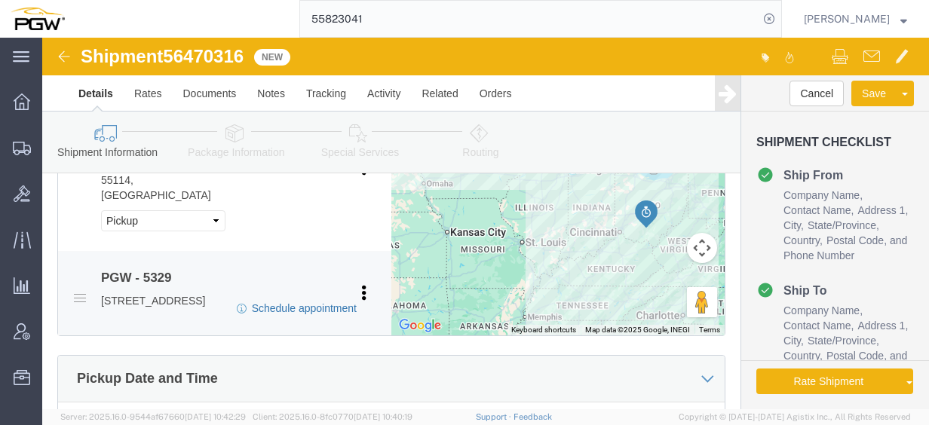
click link "Schedule appointment"
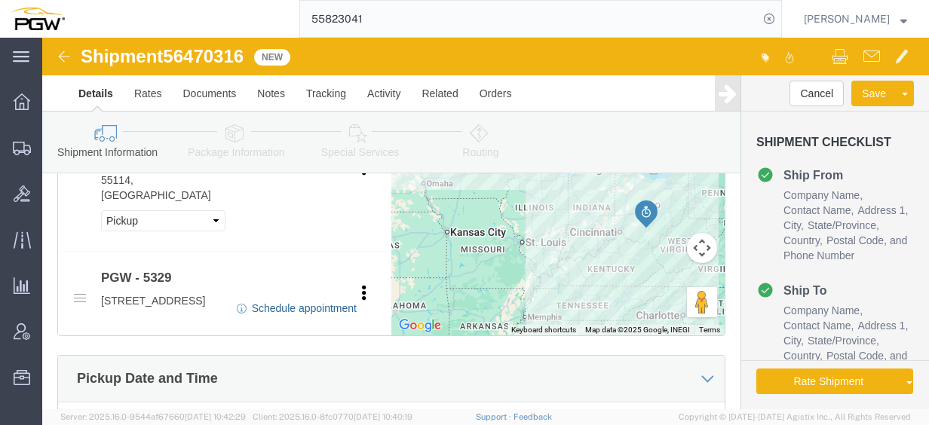
select select
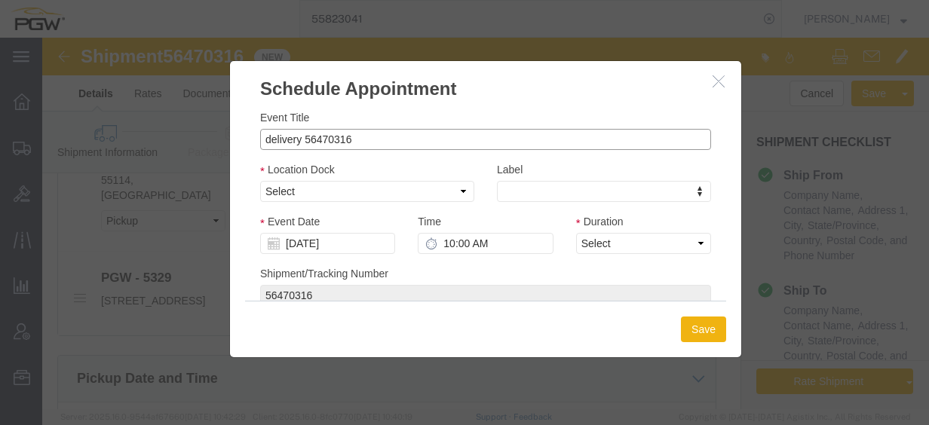
drag, startPoint x: 258, startPoint y: 102, endPoint x: 116, endPoint y: 102, distance: 141.7
click div "Schedule Appointment Event Title delivery 56470316 Location Dock Select Glass L…"
click input "56470316"
type input "56470316 - [PERSON_NAME] / [GEOGRAPHIC_DATA][PERSON_NAME]"
drag, startPoint x: 302, startPoint y: 156, endPoint x: 300, endPoint y: 164, distance: 8.4
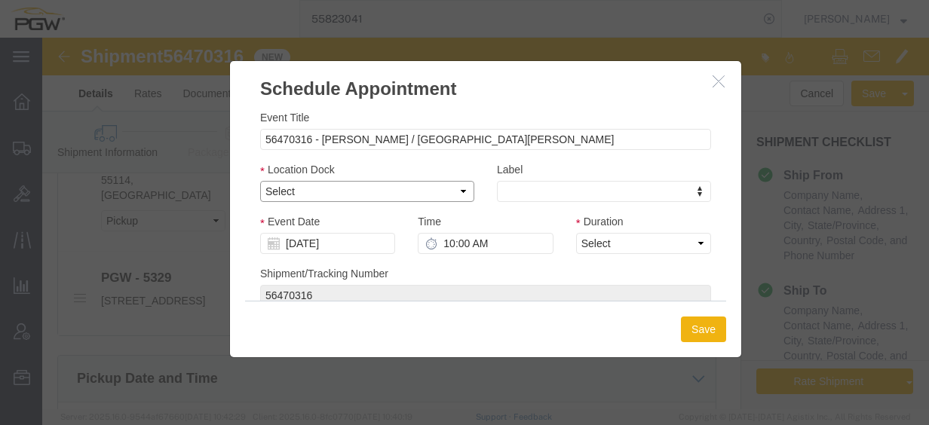
click select "Select Glass LTL Sundries Outbound Racks"
select select "3"
click select "Select Glass LTL Sundries Outbound Racks"
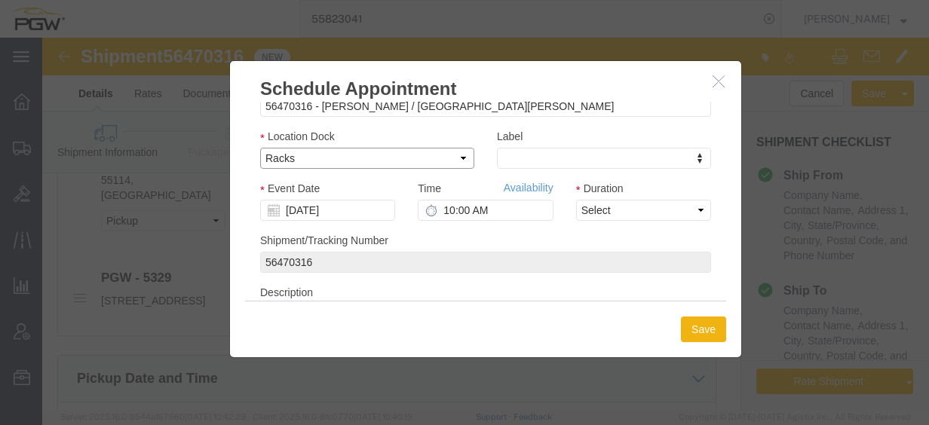
scroll to position [0, 0]
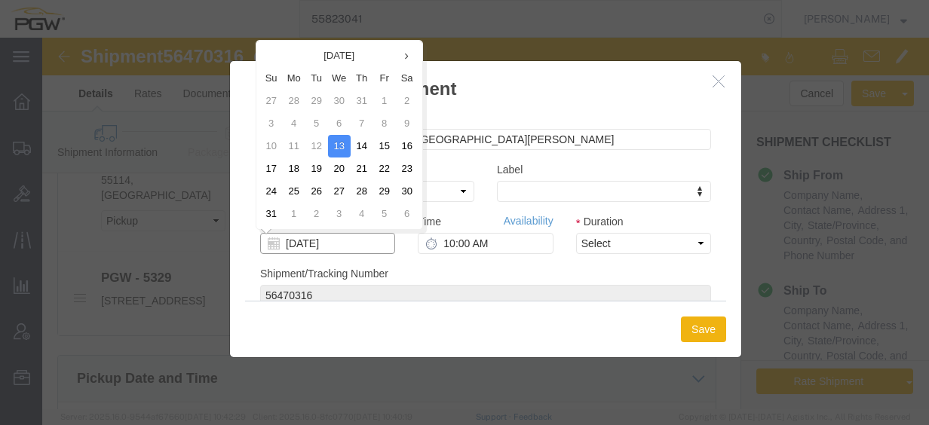
click input "[DATE]"
click td "14"
type input "[DATE]"
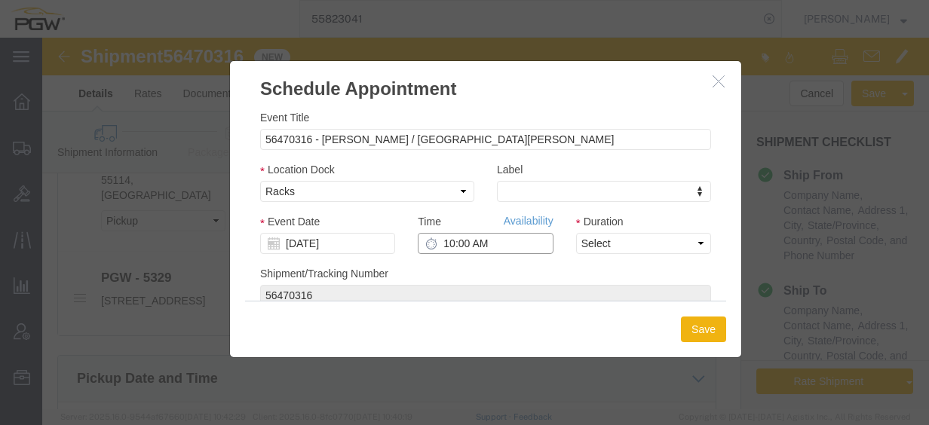
click input "10:00 AM"
type input "1:30 PM"
drag, startPoint x: 605, startPoint y: 199, endPoint x: 596, endPoint y: 211, distance: 14.6
click select "Select 15 min 30 min 45 min 1 hr 2 hr 3 hr 4 hr"
select select "60"
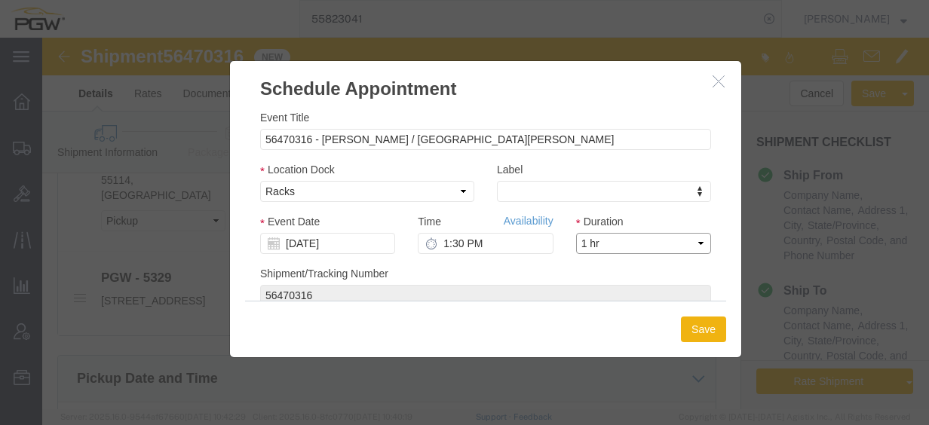
click select "Select 15 min 30 min 45 min 1 hr 2 hr 3 hr 4 hr"
click button "Save"
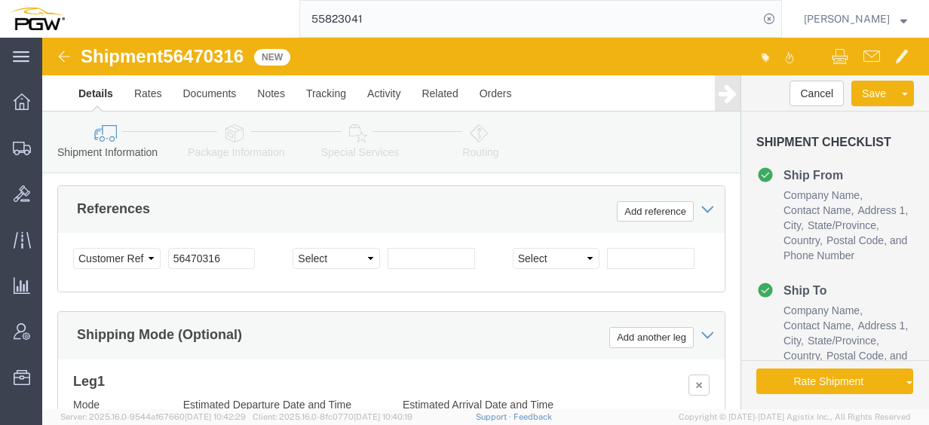
scroll to position [1315, 0]
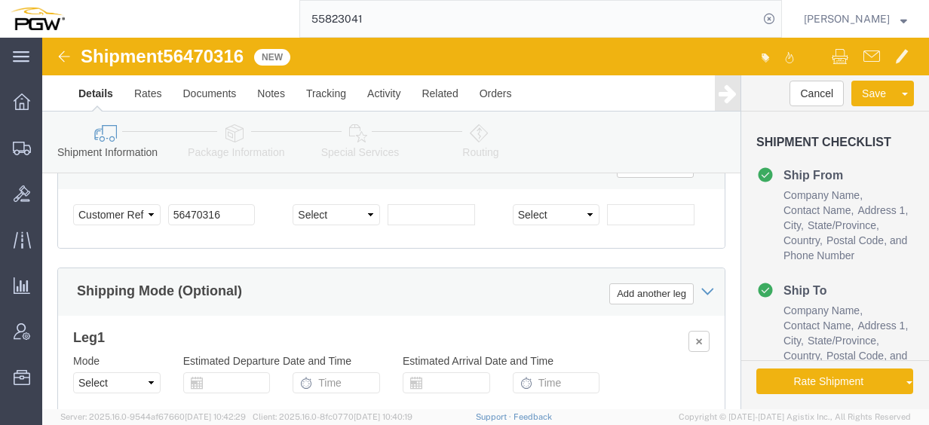
click icon
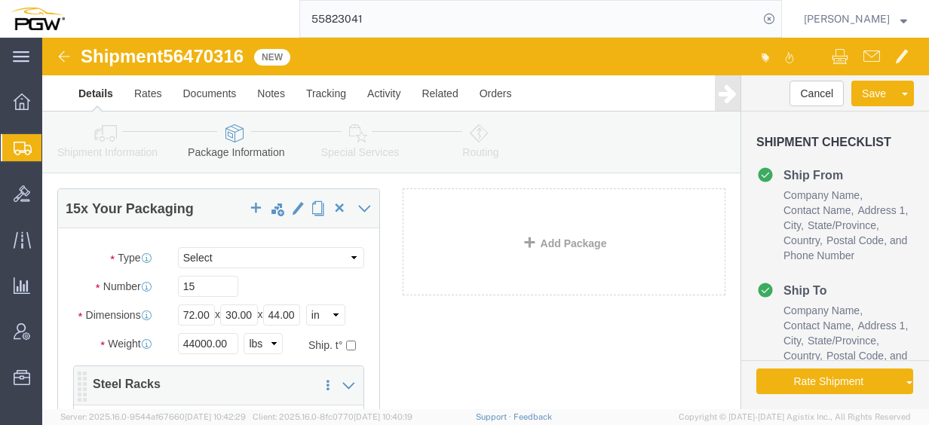
scroll to position [151, 0]
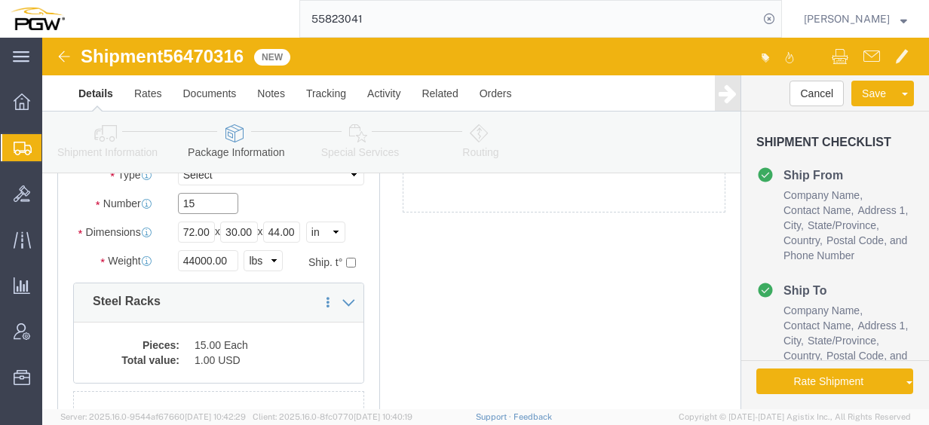
drag, startPoint x: 176, startPoint y: 171, endPoint x: 68, endPoint y: 157, distance: 109.5
click div "Number 15"
type input "9"
click input "44000.00"
drag, startPoint x: 184, startPoint y: 220, endPoint x: 72, endPoint y: 204, distance: 112.8
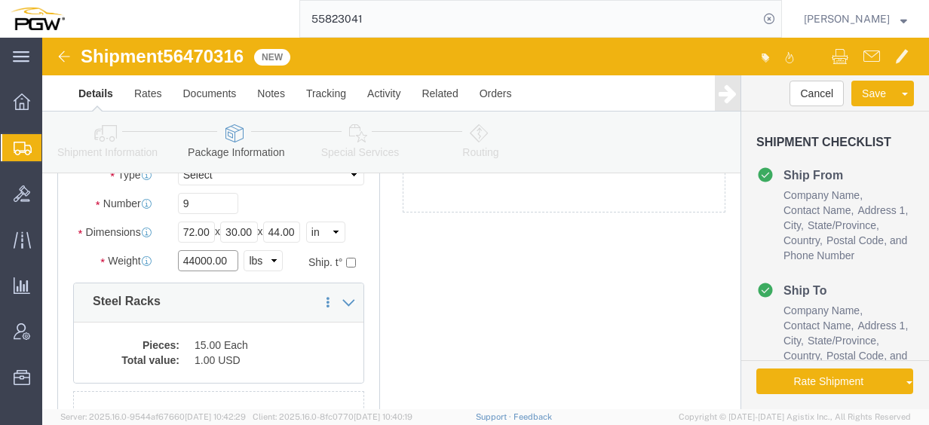
click div "Package Type Select Bale(s) Basket(s) Bolt(s) Bottle(s) Buckets Bulk Bundle(s) …"
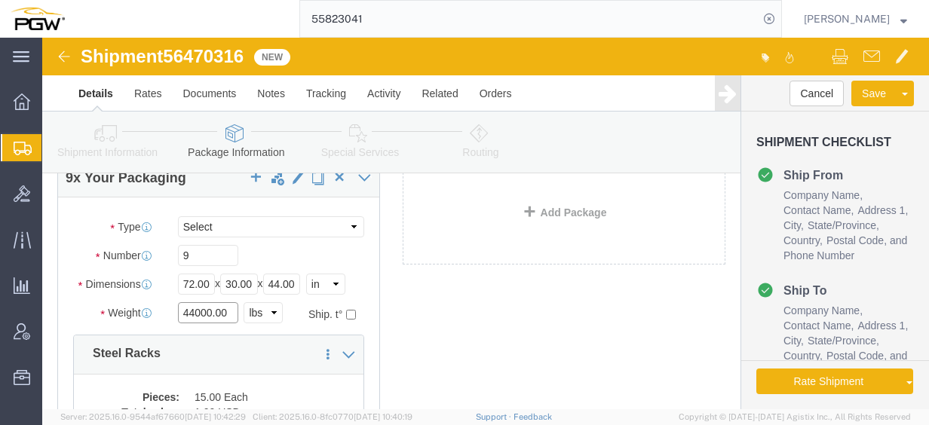
scroll to position [75, 0]
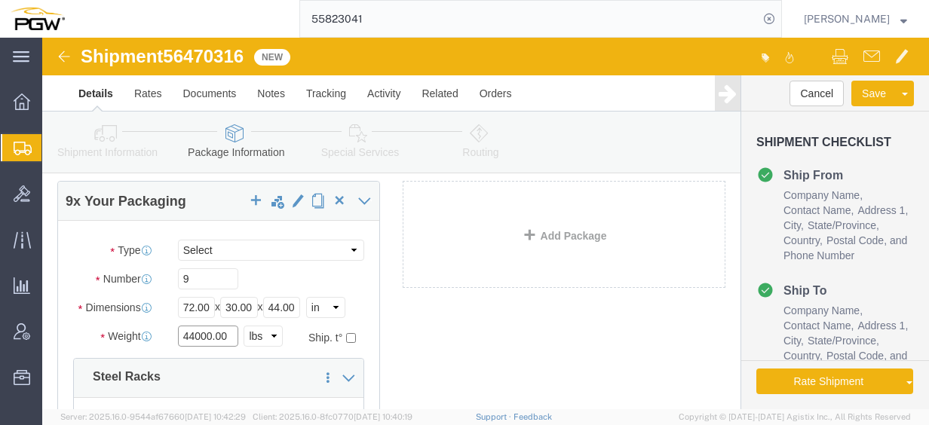
click input "44000.00"
drag, startPoint x: 190, startPoint y: 300, endPoint x: 109, endPoint y: 293, distance: 81.8
click div "Weight 44000.00 Select kgs lbs Ship. t°"
type input "26000.00"
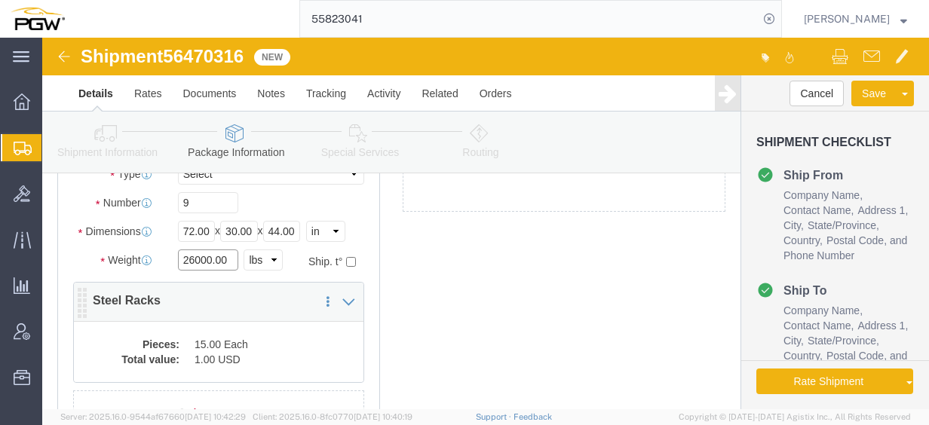
scroll to position [226, 0]
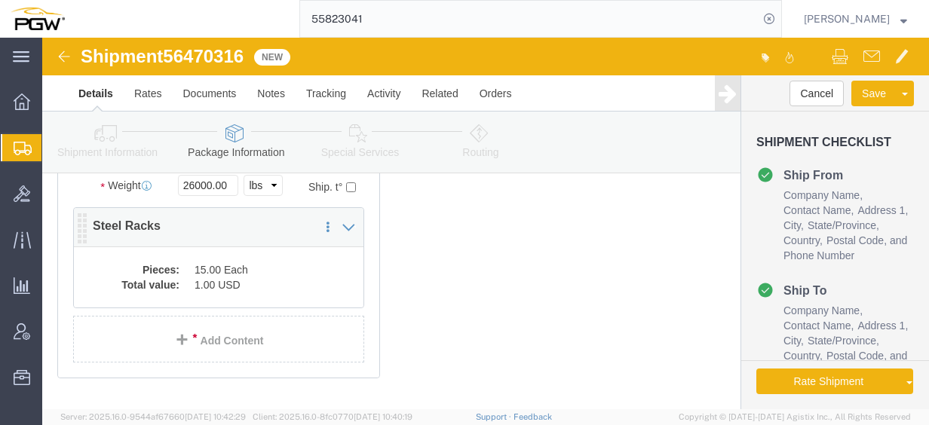
click dd "15.00 Each"
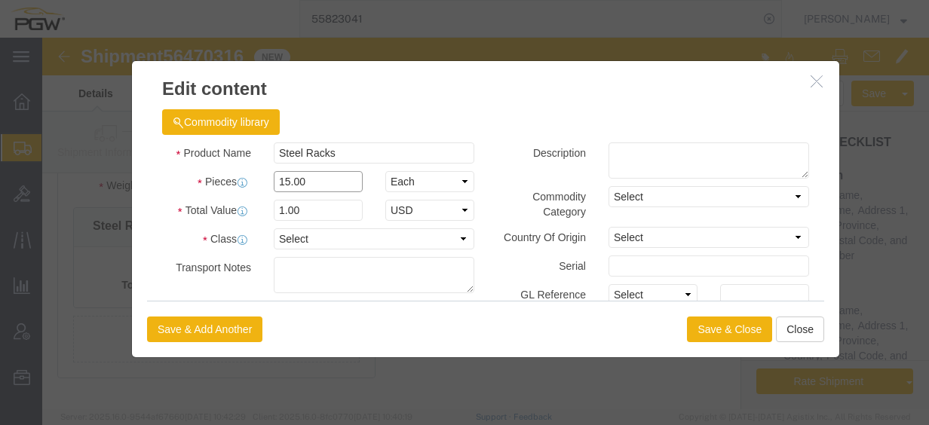
drag, startPoint x: 260, startPoint y: 148, endPoint x: 274, endPoint y: 145, distance: 13.9
click input "15.00"
drag, startPoint x: 274, startPoint y: 145, endPoint x: 107, endPoint y: 131, distance: 167.9
click div "Product Name Steel Racks Pieces 15.00 Select Bag Barrels 100Board Feet Bottle B…"
type input "9.00"
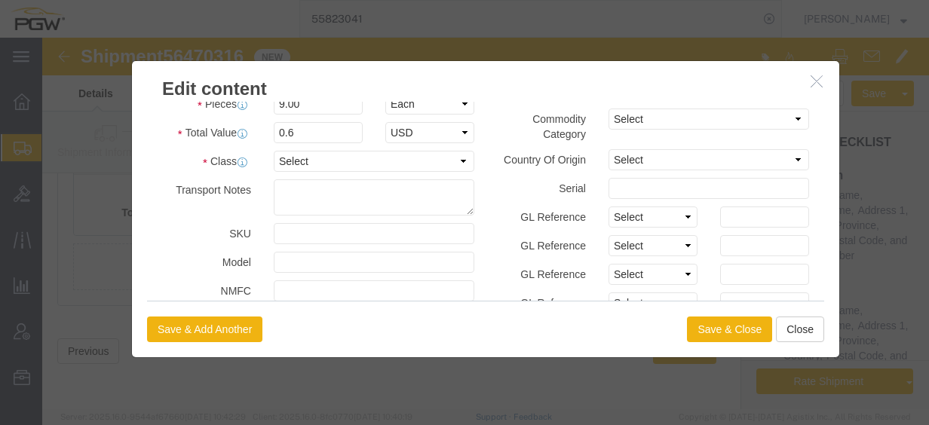
scroll to position [0, 0]
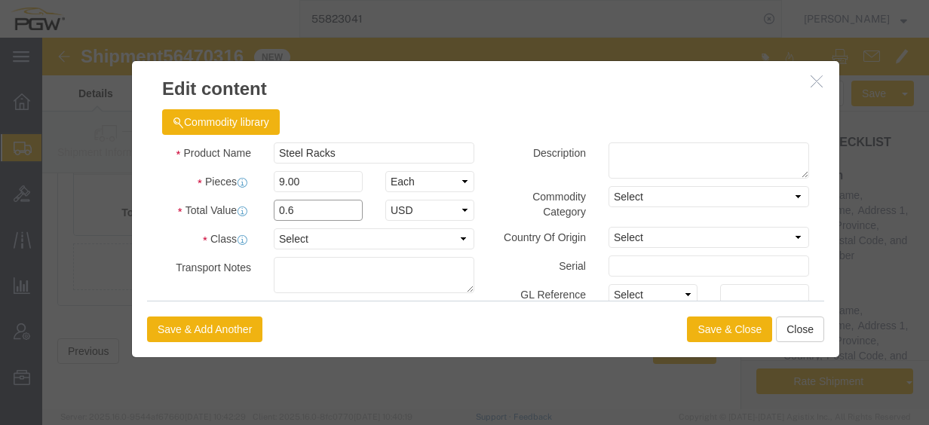
click input "0.6"
drag, startPoint x: 280, startPoint y: 169, endPoint x: 106, endPoint y: 150, distance: 175.2
click div "Product Name Steel Racks Pieces 9.00 Select Bag Barrels 100Board Feet Bottle Bo…"
type input "1.00"
click button "Save & Close"
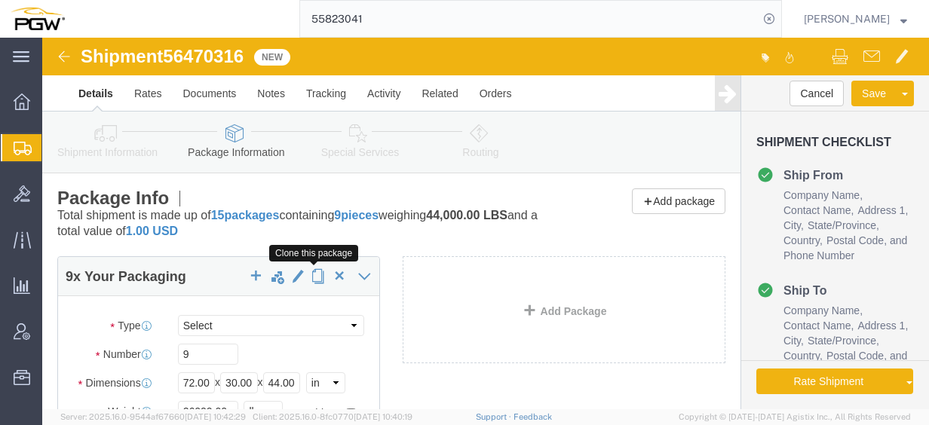
click span "button"
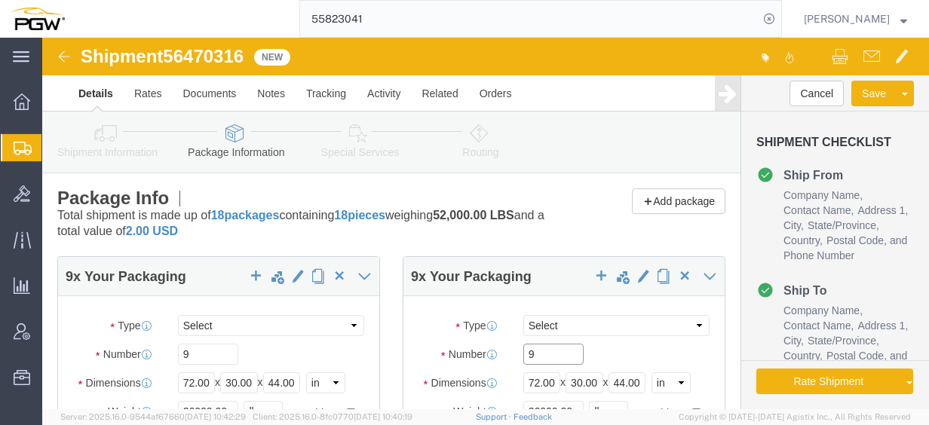
drag, startPoint x: 490, startPoint y: 314, endPoint x: 435, endPoint y: 309, distance: 55.3
click div "Number 9"
type input "6"
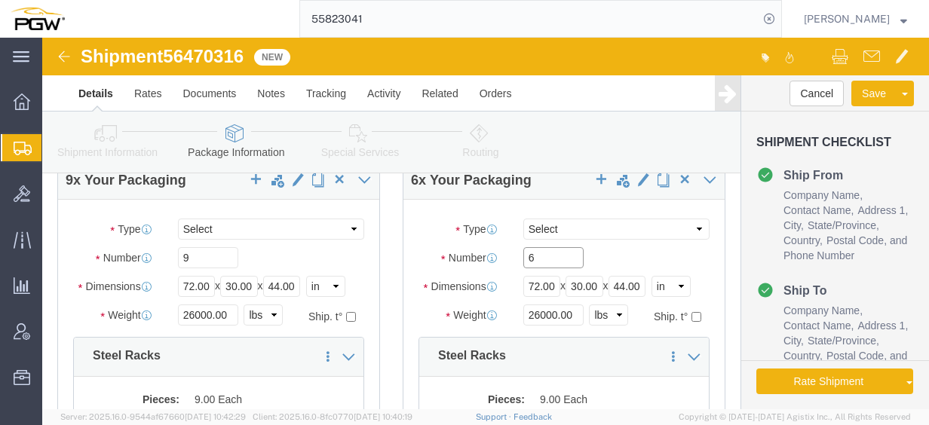
scroll to position [75, 0]
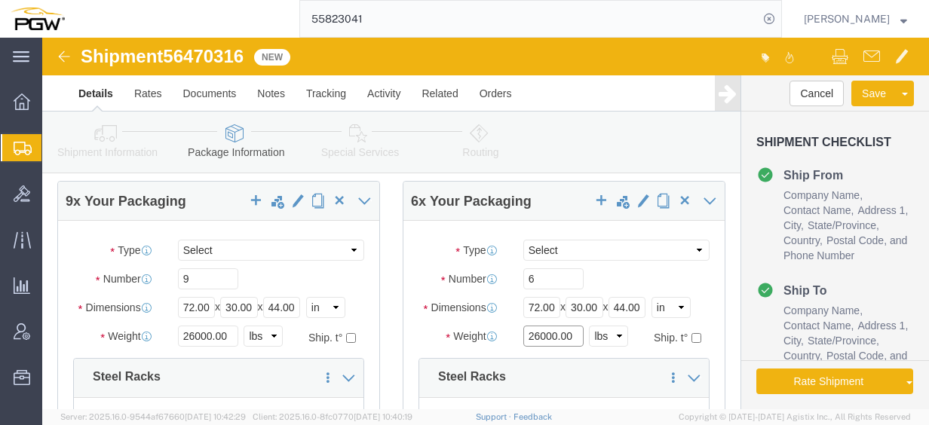
click input "26000.00"
drag, startPoint x: 531, startPoint y: 294, endPoint x: 440, endPoint y: 289, distance: 91.4
click div "Weight 26000.00 Select kgs lbs Ship. t°"
type input "17000.00"
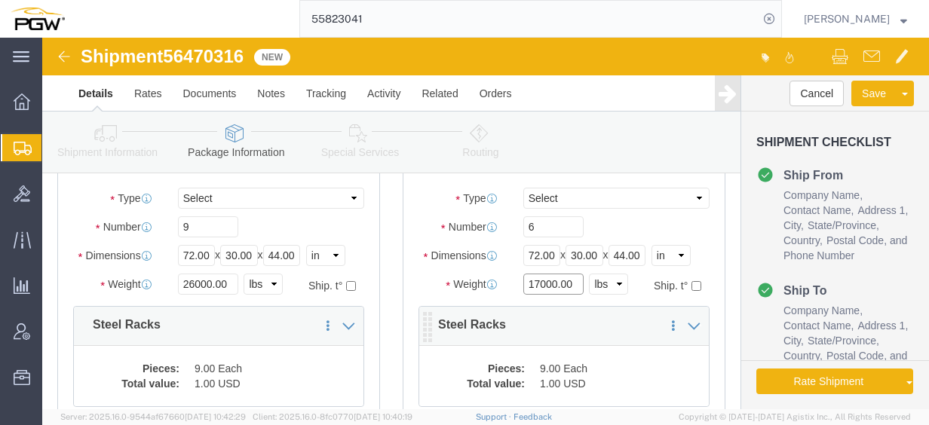
scroll to position [151, 0]
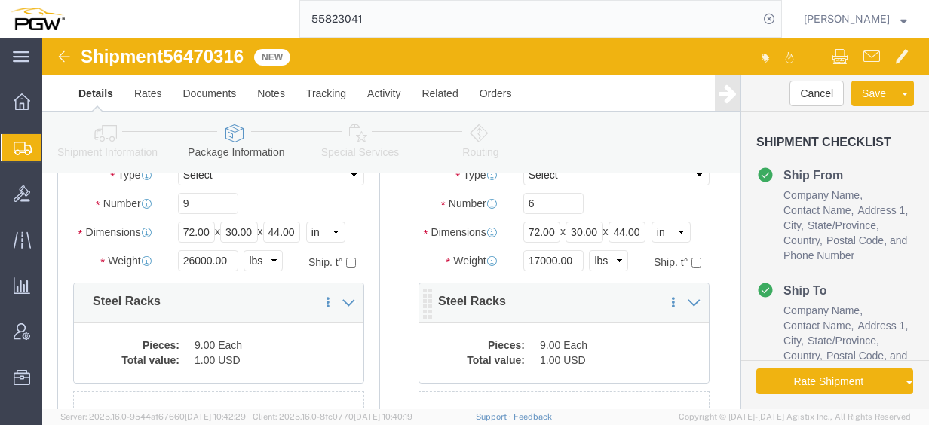
click dd "1.00 USD"
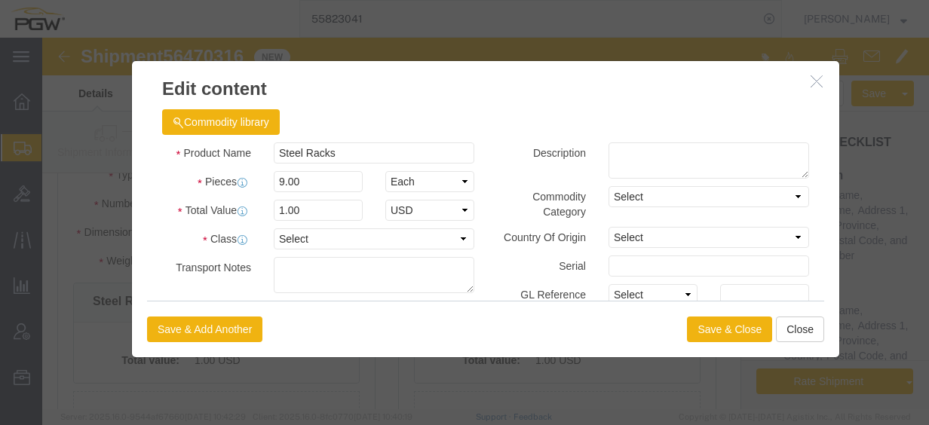
click div "Product Name Steel Racks Pieces 9.00 Select Bag Barrels 100Board Feet Bottle Bo…"
click input "9.00"
drag, startPoint x: 256, startPoint y: 145, endPoint x: 106, endPoint y: 118, distance: 152.5
click div "Product Name Steel Racks Pieces 9.00 Select Bag Barrels 100Board Feet Bottle Bo…"
type input "6.00"
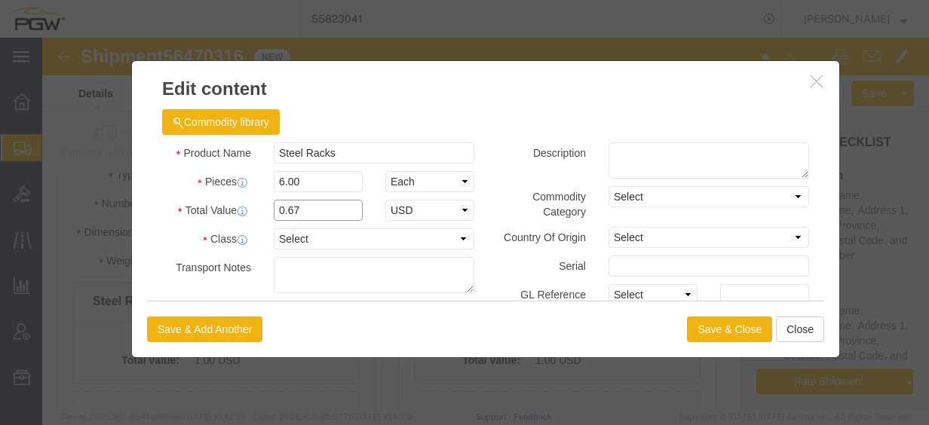
click input "0.67"
drag, startPoint x: 276, startPoint y: 172, endPoint x: 115, endPoint y: 145, distance: 163.6
click div "Product Name Steel Racks Pieces 6.00 Select Bag Barrels 100Board Feet Bottle Bo…"
type input "1.00"
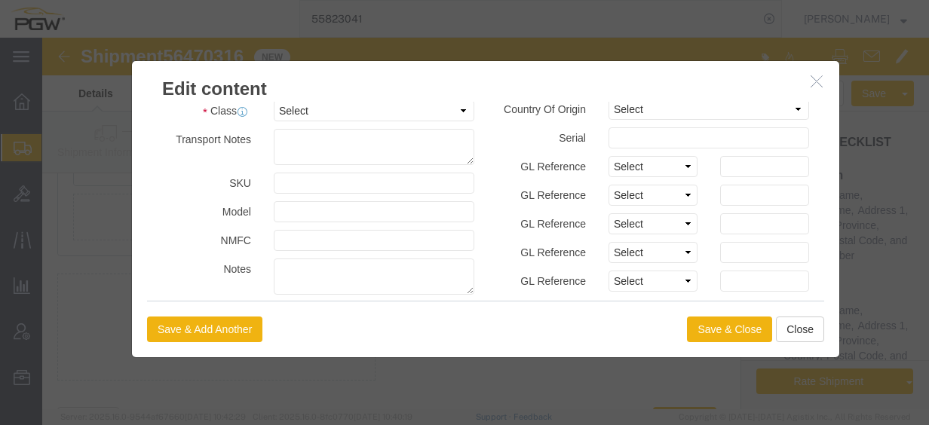
scroll to position [231, 0]
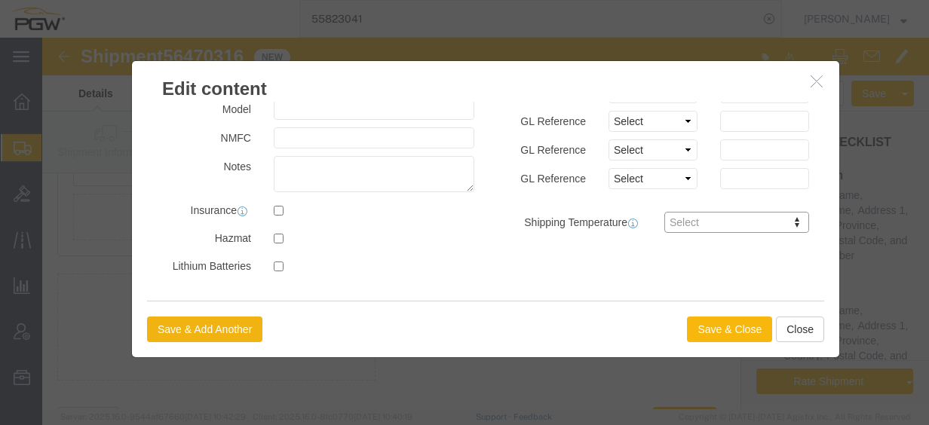
click button "Save & Close"
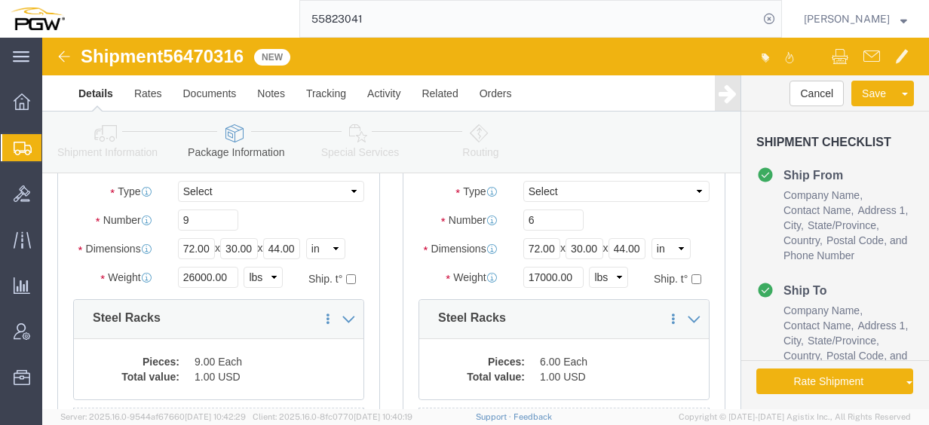
scroll to position [0, 0]
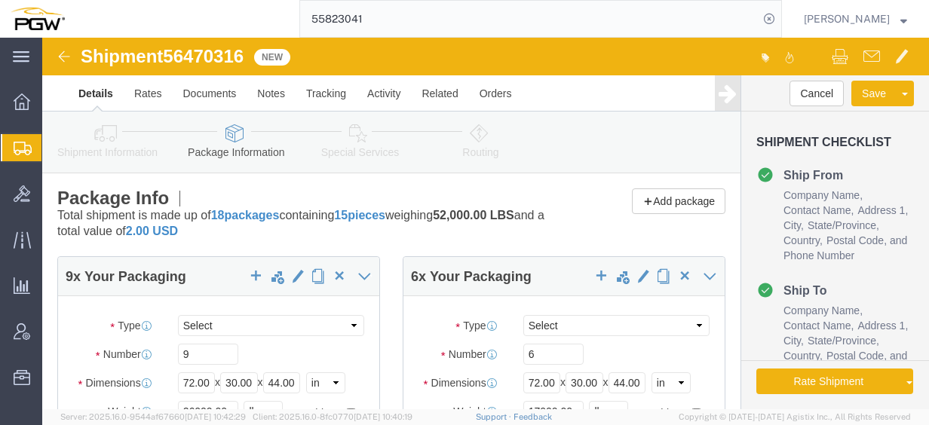
click icon
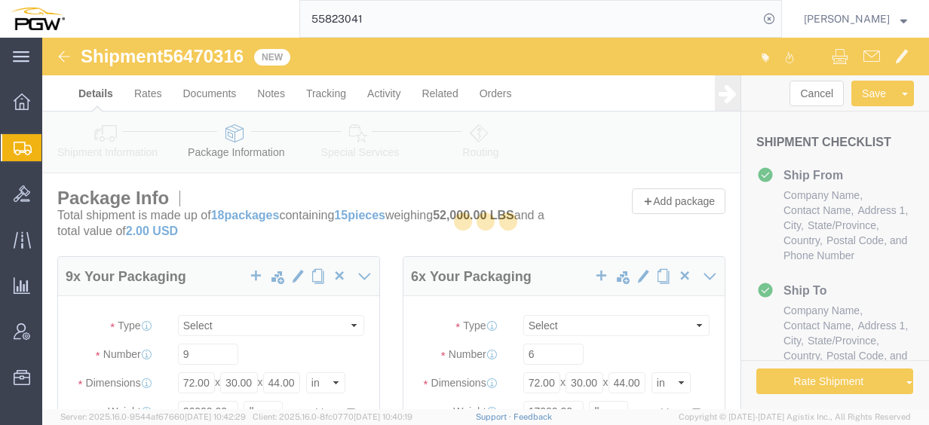
select select
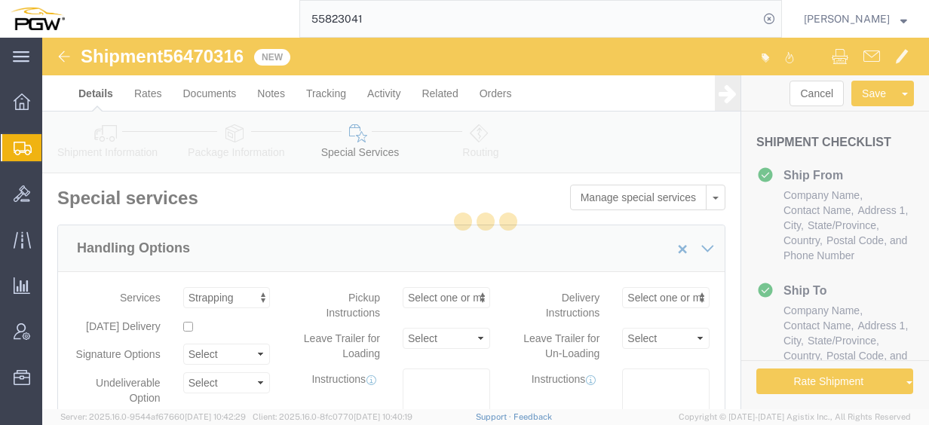
select select "COSTCENTER"
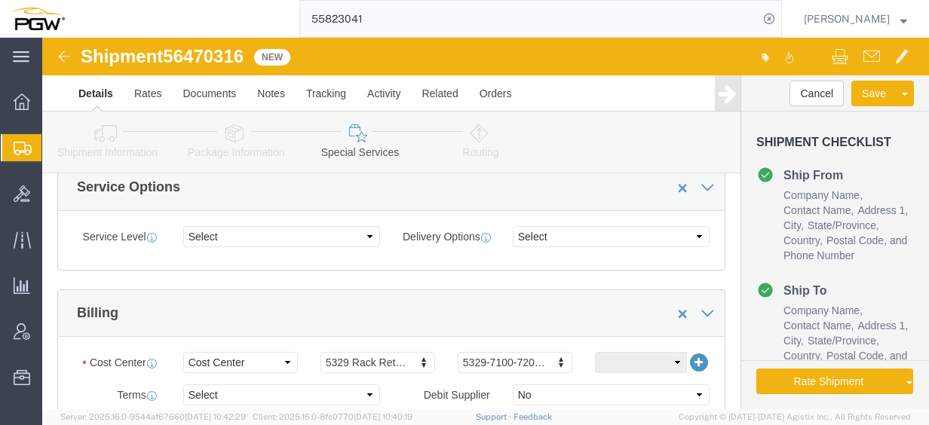
scroll to position [679, 0]
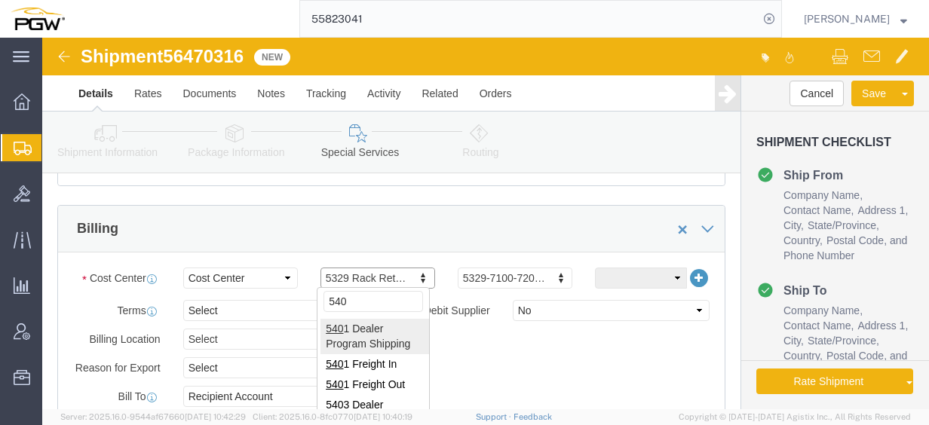
type input "5409"
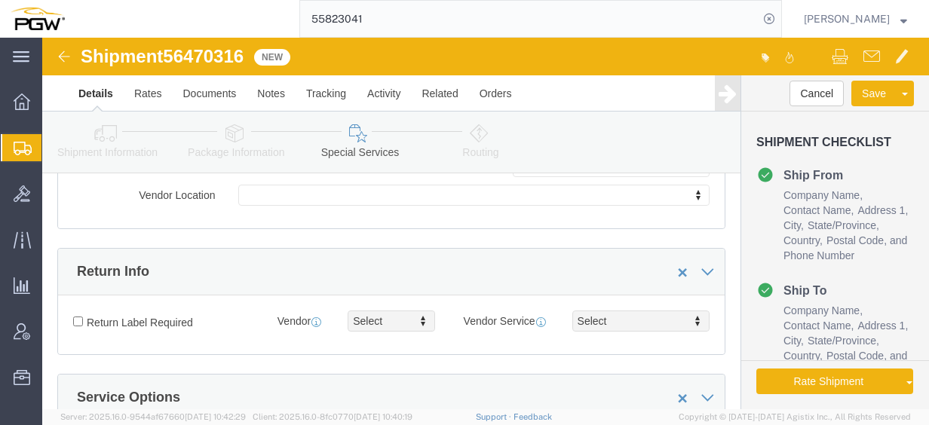
scroll to position [377, 0]
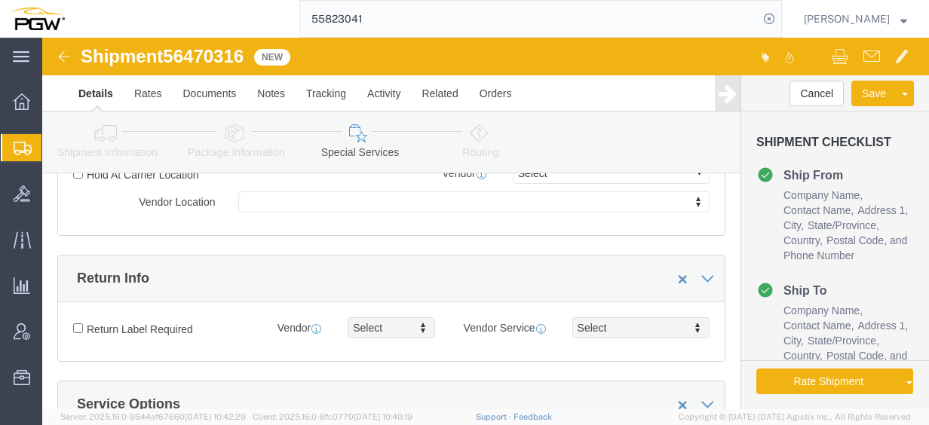
click icon
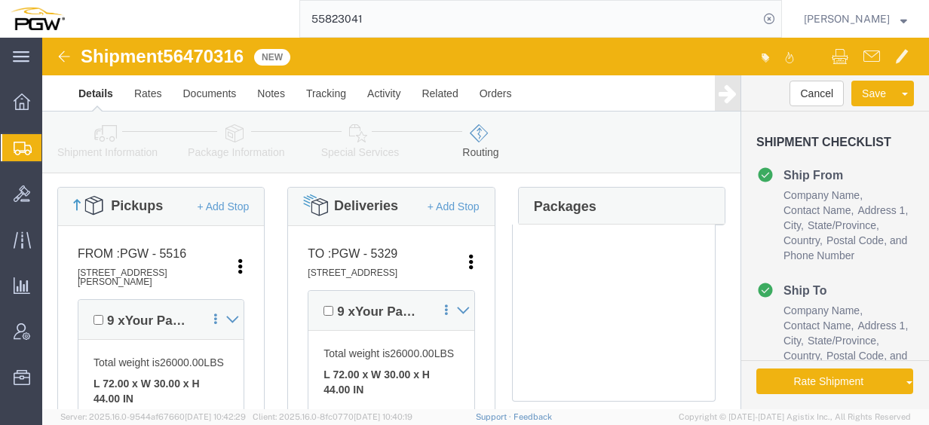
scroll to position [452, 0]
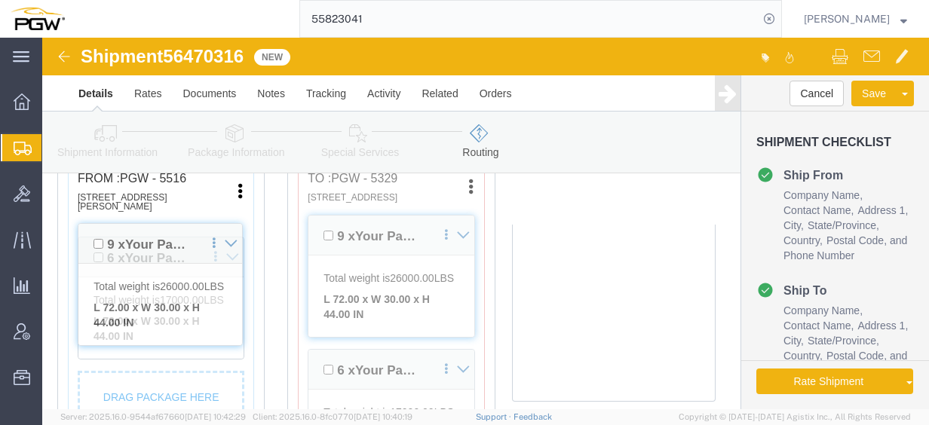
click div "Pickups + Add Stop From : PGW - 5516 [STREET_ADDRESS][PERSON_NAME] Edit Move to…"
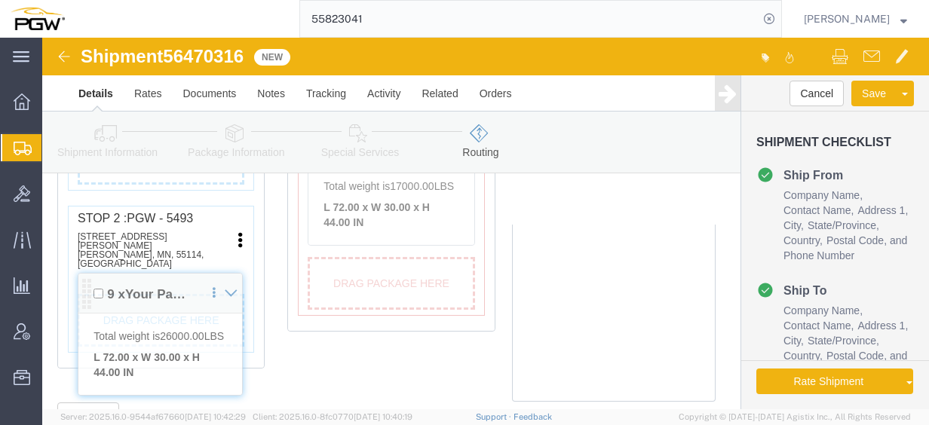
scroll to position [666, 0]
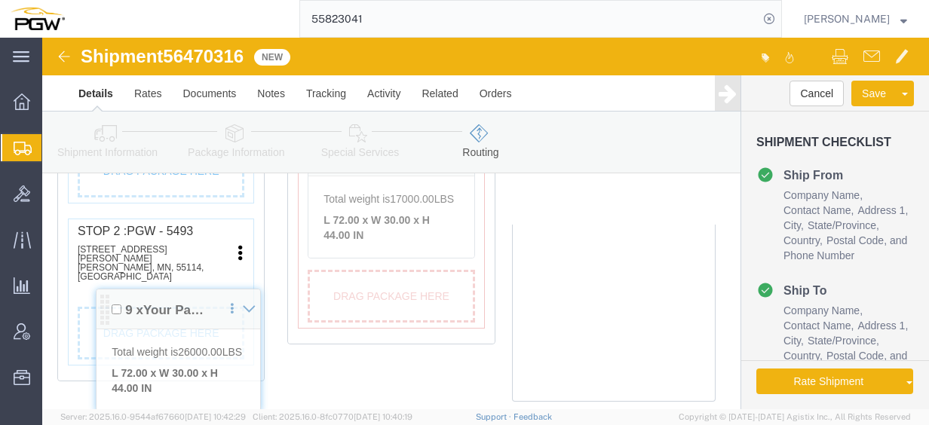
drag, startPoint x: 43, startPoint y: 204, endPoint x: 62, endPoint y: 268, distance: 67.5
click div "Pickups + Add Stop From : PGW - 5516 [STREET_ADDRESS][PERSON_NAME] Edit Move to…"
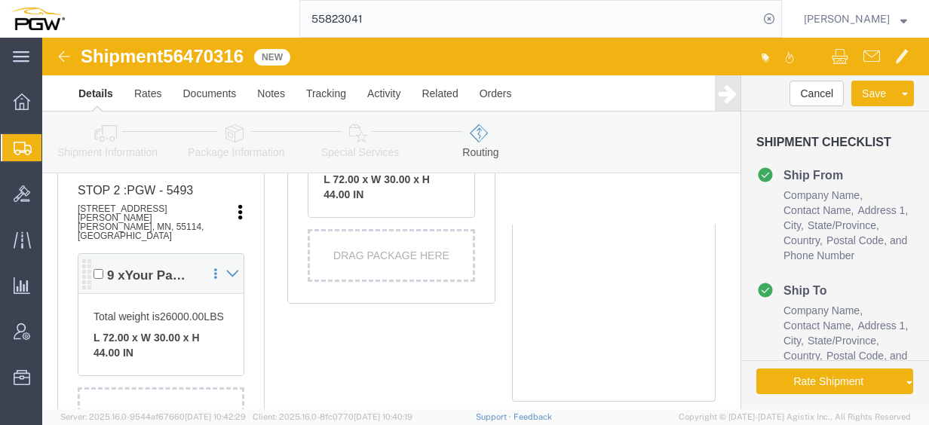
scroll to position [741, 0]
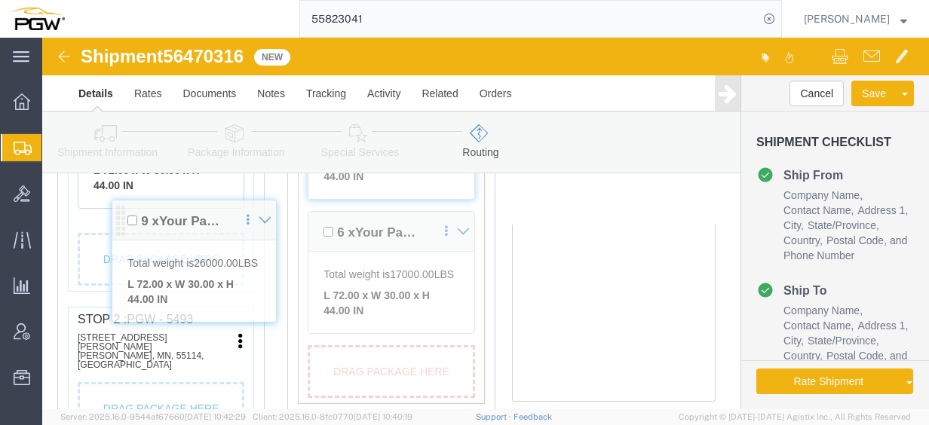
drag, startPoint x: 42, startPoint y: 201, endPoint x: 57, endPoint y: 188, distance: 19.8
click div "Pickups + Add Stop From : PGW - 5516 [STREET_ADDRESS][PERSON_NAME] Edit Move to…"
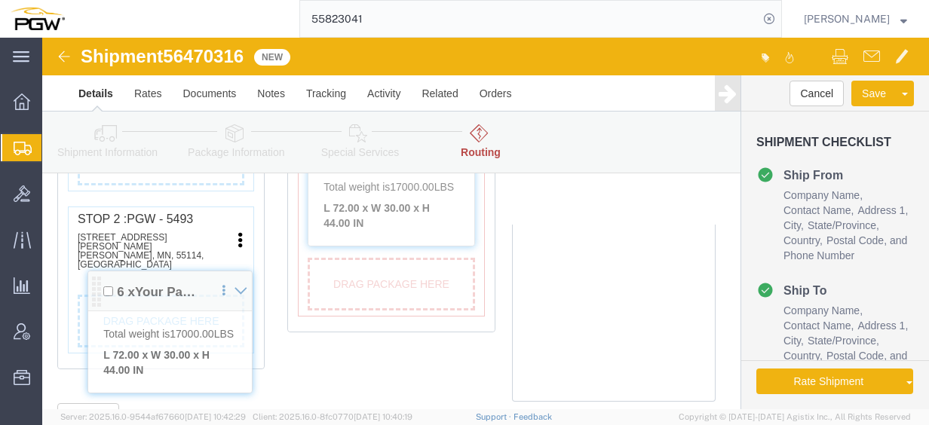
drag, startPoint x: 47, startPoint y: 273, endPoint x: 57, endPoint y: 258, distance: 18.4
click div "Pickups + Add Stop From : PGW - 5516 [STREET_ADDRESS][PERSON_NAME] Edit Move to…"
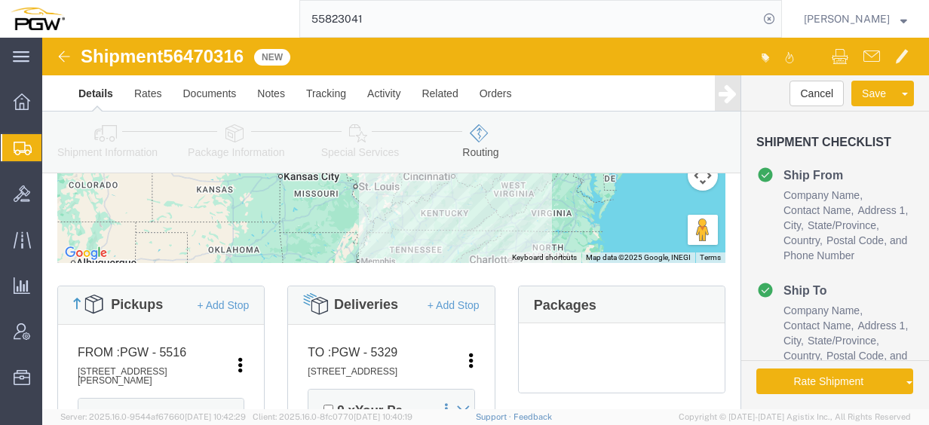
scroll to position [151, 0]
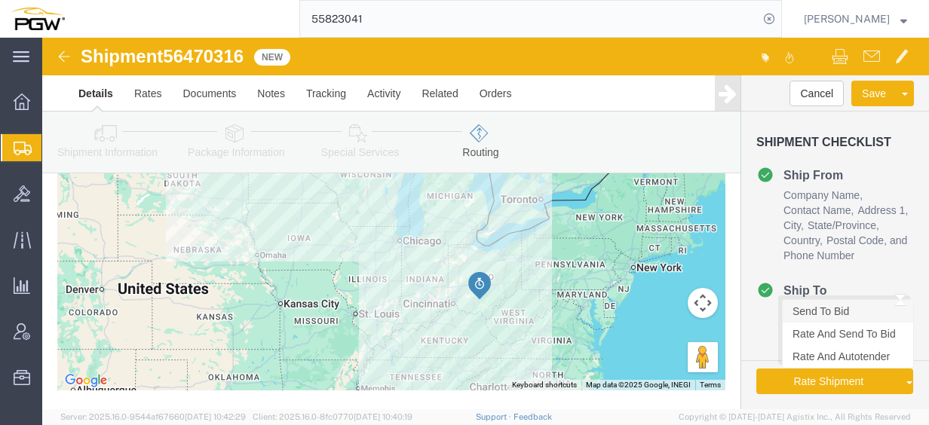
click link "Send To Bid"
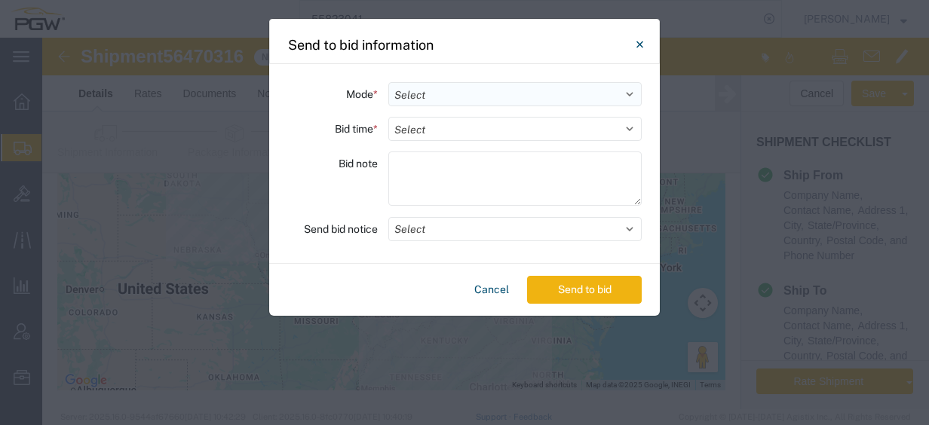
click at [479, 99] on select "Select Small Parcel Truckload Air Rail Less than Truckload Ocean Freight Multi-…" at bounding box center [514, 94] width 253 height 24
select select "TL"
click at [388, 82] on select "Select Small Parcel Truckload Air Rail Less than Truckload Ocean Freight Multi-…" at bounding box center [514, 94] width 253 height 24
click at [461, 132] on select "Select 30 Min (Rush) 1 Hour (Rush) 2 Hours (Rush) 4 Hours (Rush) 8 Hours (Rush)…" at bounding box center [514, 129] width 253 height 24
select select "20"
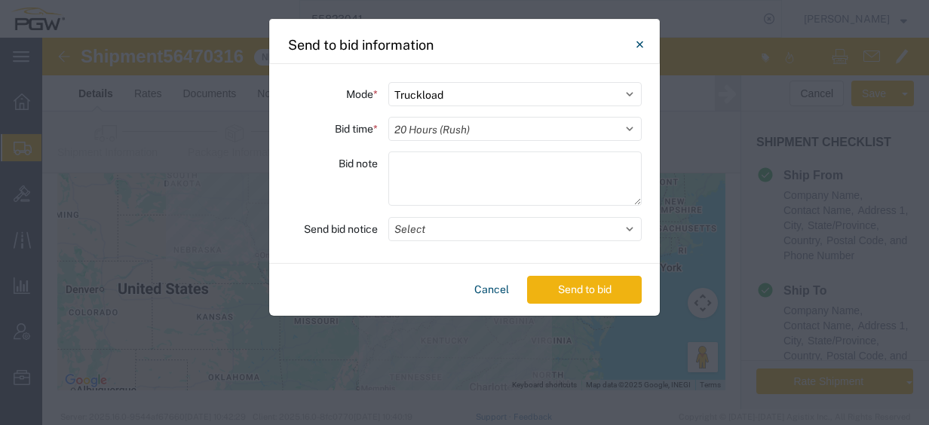
click at [388, 117] on select "Select 30 Min (Rush) 1 Hour (Rush) 2 Hours (Rush) 4 Hours (Rush) 8 Hours (Rush)…" at bounding box center [514, 129] width 253 height 24
click at [426, 220] on button "Select" at bounding box center [514, 229] width 253 height 24
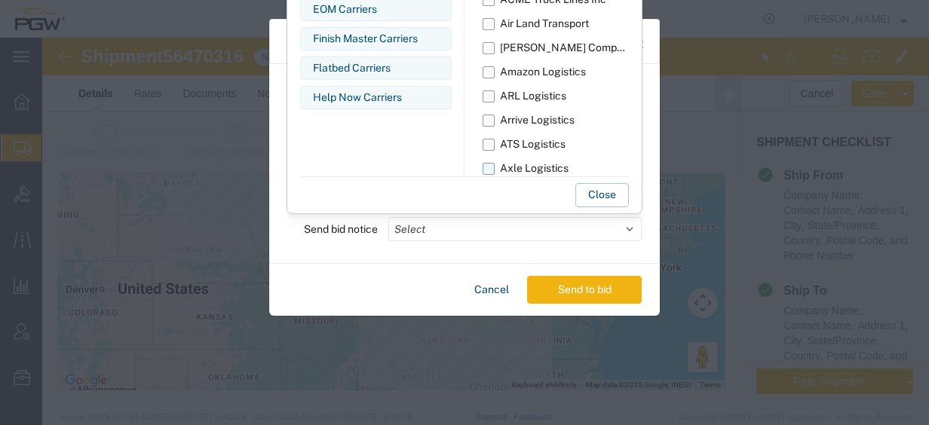
scroll to position [75, 0]
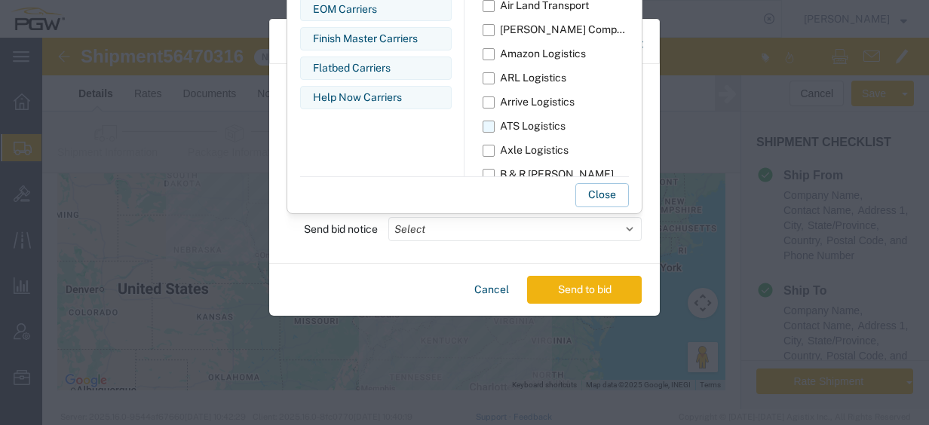
click at [497, 131] on label "ATS Logistics" at bounding box center [556, 127] width 146 height 24
click at [0, 0] on input "ATS Logistics" at bounding box center [0, 0] width 0 height 0
click at [618, 198] on button "Close" at bounding box center [602, 195] width 54 height 24
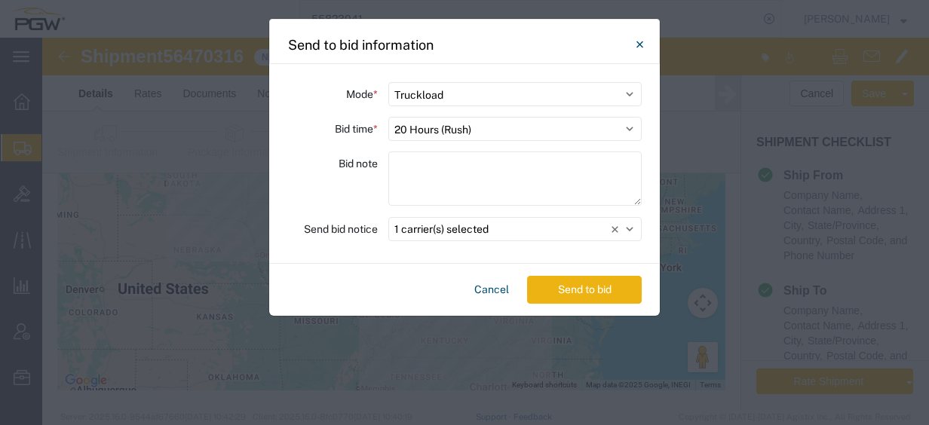
click at [593, 288] on button "Send to bid" at bounding box center [584, 290] width 115 height 28
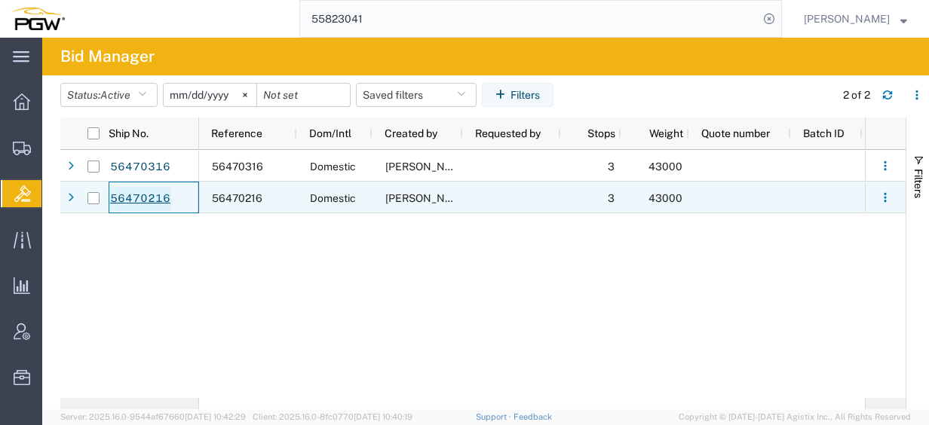
click at [160, 201] on link "56470216" at bounding box center [140, 199] width 62 height 24
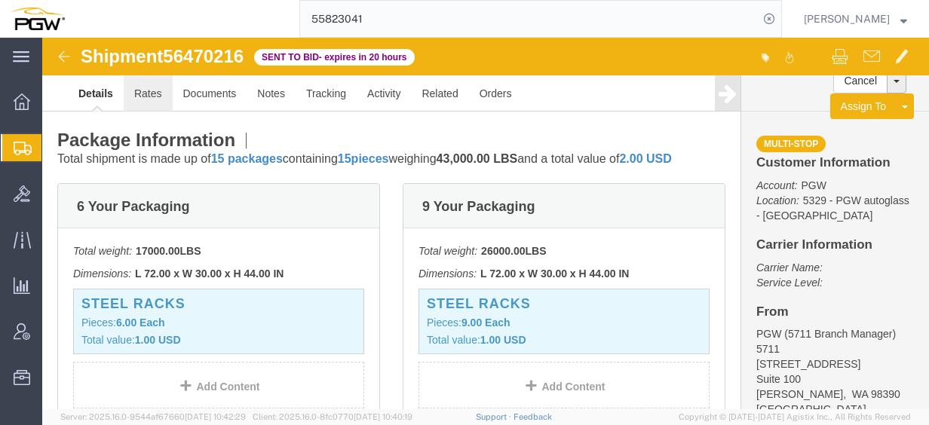
scroll to position [452, 0]
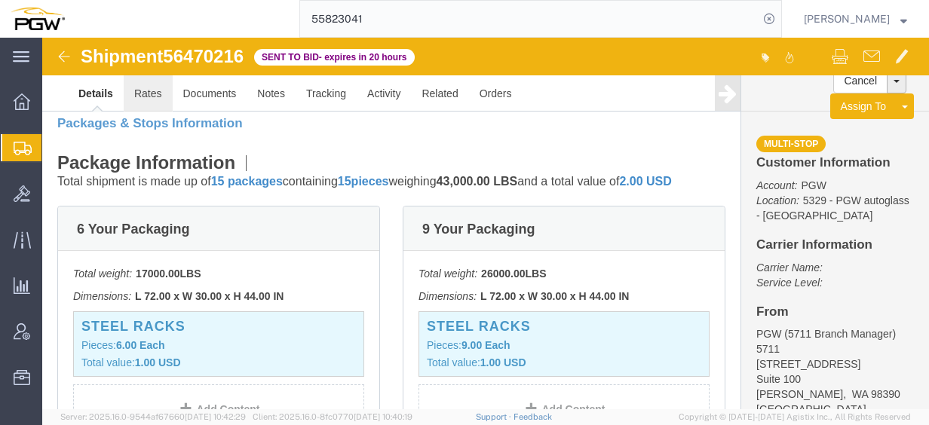
click link "Rates"
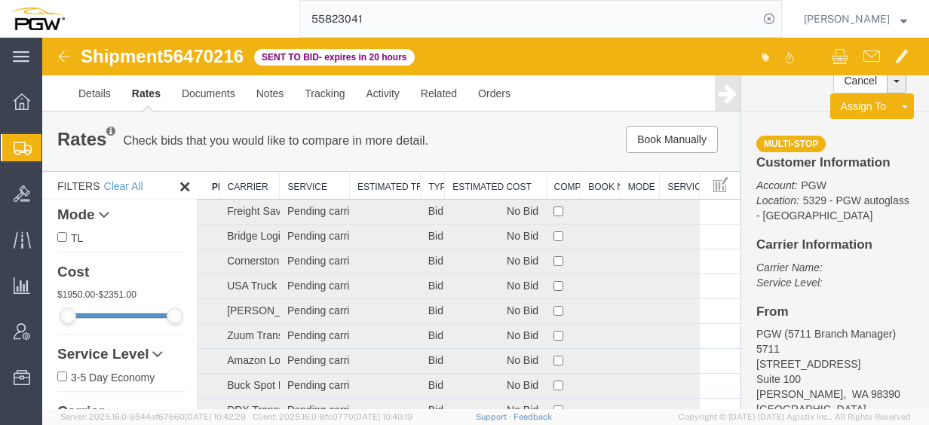
click at [487, 178] on th "Estimated Cost" at bounding box center [495, 186] width 101 height 28
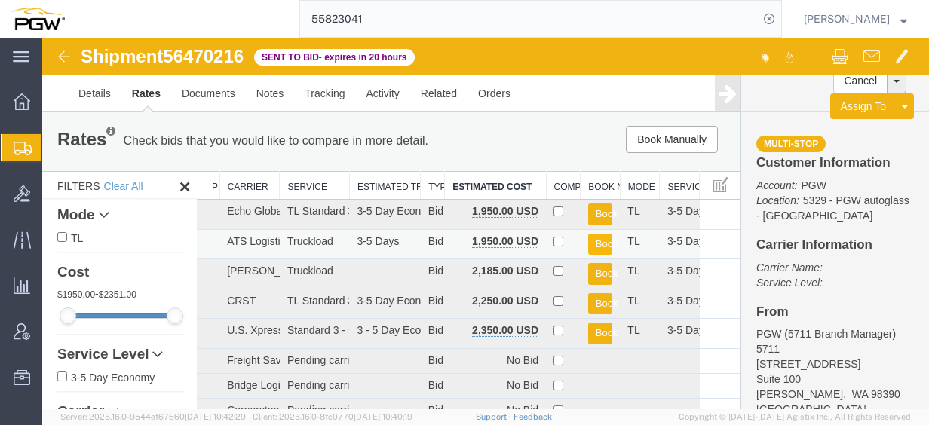
click at [596, 243] on button "Book" at bounding box center [600, 245] width 25 height 22
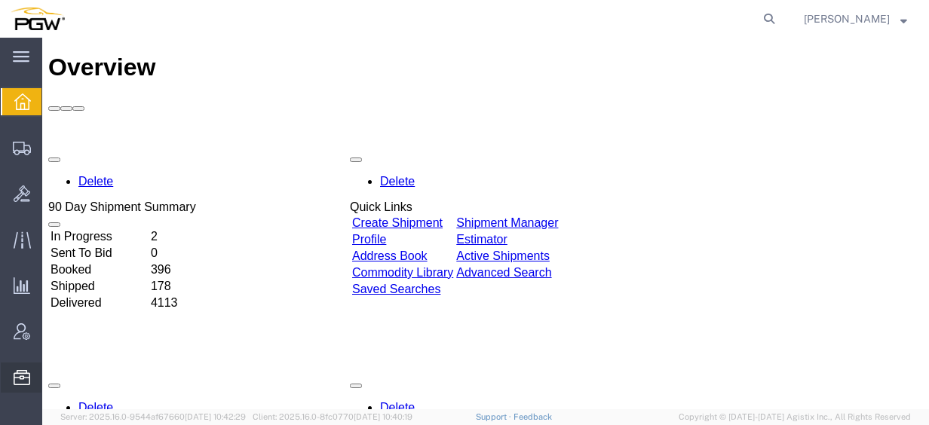
click at [0, 0] on span "Location Appointment" at bounding box center [0, 0] width 0 height 0
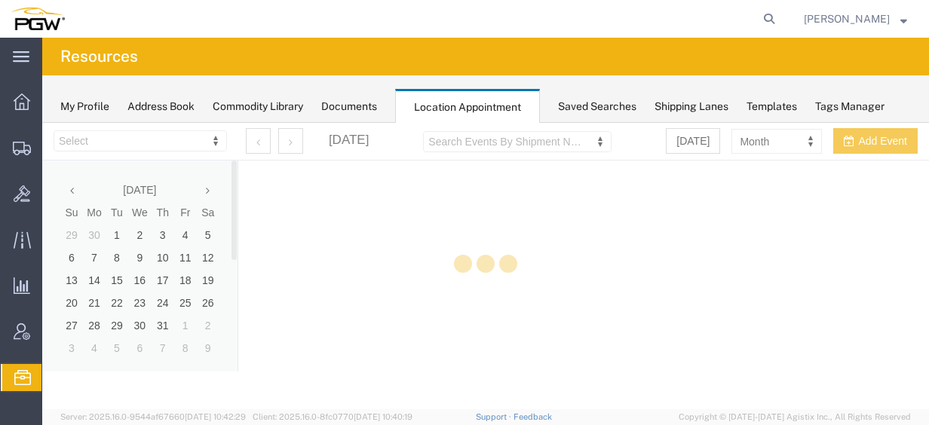
select select "28253"
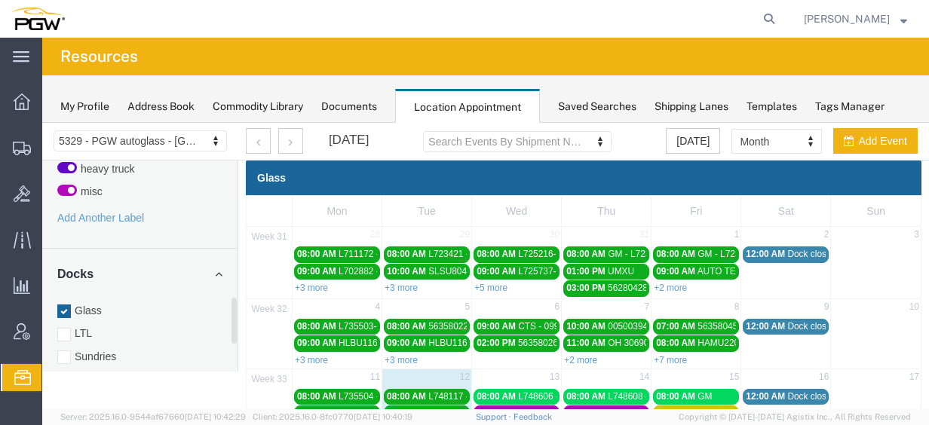
scroll to position [636, 0]
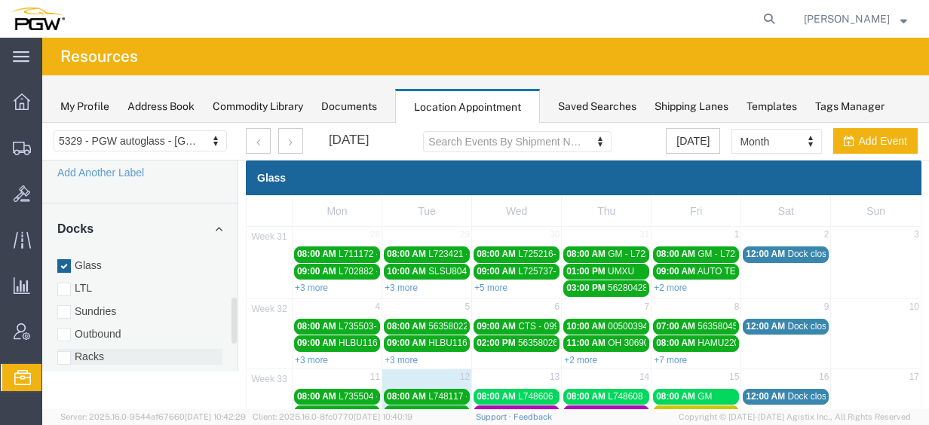
click at [83, 349] on label "Racks" at bounding box center [139, 356] width 165 height 15
click at [42, 123] on input "Racks" at bounding box center [42, 123] width 0 height 0
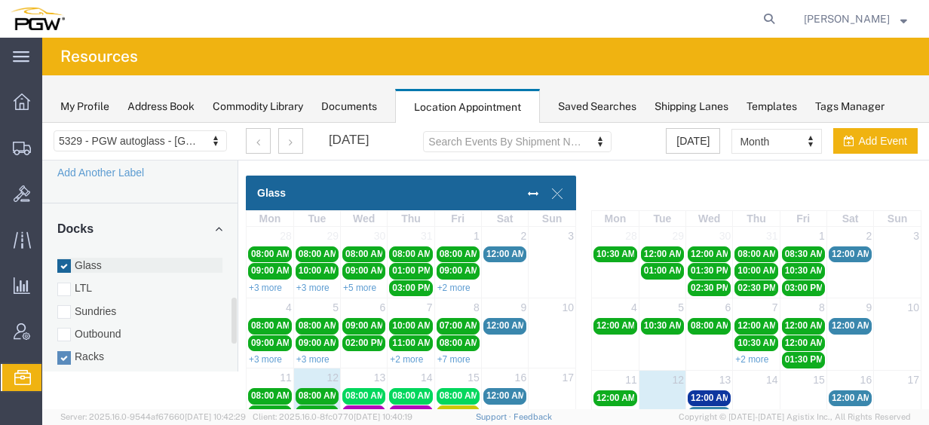
click at [89, 258] on label "Glass" at bounding box center [139, 265] width 165 height 15
click at [42, 123] on input "Glass" at bounding box center [42, 123] width 0 height 0
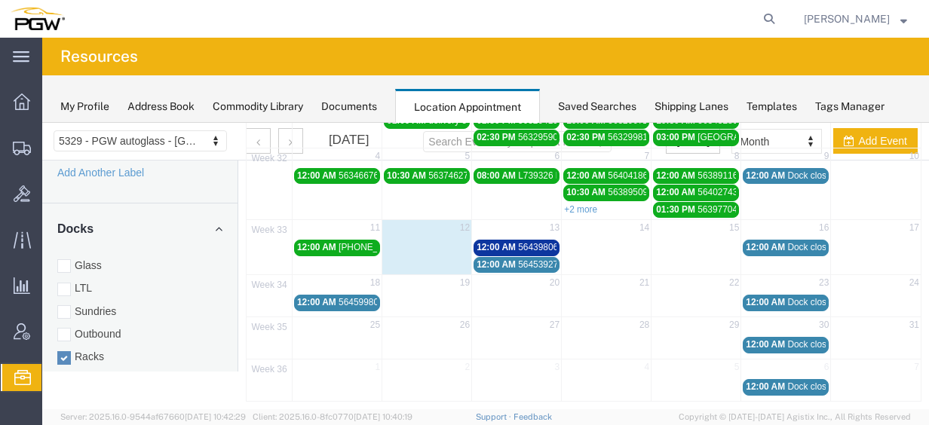
scroll to position [75, 0]
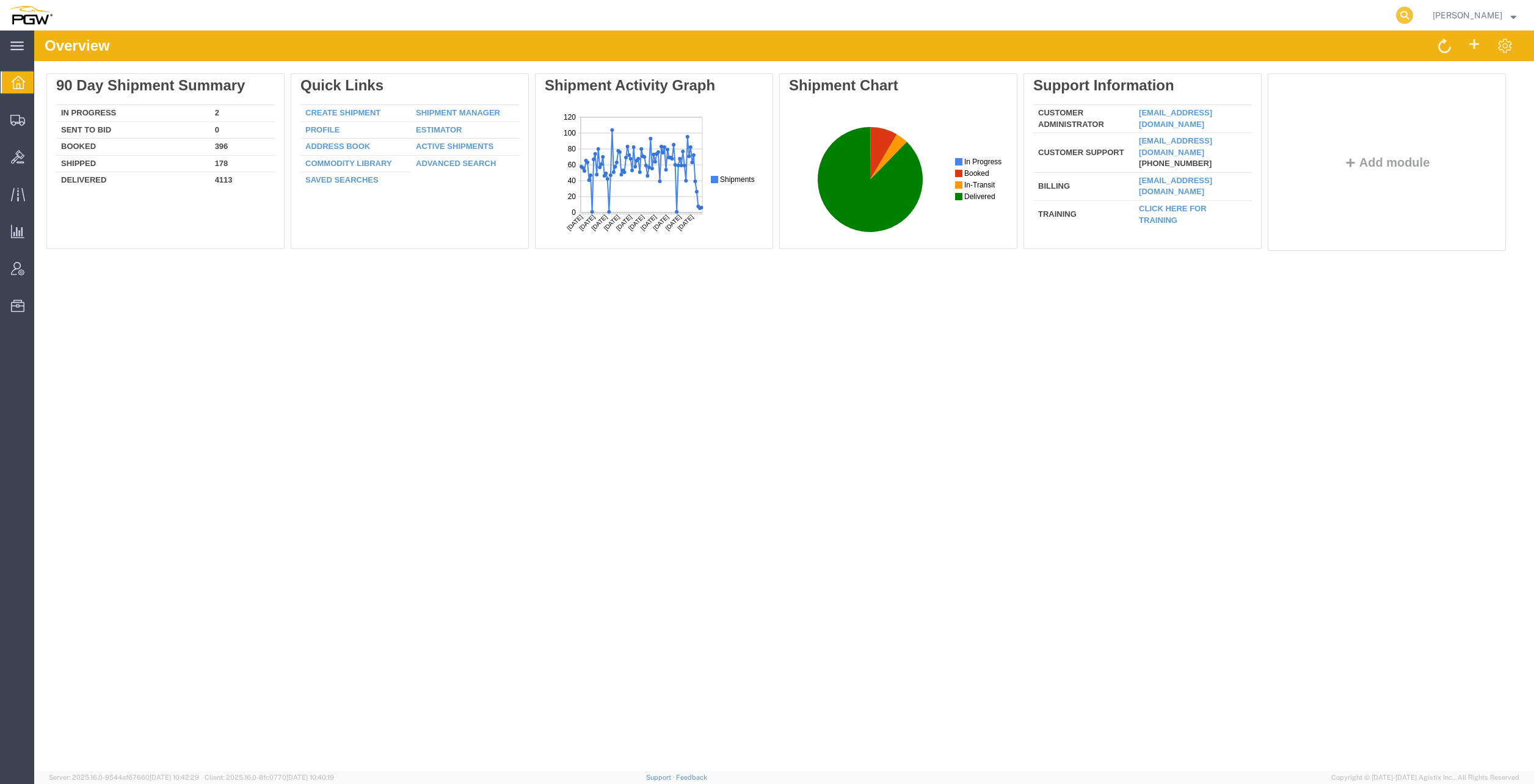
click at [1413, 10] on icon at bounding box center [1404, 15] width 17 height 17
click at [1125, 19] on input "search" at bounding box center [1210, 15] width 371 height 29
paste input "55675966"
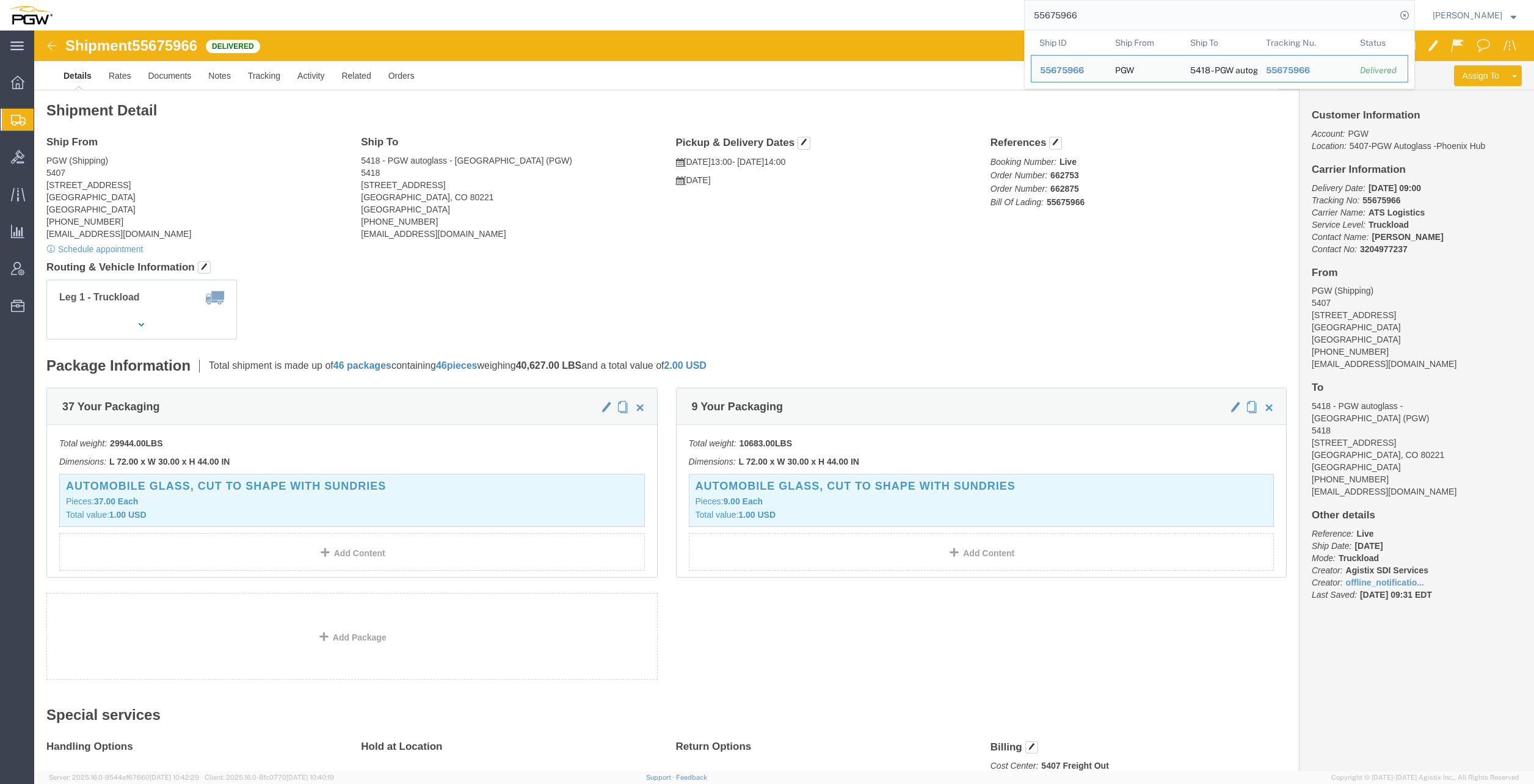
drag, startPoint x: 1093, startPoint y: 25, endPoint x: 1110, endPoint y: 23, distance: 17.1
click at [1097, 26] on input "55675966" at bounding box center [1210, 15] width 371 height 29
drag, startPoint x: 1112, startPoint y: 22, endPoint x: 768, endPoint y: -26, distance: 347.3
click at [768, 0] on html "main_menu Created with Sketch. Collapse Menu Overview Shipments Shipment Manage…" at bounding box center [767, 392] width 1534 height 784
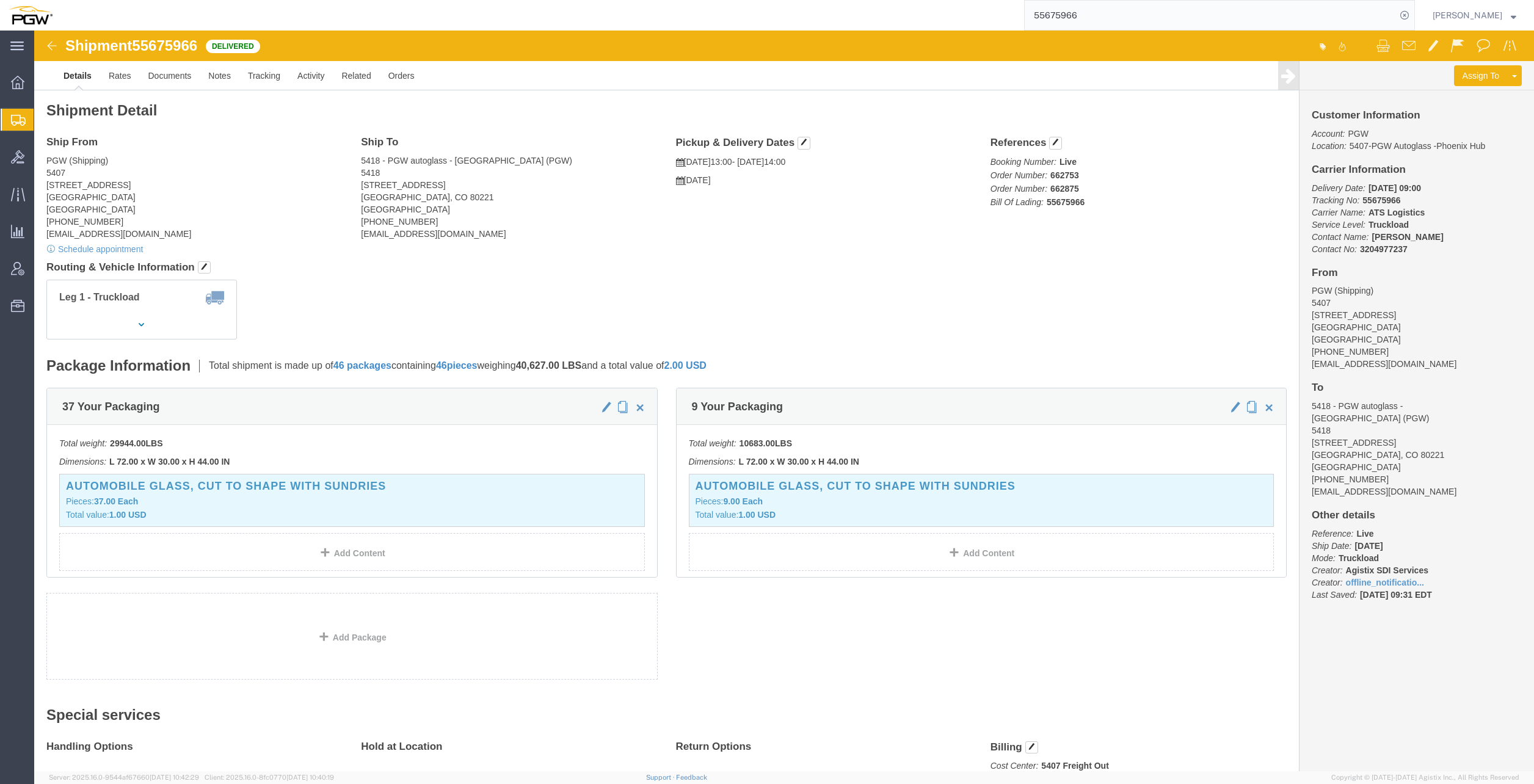
paste input "6321485"
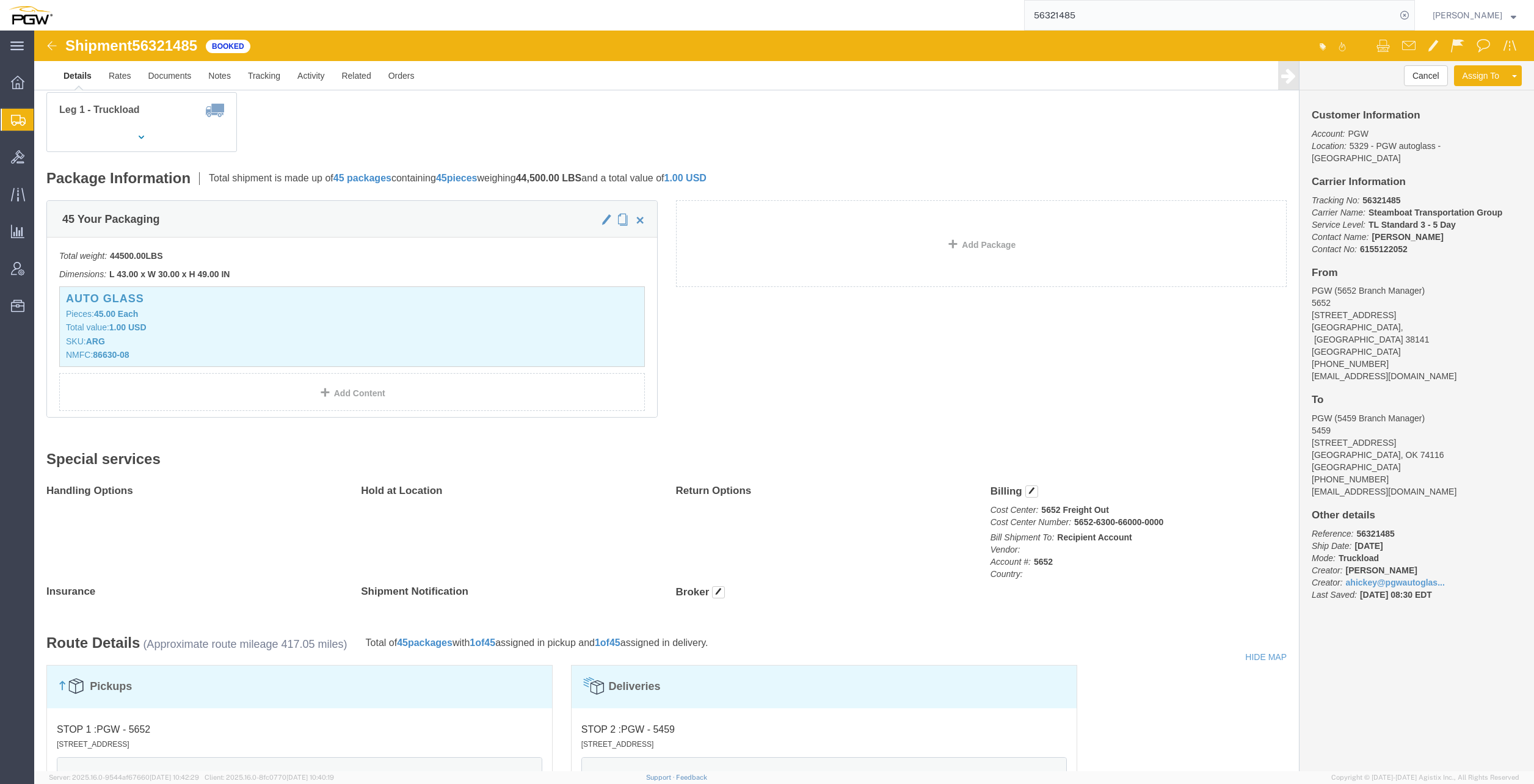
scroll to position [183, 0]
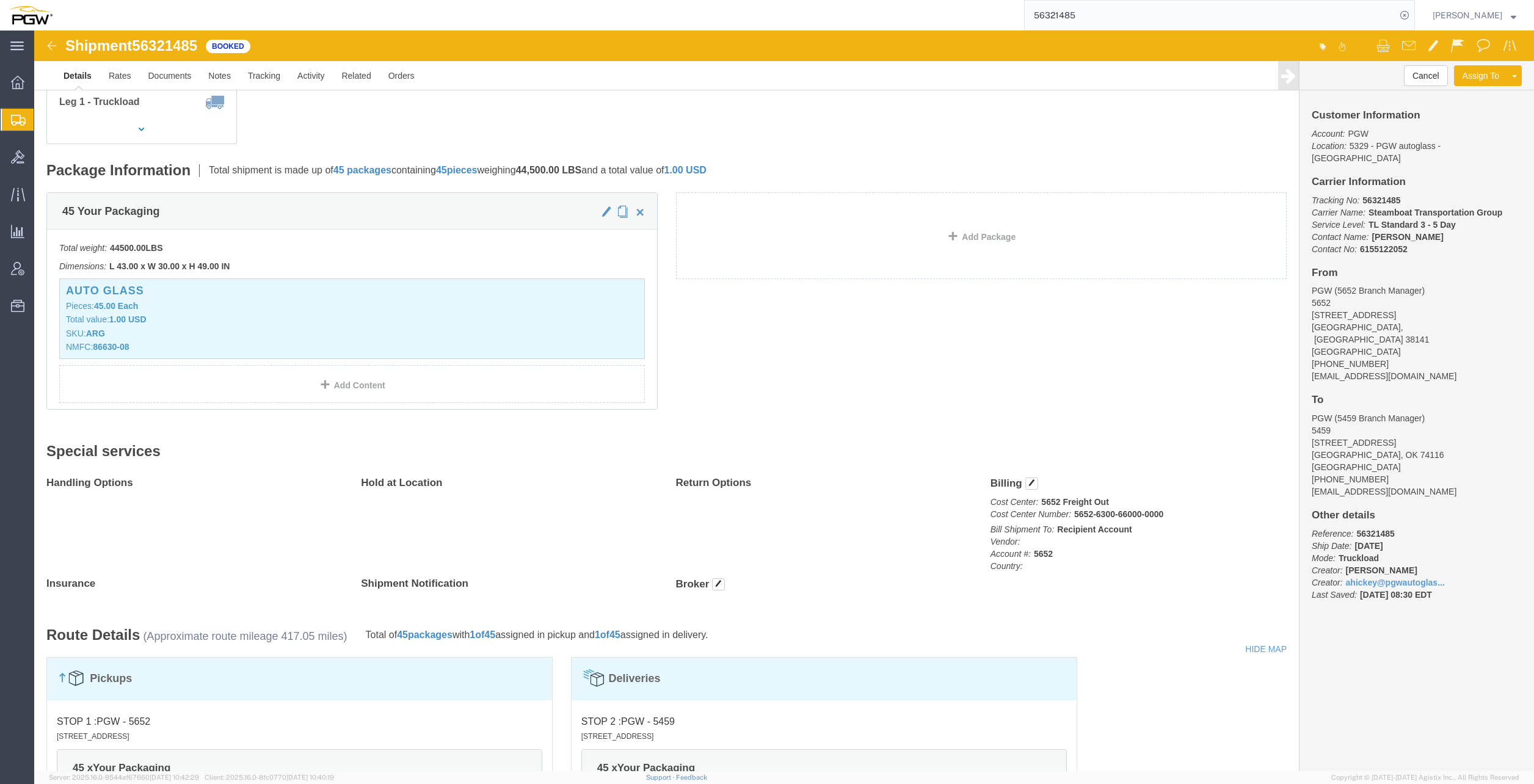
drag, startPoint x: 952, startPoint y: 450, endPoint x: 1001, endPoint y: 454, distance: 49.2
click h4 "Billing Edit Billing"
click icon "Cost Center Number:"
drag, startPoint x: 1035, startPoint y: 485, endPoint x: 1125, endPoint y: 485, distance: 90.0
click p "Cost Center: 5652 Freight Out Cost Center Number: 5652-6300-66000-0000"
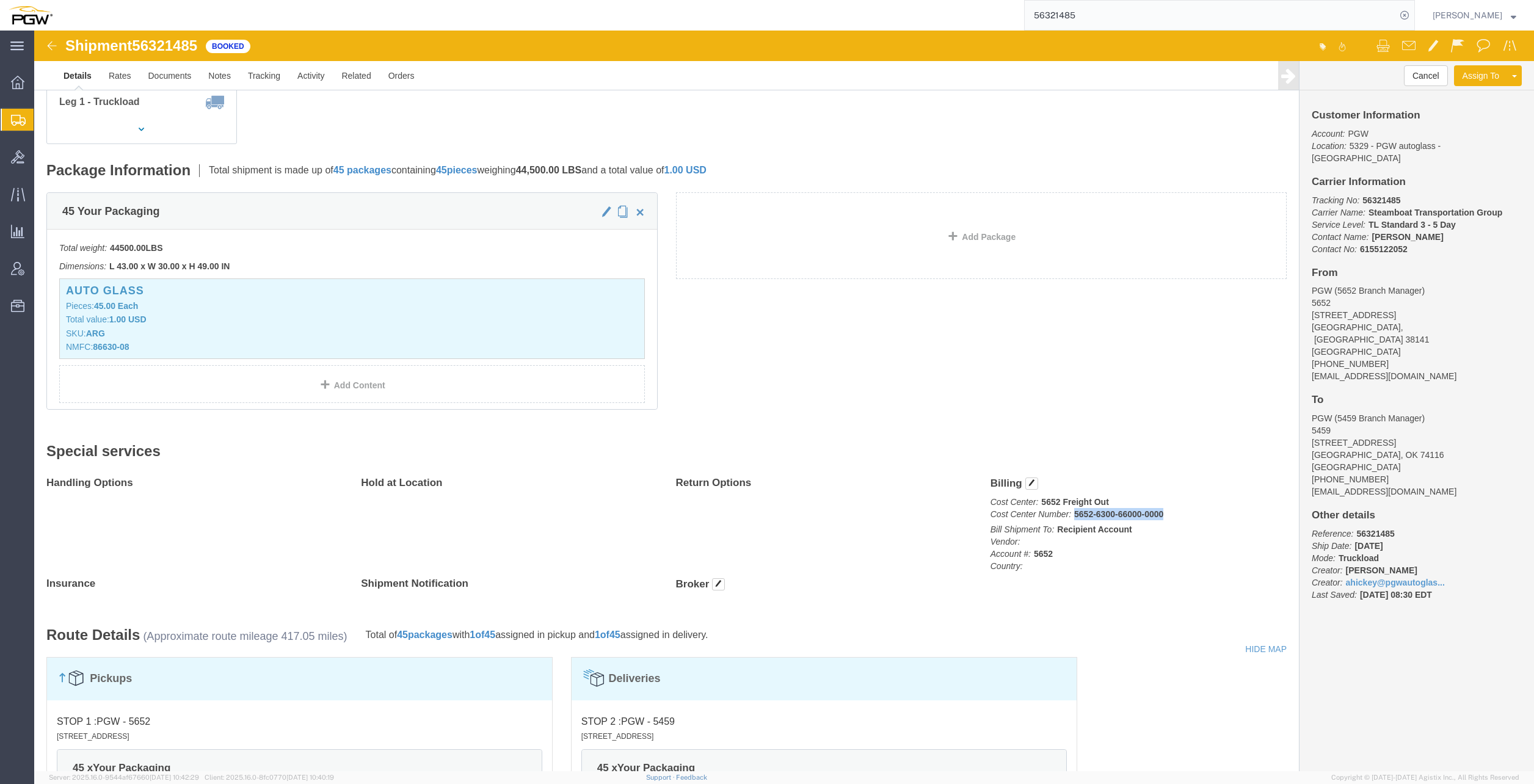
copy b "5652-6300-66000-0000"
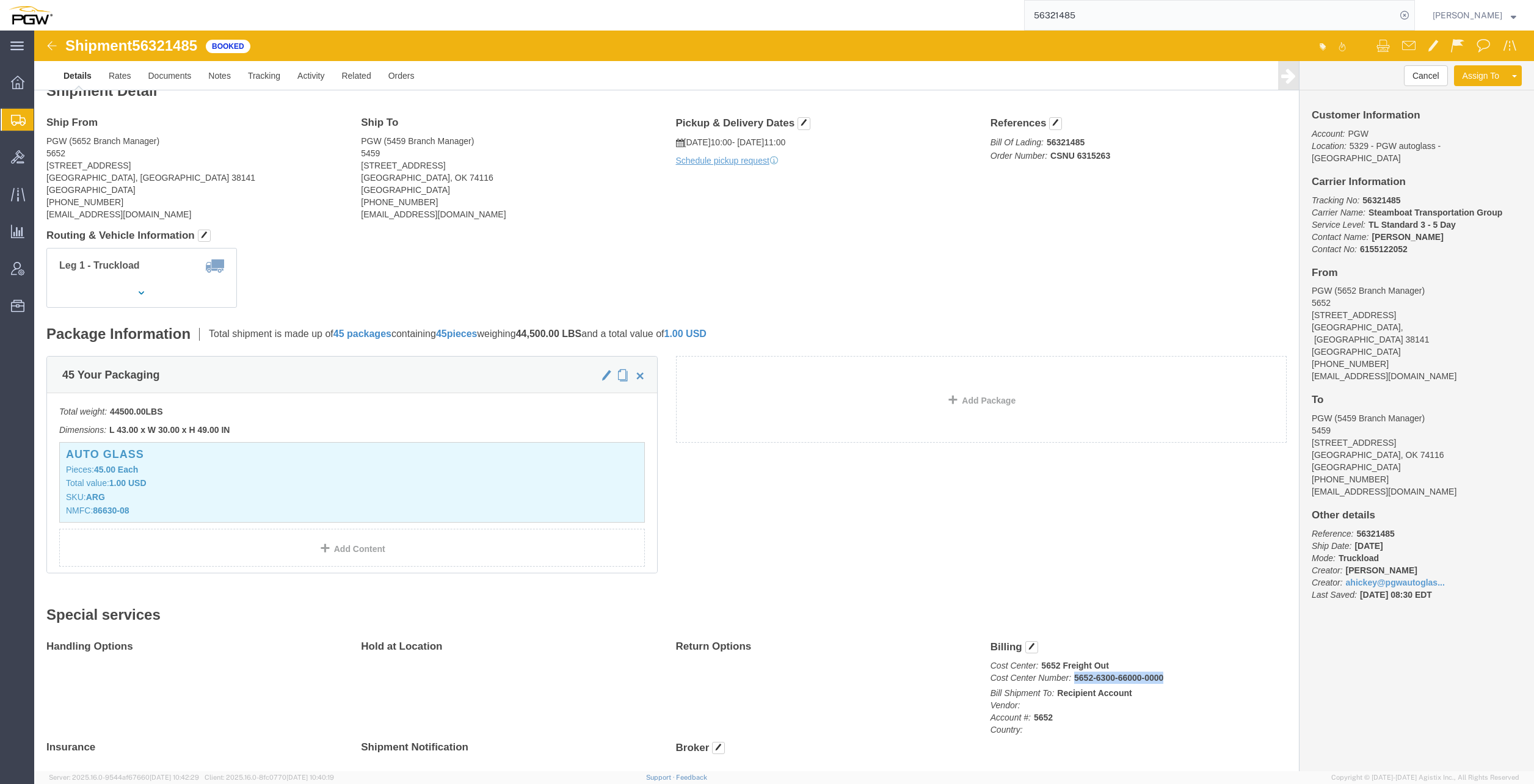
scroll to position [0, 0]
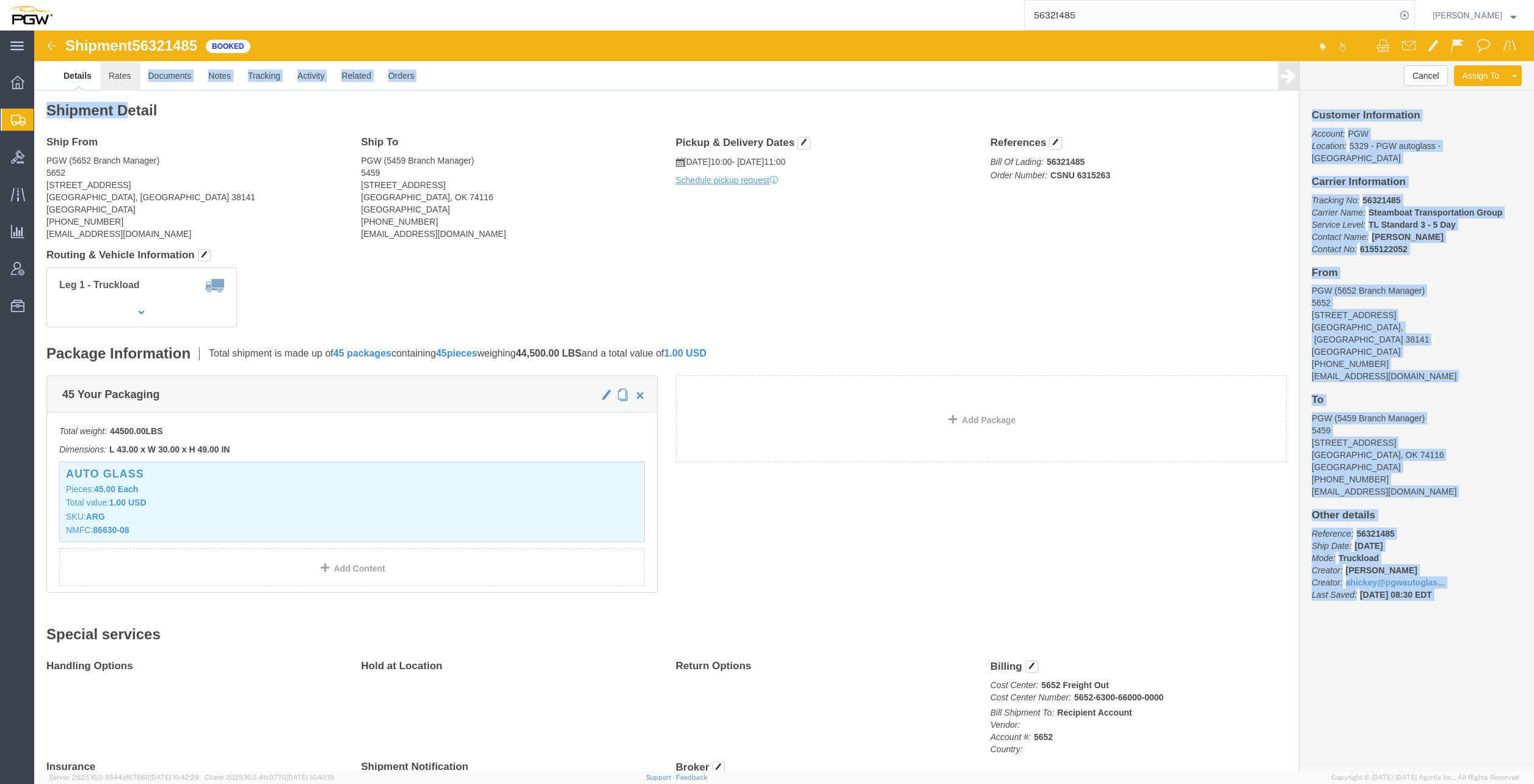
click form "Shipment 56321485 Booked Details Rates Documents Notes Tracking Activity Relate…"
drag, startPoint x: 96, startPoint y: 57, endPoint x: 88, endPoint y: 46, distance: 13.6
click link "Rates"
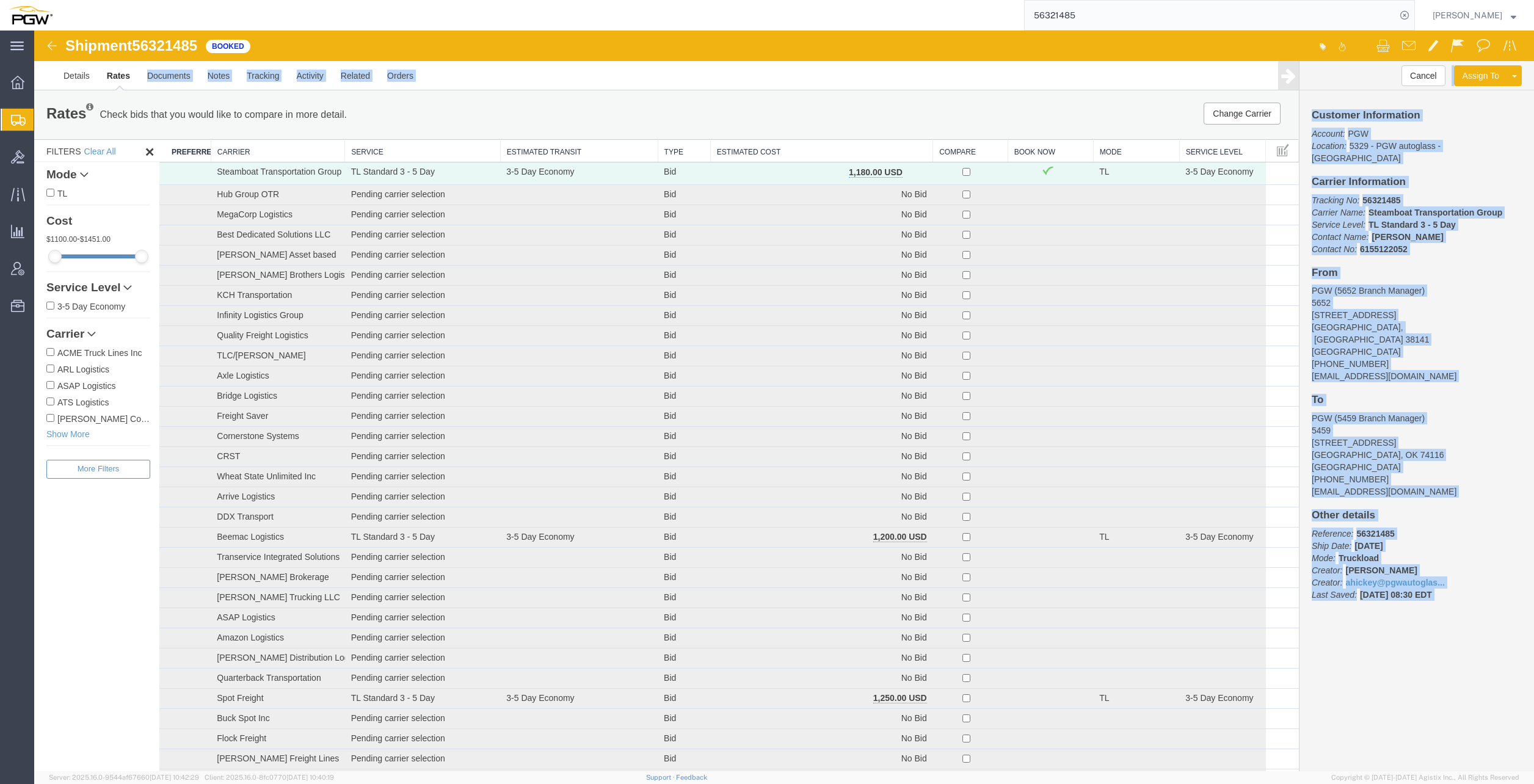
click at [592, 79] on ul "Details Rates Documents Notes Tracking Activity Related Orders" at bounding box center [784, 75] width 1458 height 28
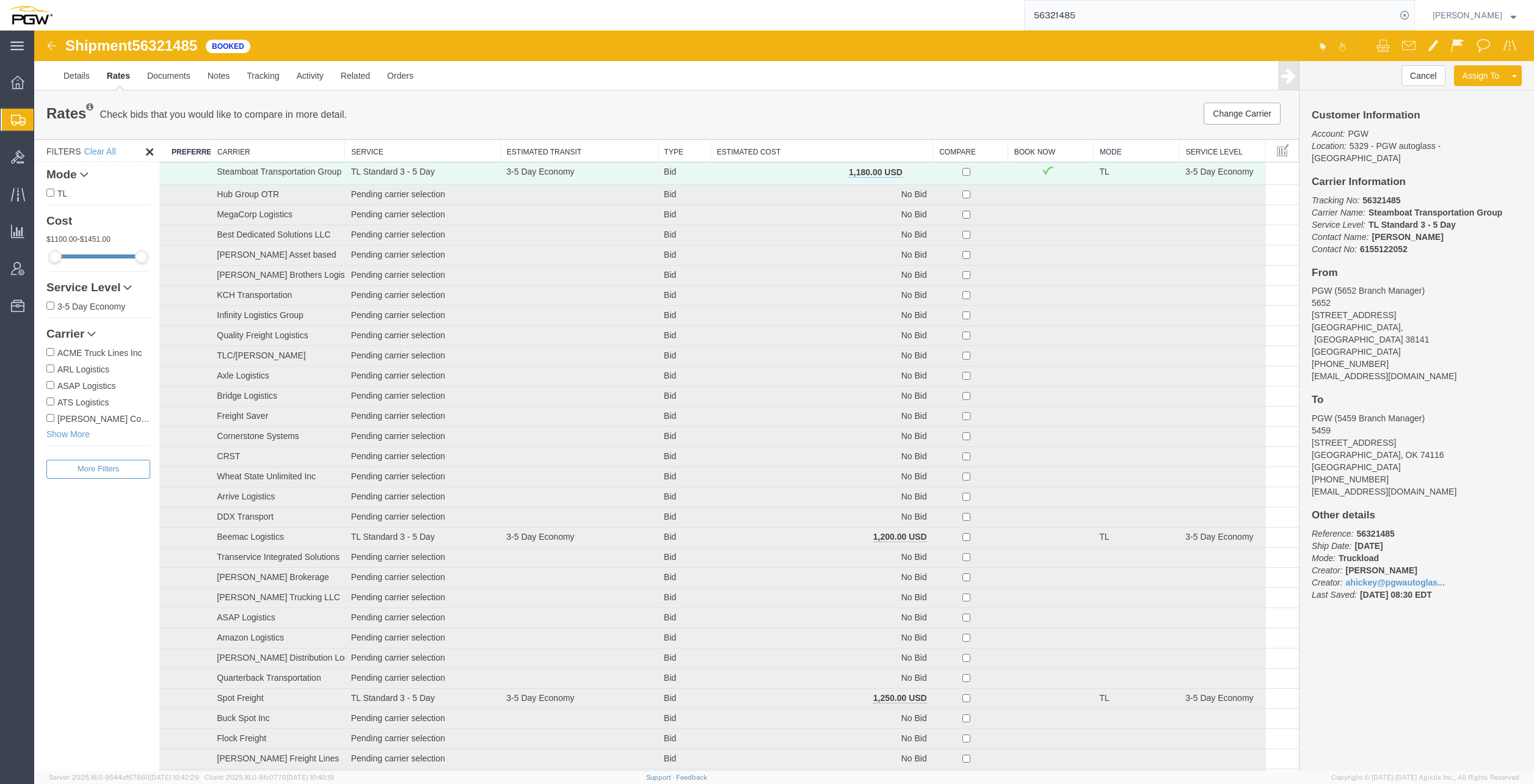
click at [1104, 13] on input "56321485" at bounding box center [1210, 15] width 371 height 29
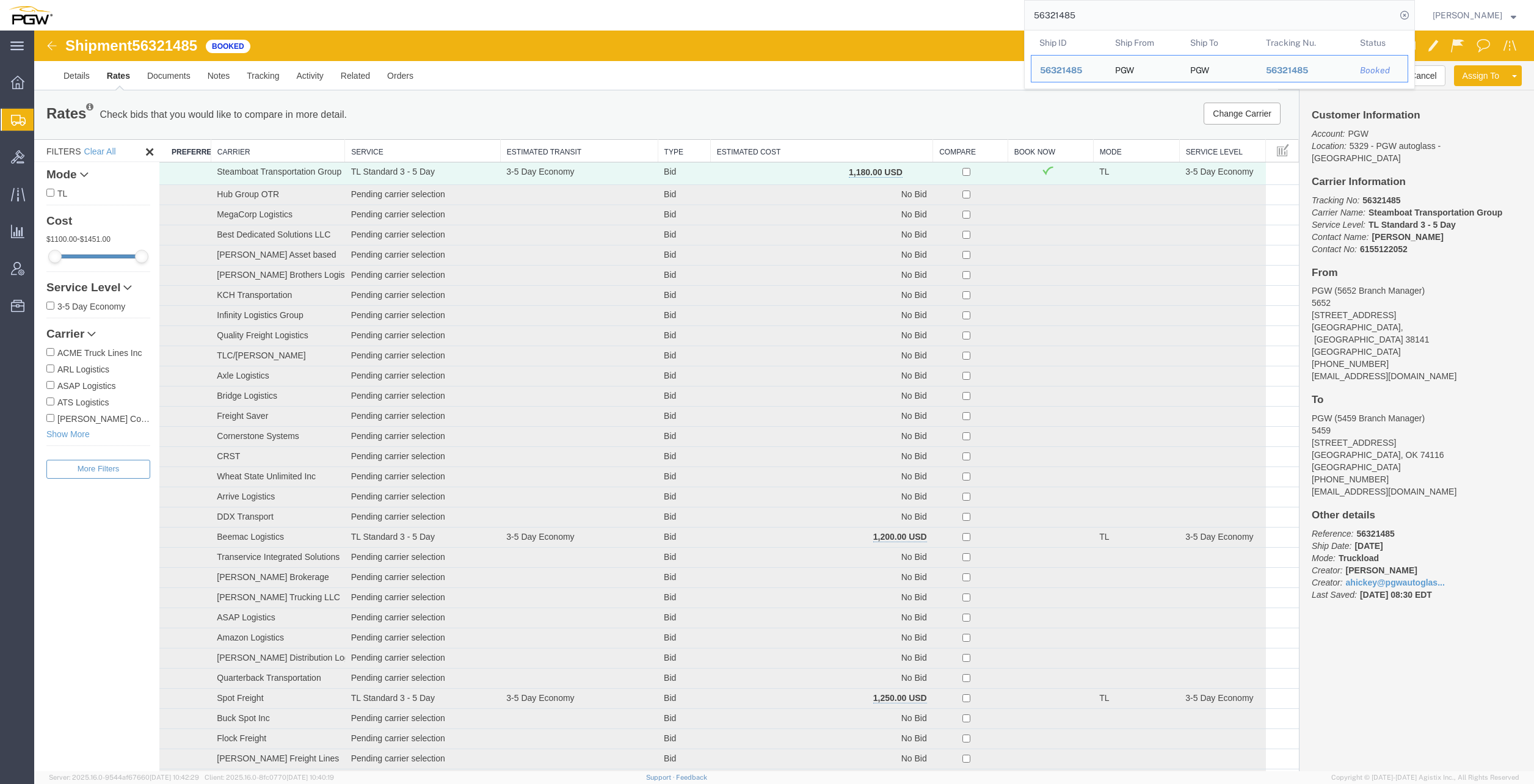
drag, startPoint x: 1112, startPoint y: 15, endPoint x: 861, endPoint y: -17, distance: 253.0
click at [861, 0] on html "main_menu Created with Sketch. Collapse Menu Overview Shipments Shipment Manage…" at bounding box center [767, 392] width 1534 height 784
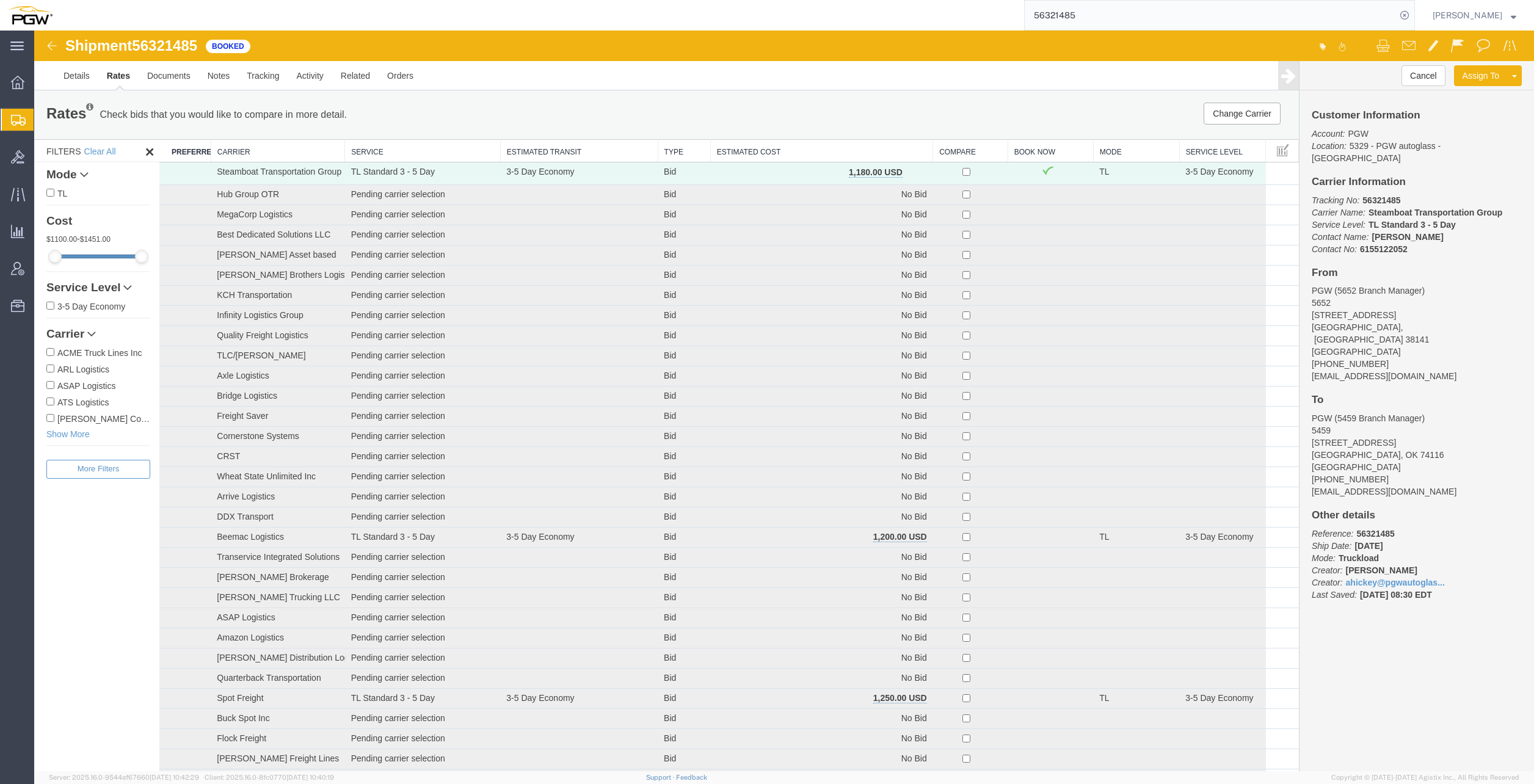
paste input "30019"
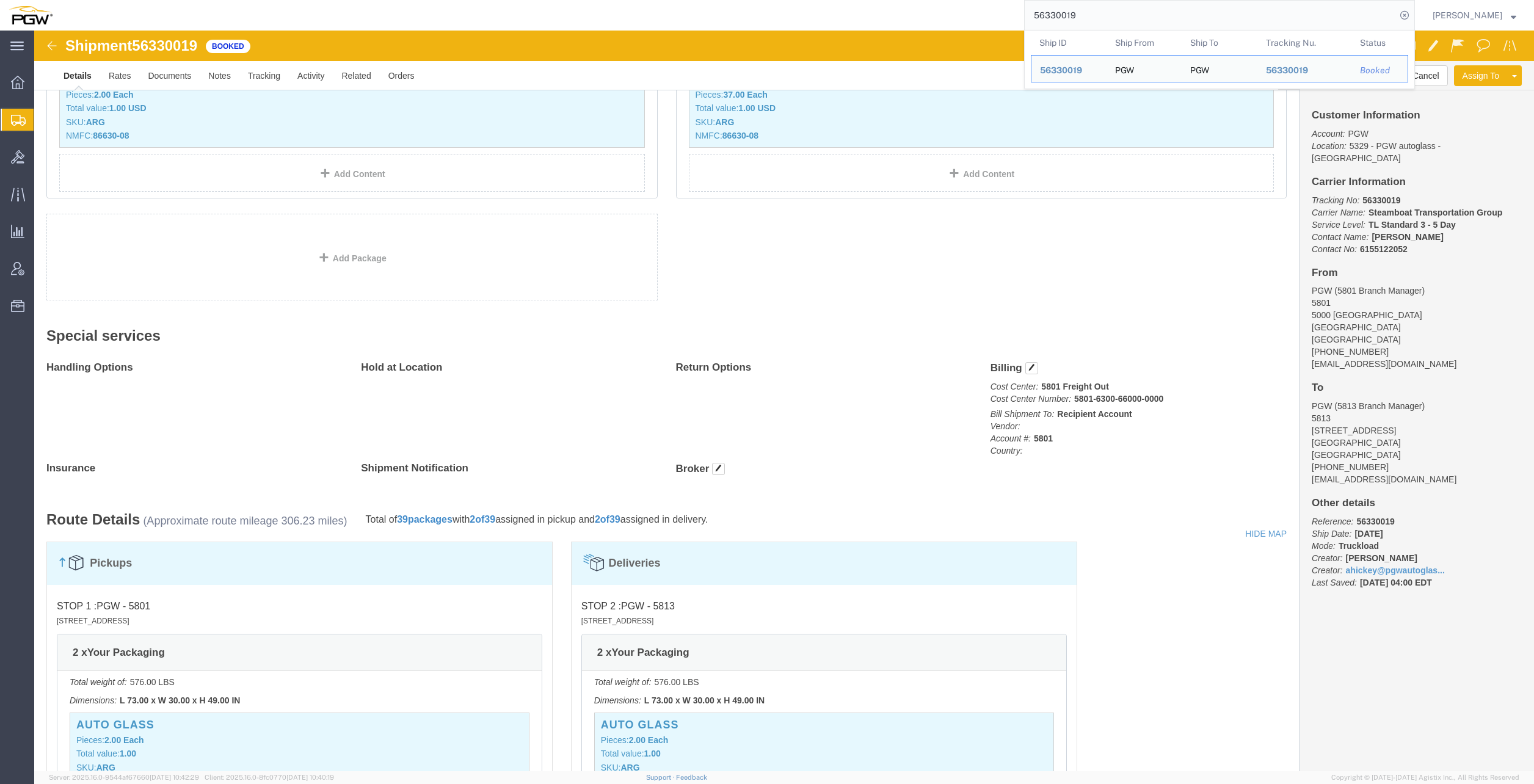
scroll to position [405, 0]
drag, startPoint x: 1036, startPoint y: 371, endPoint x: 1125, endPoint y: 371, distance: 89.0
click p "Cost Center: 5801 Freight Out Cost Center Number: 5801-6300-66000-0000"
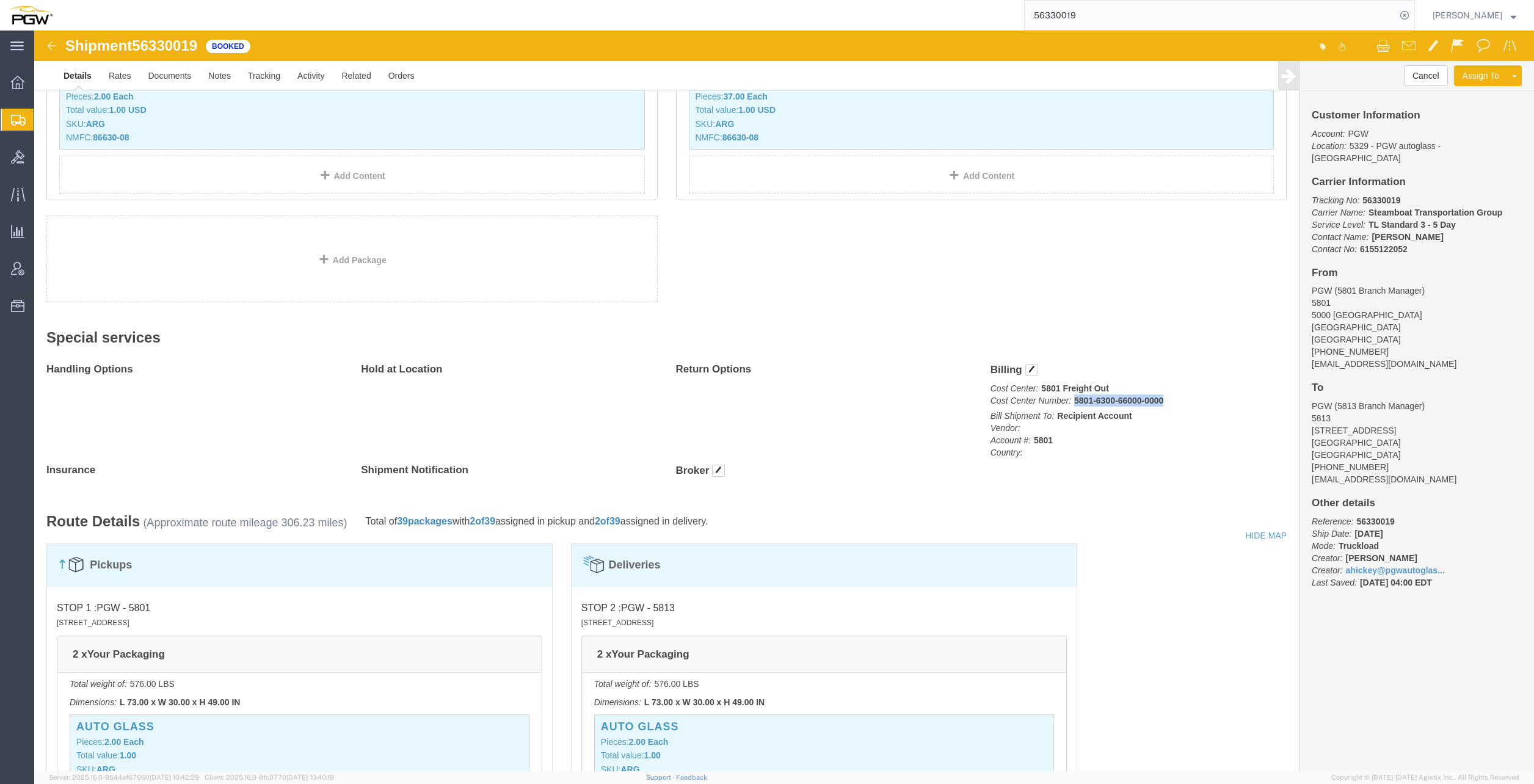
copy b "5801-6300-66000-0000"
click link "Rates"
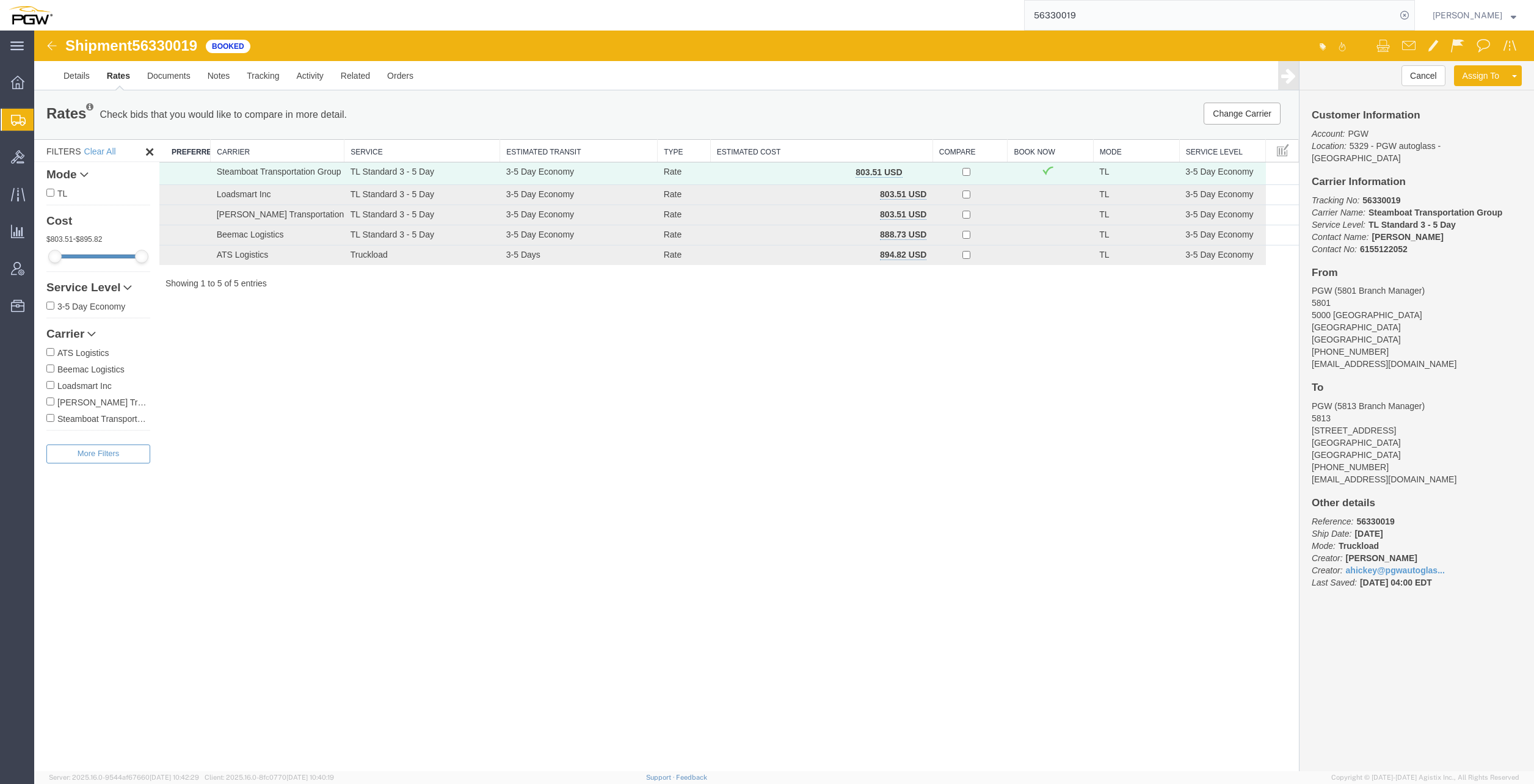
click at [1110, 14] on input "56330019" at bounding box center [1210, 15] width 371 height 29
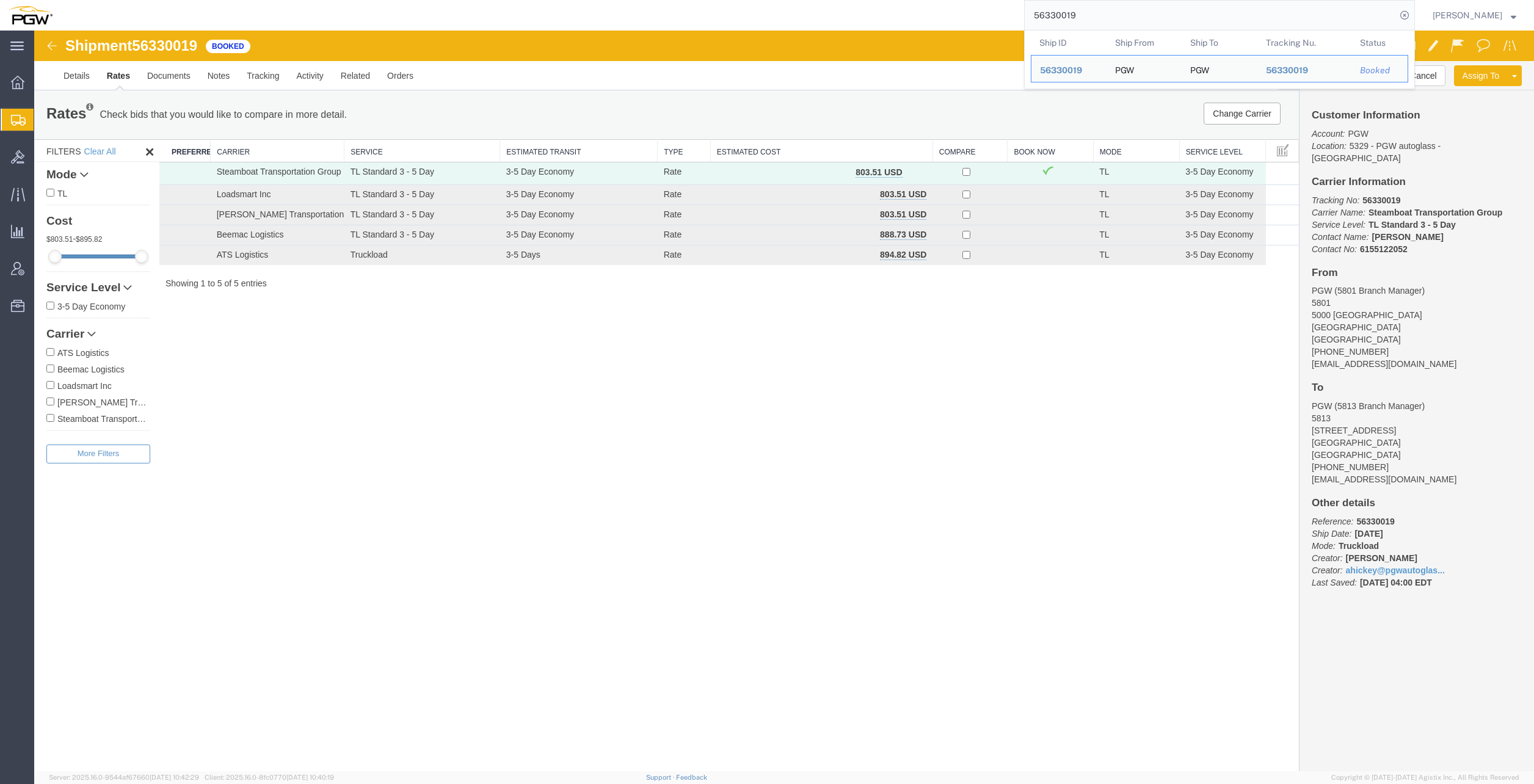
drag, startPoint x: 1123, startPoint y: 18, endPoint x: 851, endPoint y: -13, distance: 273.8
click at [851, 0] on html "main_menu Created with Sketch. Collapse Menu Overview Shipments Shipment Manage…" at bounding box center [767, 392] width 1534 height 784
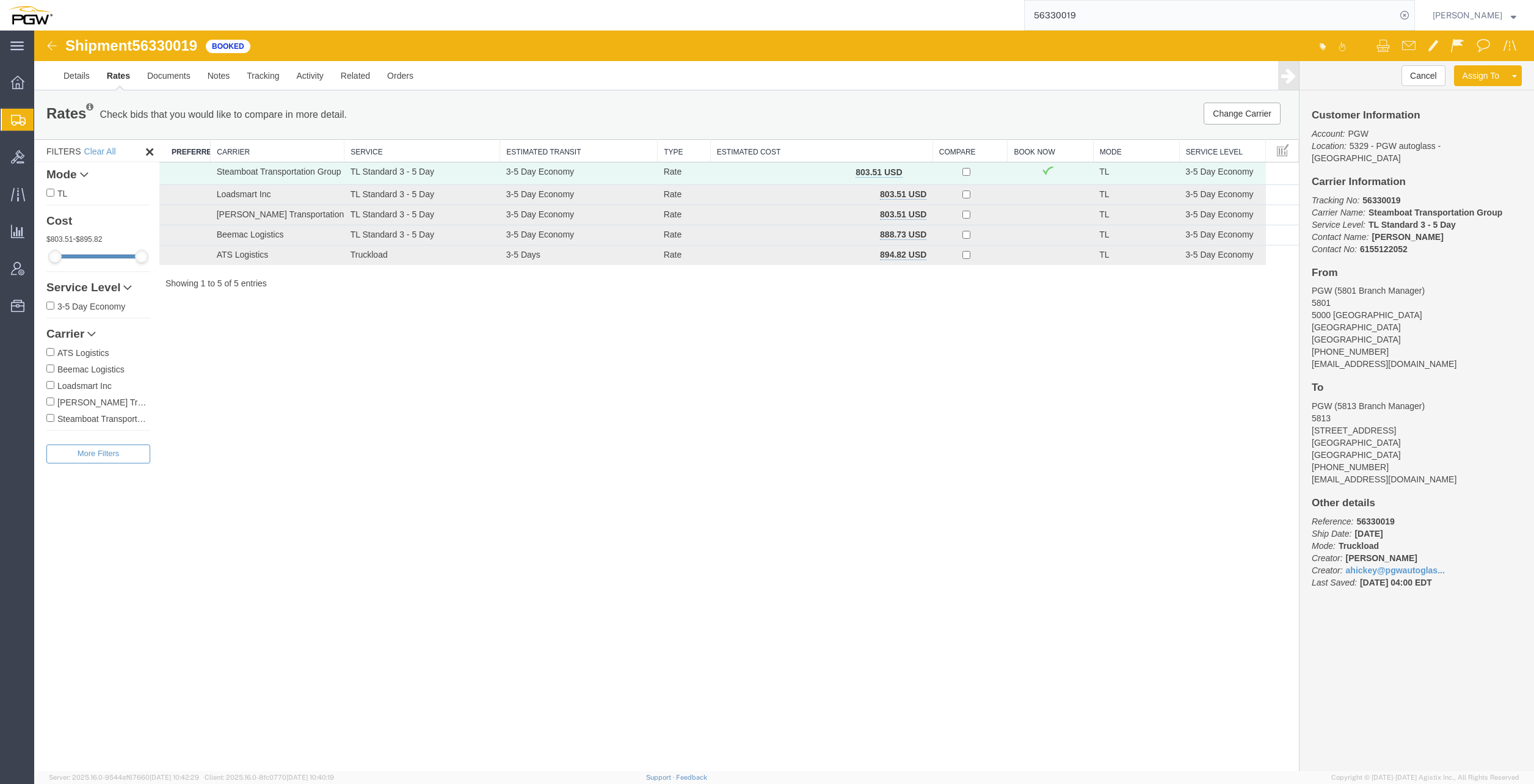
paste input "269985"
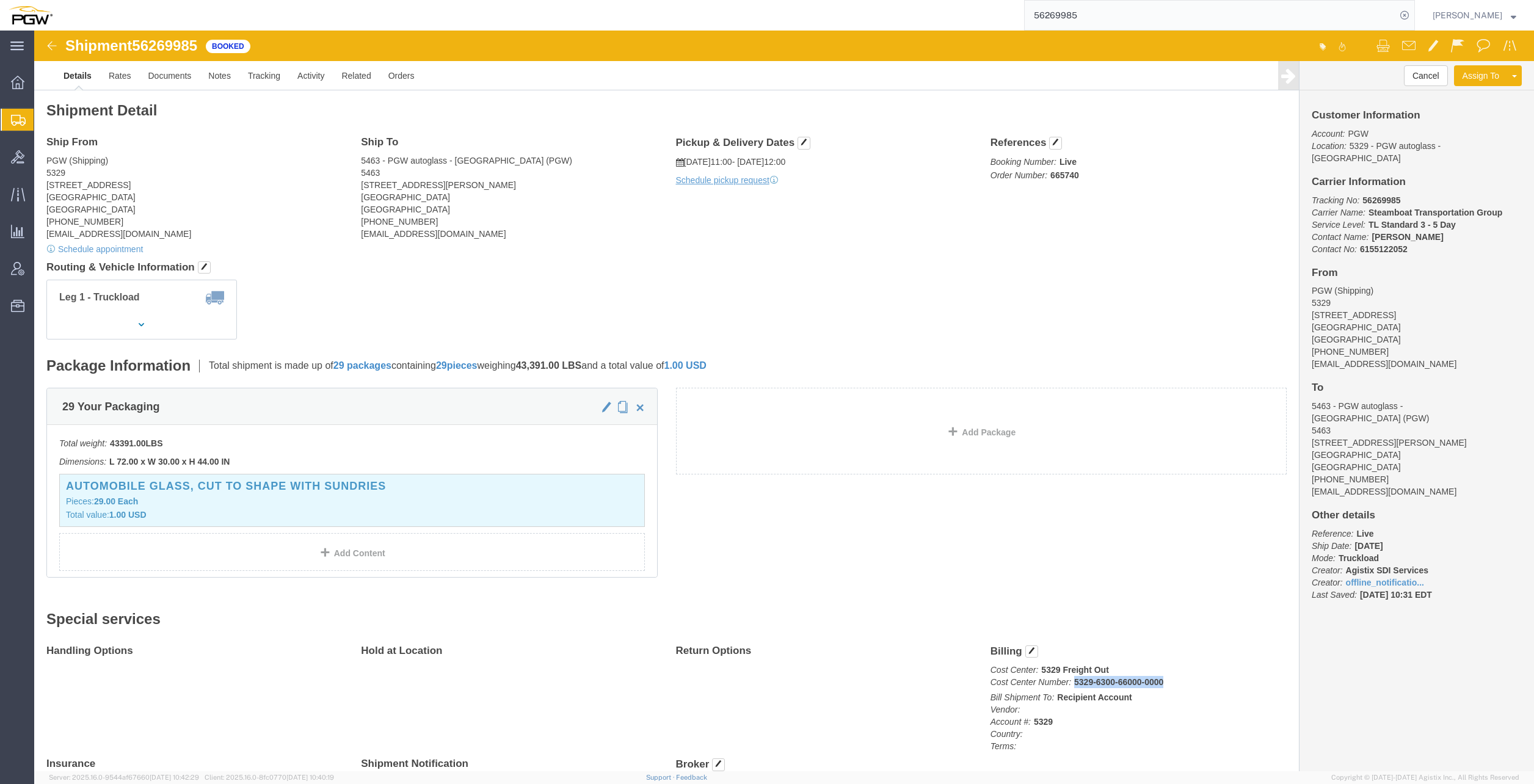
drag, startPoint x: 1036, startPoint y: 651, endPoint x: 1138, endPoint y: 651, distance: 102.0
click p "Cost Center: 5329 Freight Out Cost Center Number: 5329-6300-66000-0000"
copy b "5329-6300-66000-0000"
click at [1115, 16] on input "56269985" at bounding box center [1210, 15] width 371 height 29
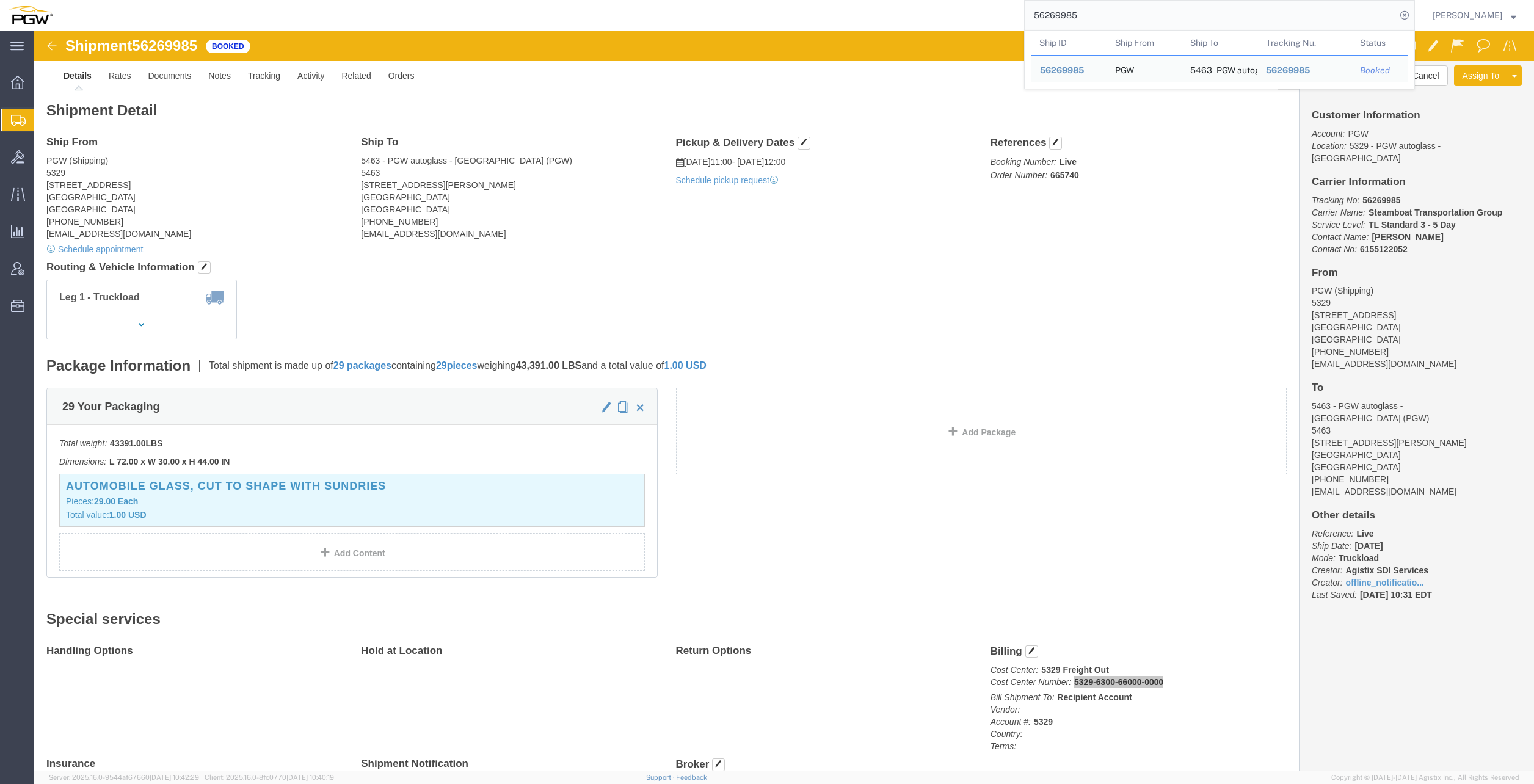
drag, startPoint x: 1130, startPoint y: 16, endPoint x: 857, endPoint y: -9, distance: 274.1
click at [857, 0] on html "main_menu Created with Sketch. Collapse Menu Overview Shipments Shipment Manage…" at bounding box center [767, 392] width 1534 height 784
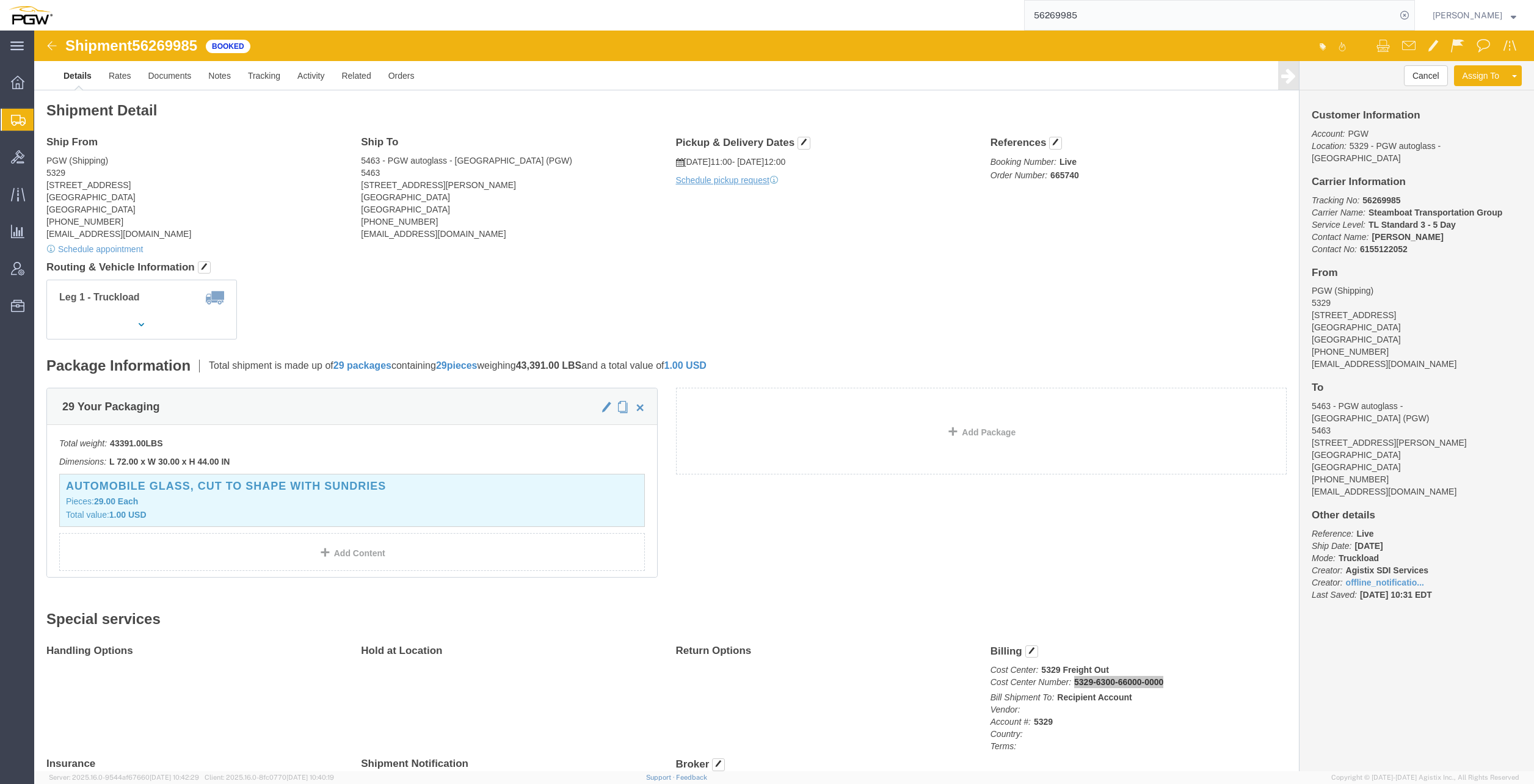
paste input "35791"
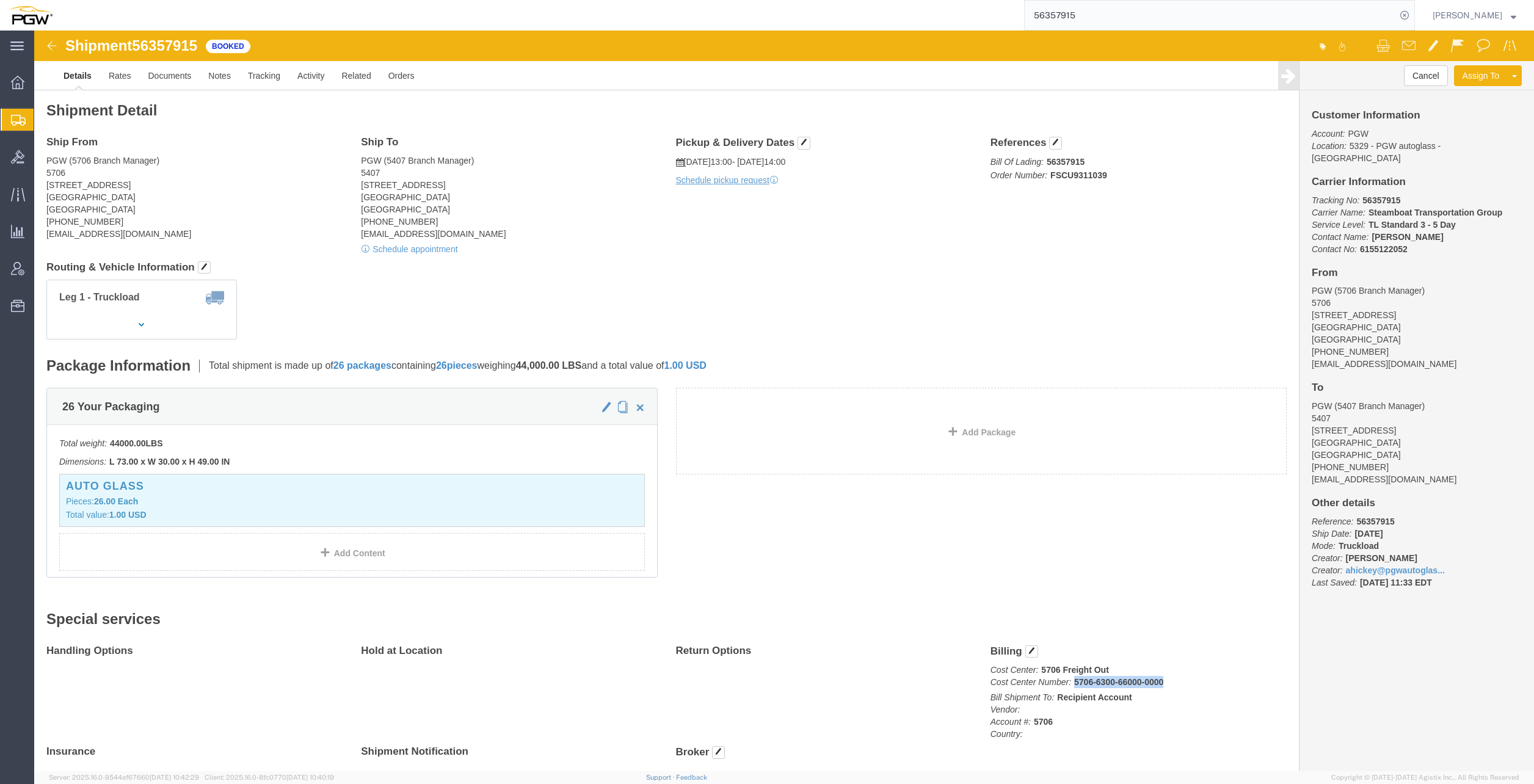
drag, startPoint x: 1035, startPoint y: 653, endPoint x: 1122, endPoint y: 654, distance: 87.0
click b "5706-6300-66000-0000"
copy b "5706-6300-66000-0000"
click link "Rates"
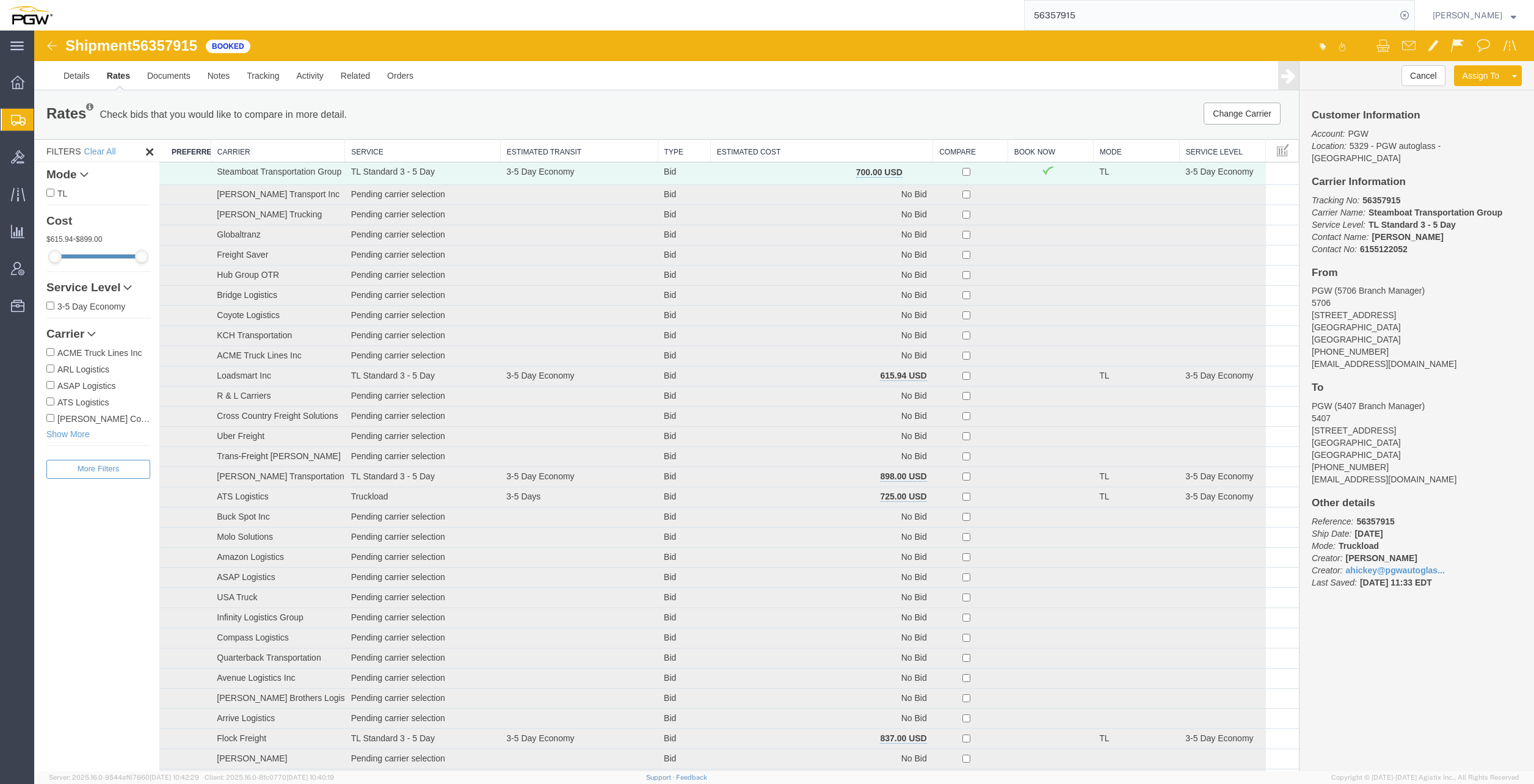
click at [799, 148] on th "Estimated Cost" at bounding box center [821, 151] width 222 height 23
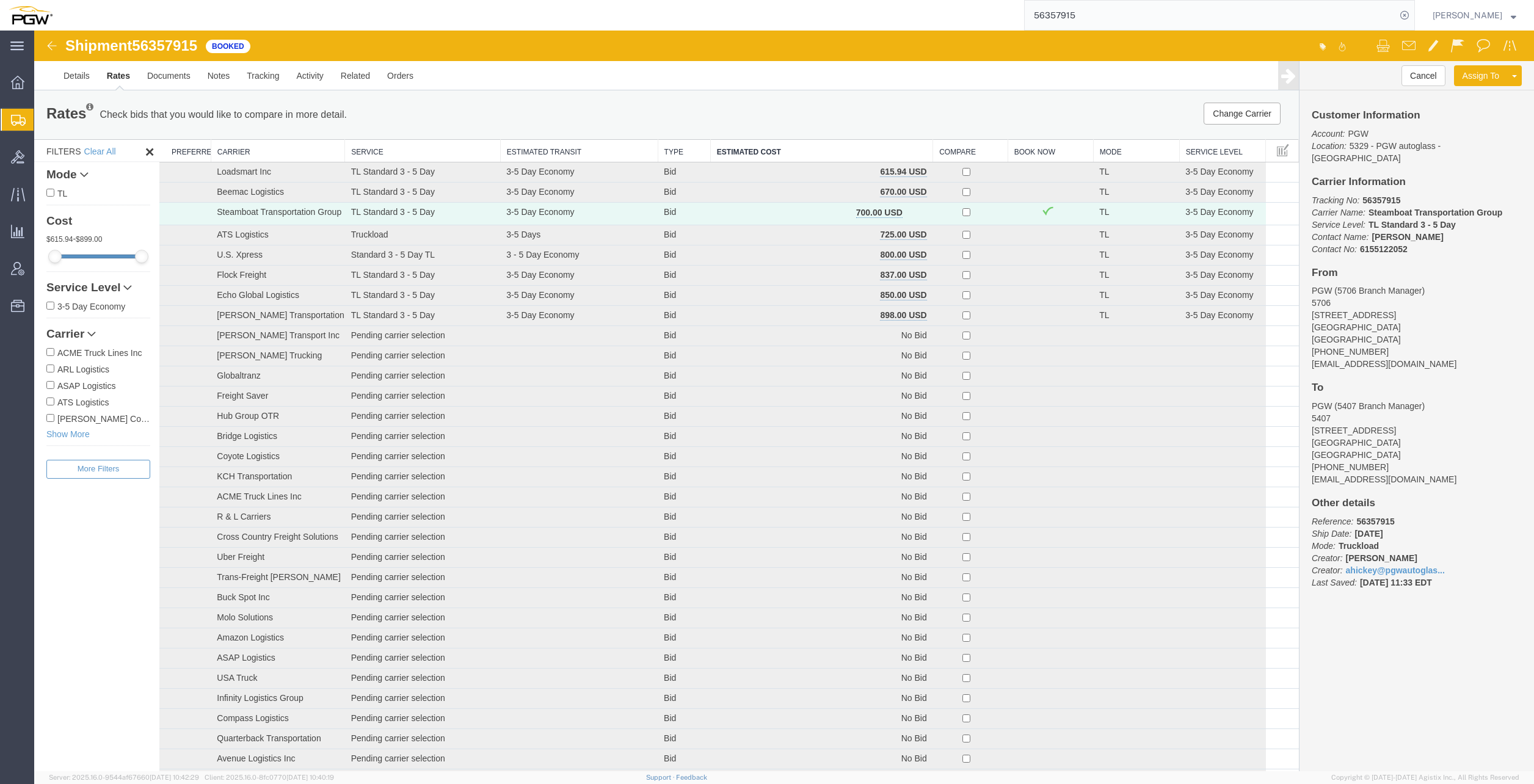
click at [1109, 9] on input "56357915" at bounding box center [1210, 15] width 371 height 29
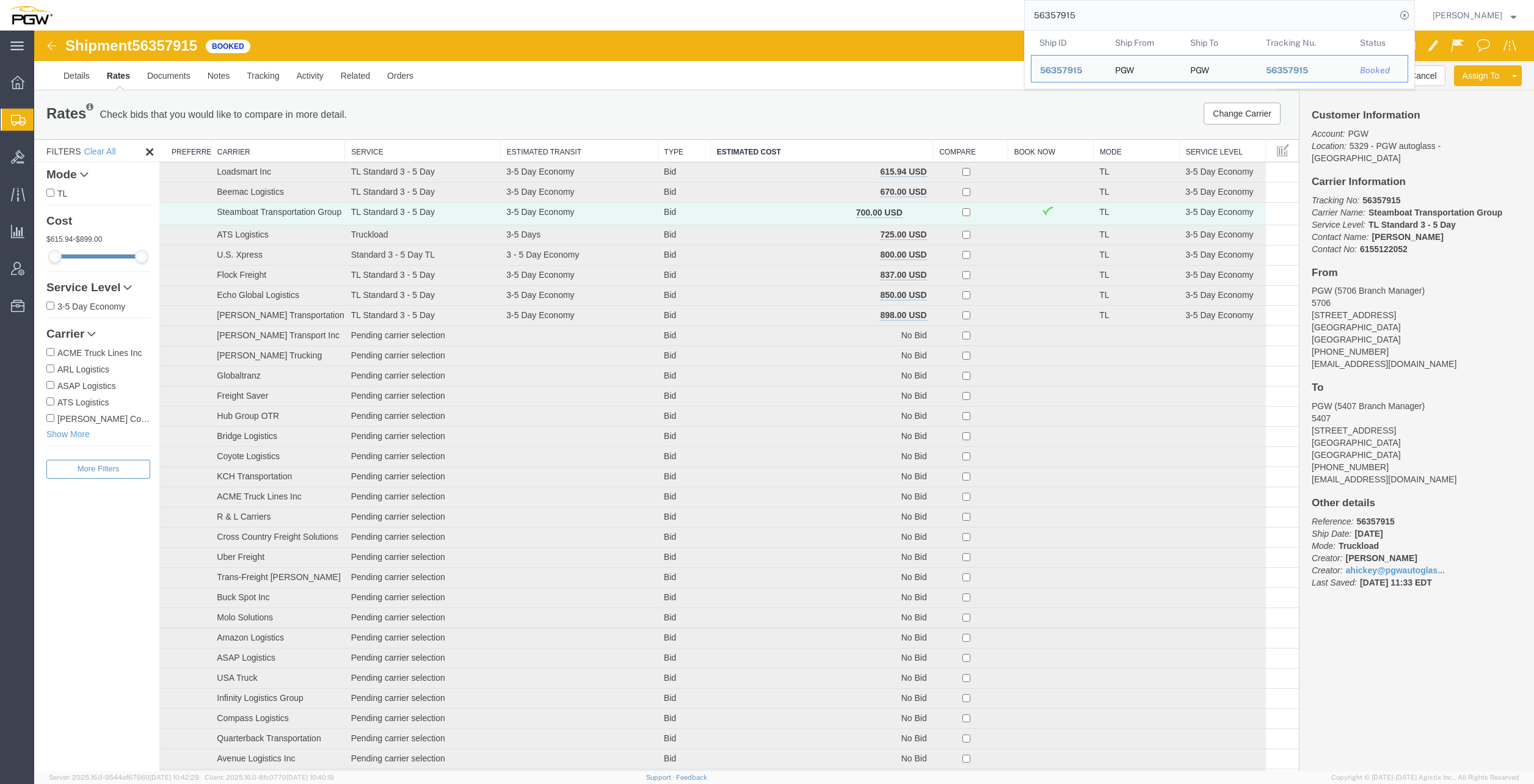
drag, startPoint x: 1137, startPoint y: 21, endPoint x: 787, endPoint y: -37, distance: 354.8
click at [787, 0] on html "main_menu Created with Sketch. Collapse Menu Overview Shipments Shipment Manage…" at bounding box center [767, 392] width 1534 height 784
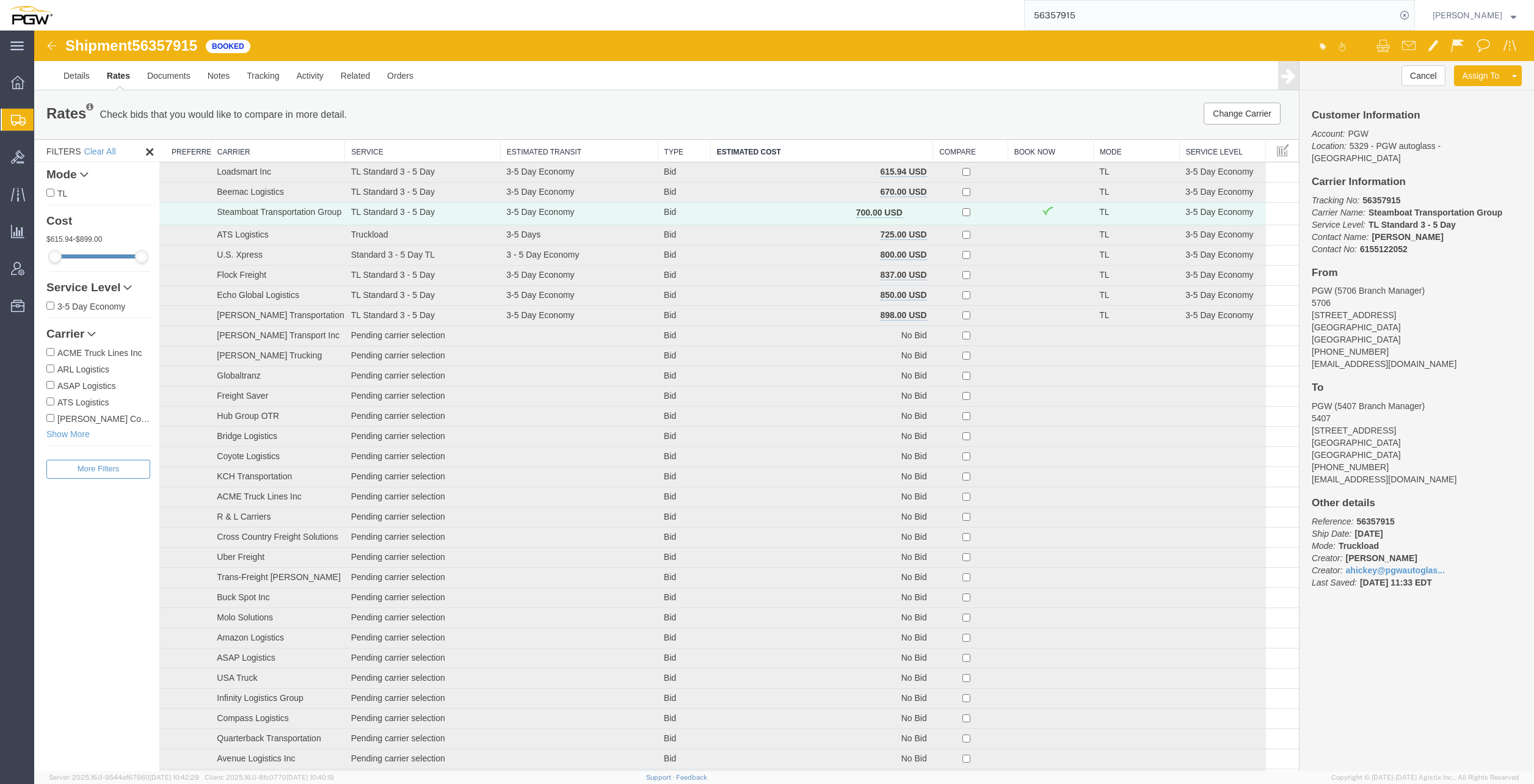
paste input "404422"
type input "56404422"
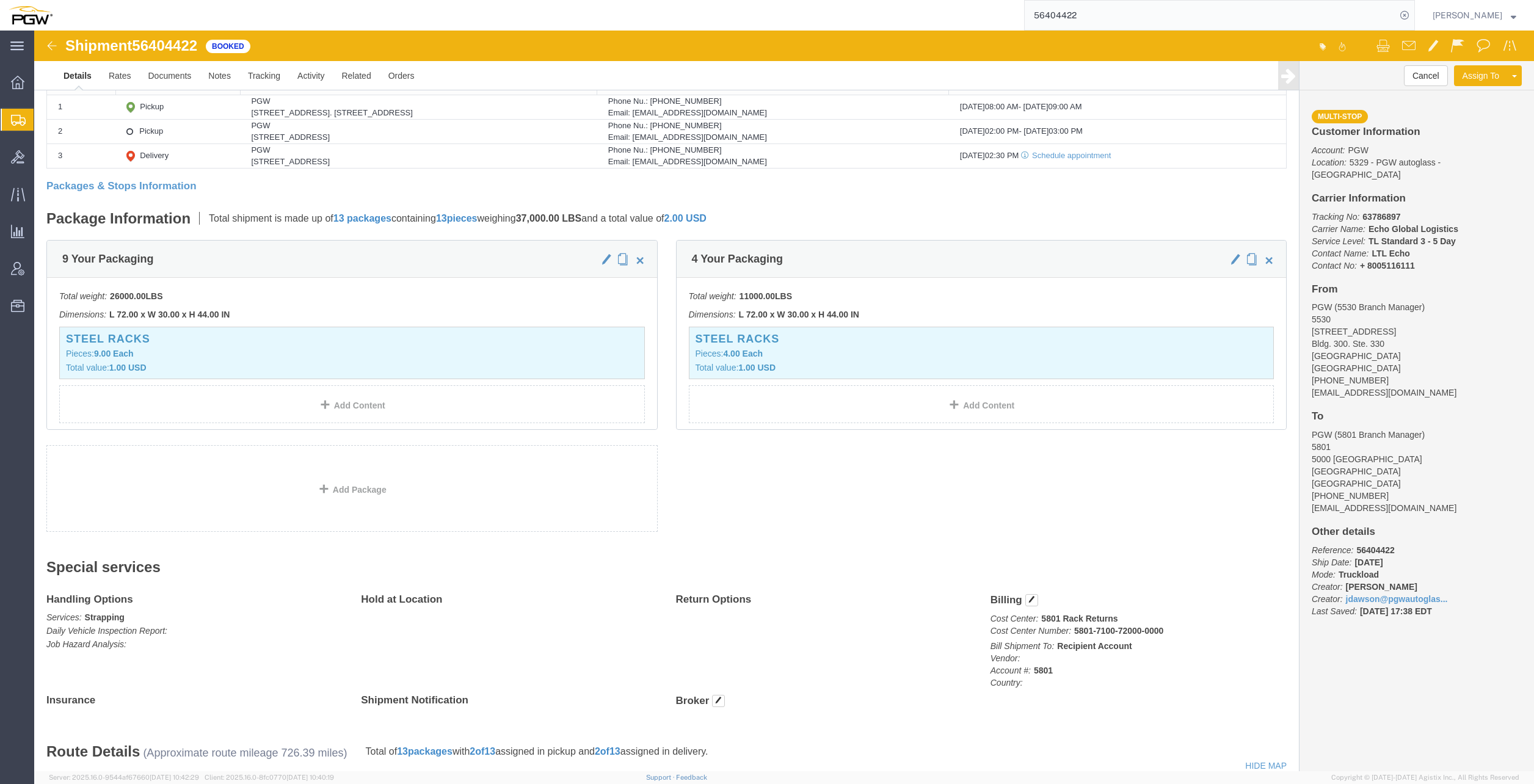
scroll to position [428, 0]
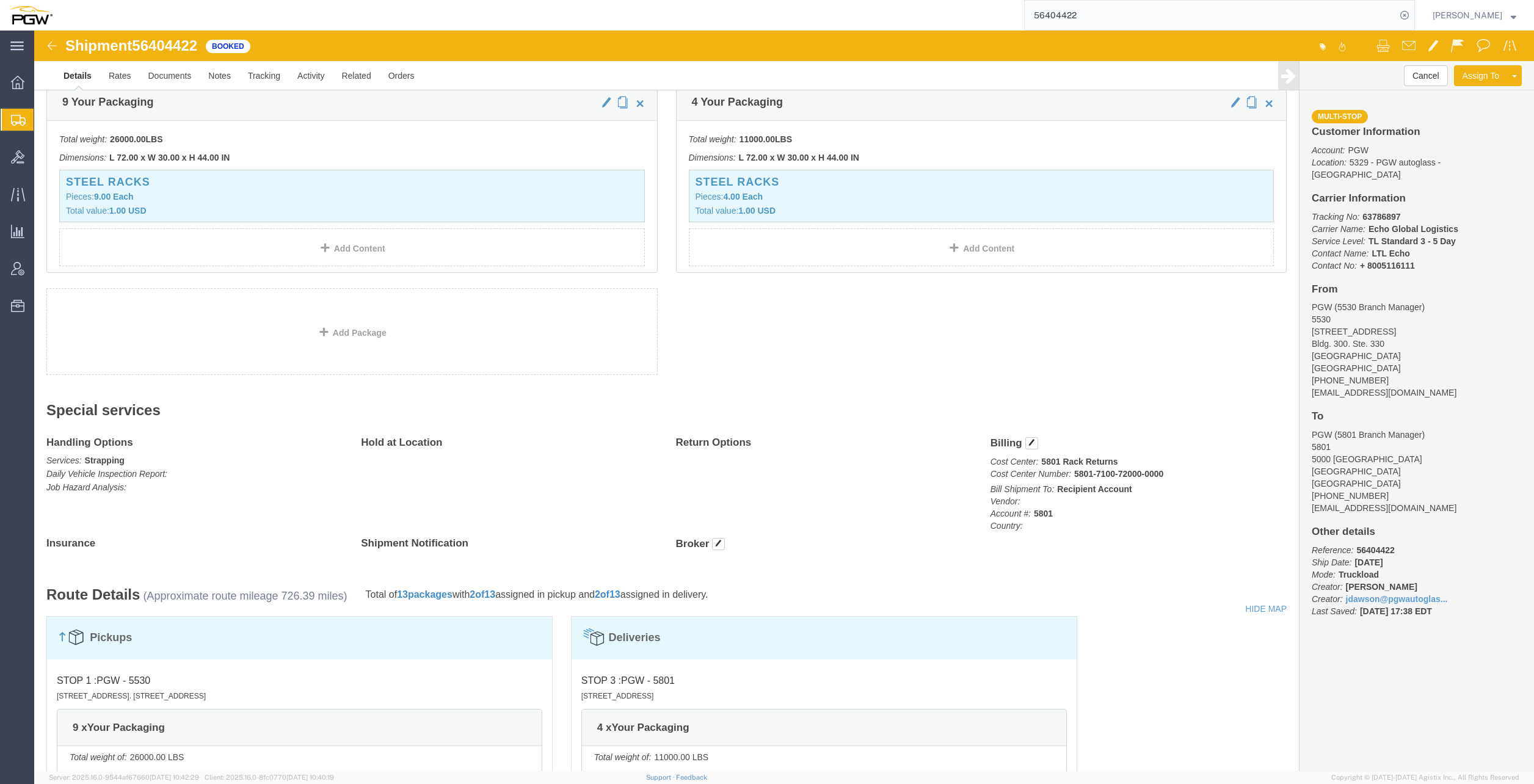
drag, startPoint x: 1036, startPoint y: 444, endPoint x: 1010, endPoint y: 433, distance: 28.2
click b "5801-7100-72000-0000"
drag, startPoint x: 1035, startPoint y: 442, endPoint x: 1127, endPoint y: 439, distance: 92.0
click p "Cost Center: 5801 Rack Returns Cost Center Number: 5801-7100-72000-0000"
drag, startPoint x: 1127, startPoint y: 439, endPoint x: 1032, endPoint y: 438, distance: 95.0
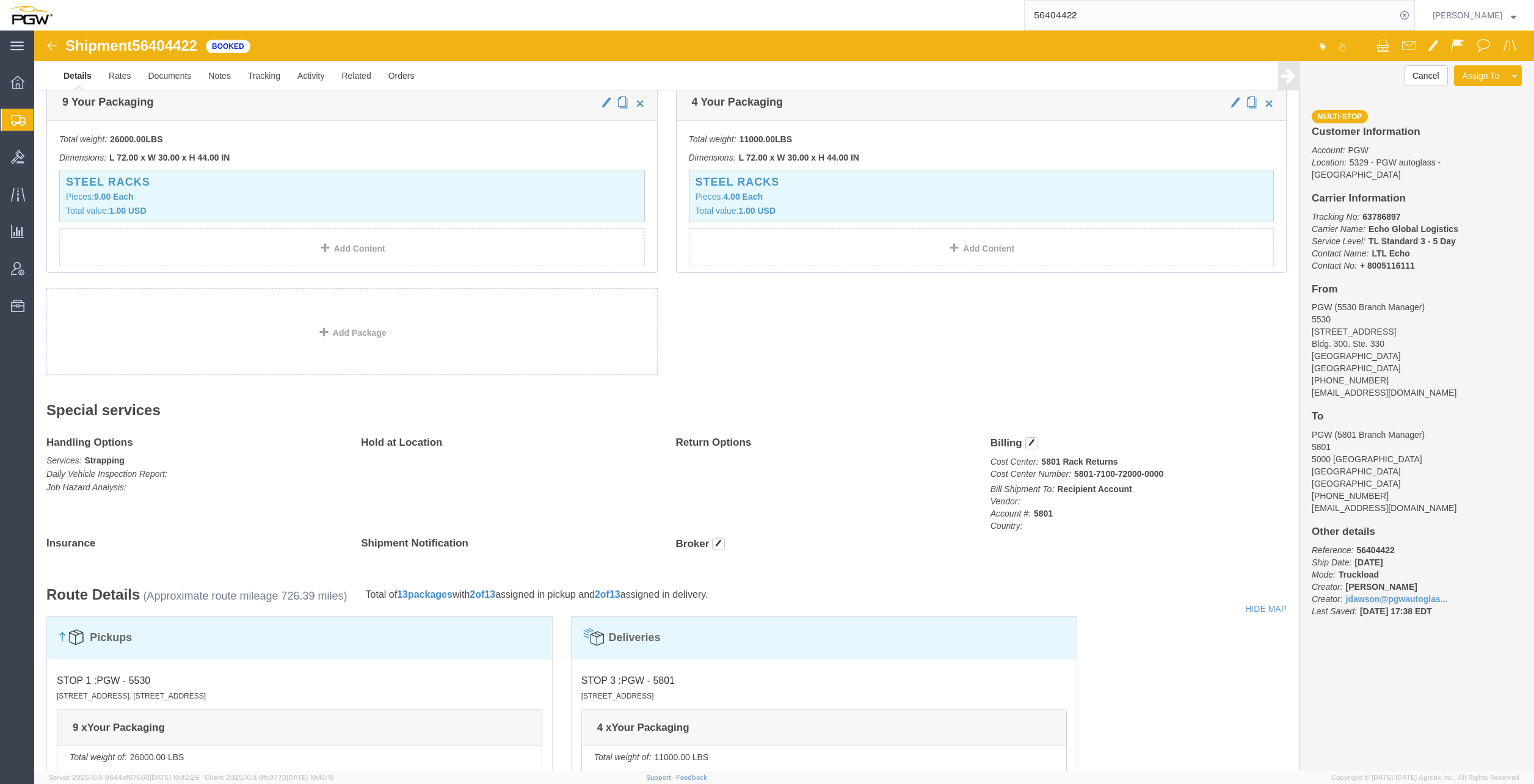
click p "Cost Center: 5801 Rack Returns Cost Center Number: 5801-7100-72000-0000"
drag, startPoint x: 1033, startPoint y: 445, endPoint x: 1127, endPoint y: 443, distance: 94.0
click p "Cost Center: 5801 Rack Returns Cost Center Number: 5801-7100-72000-0000"
copy b "5801-7100-72000-0000"
